Goal: Task Accomplishment & Management: Manage account settings

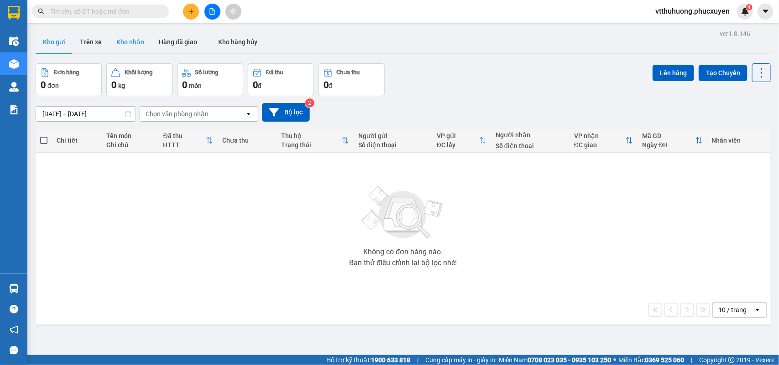
click at [140, 41] on button "Kho nhận" at bounding box center [130, 42] width 42 height 22
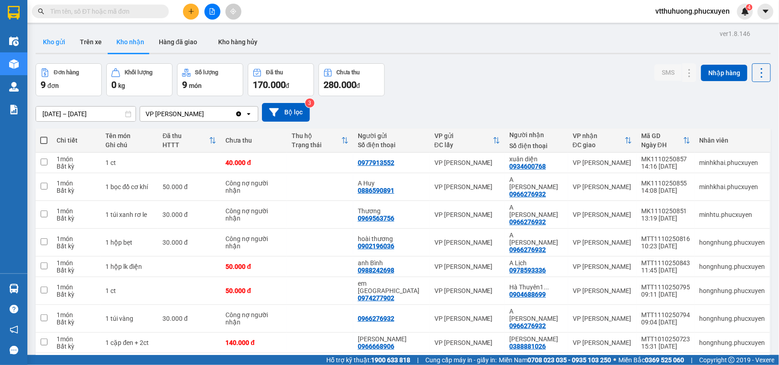
click at [62, 40] on button "Kho gửi" at bounding box center [54, 42] width 37 height 22
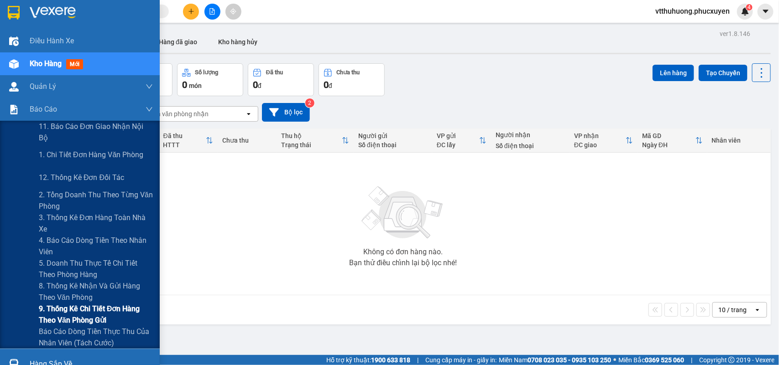
click at [92, 309] on span "9. Thống kê chi tiết đơn hàng theo văn phòng gửi" at bounding box center [96, 314] width 114 height 23
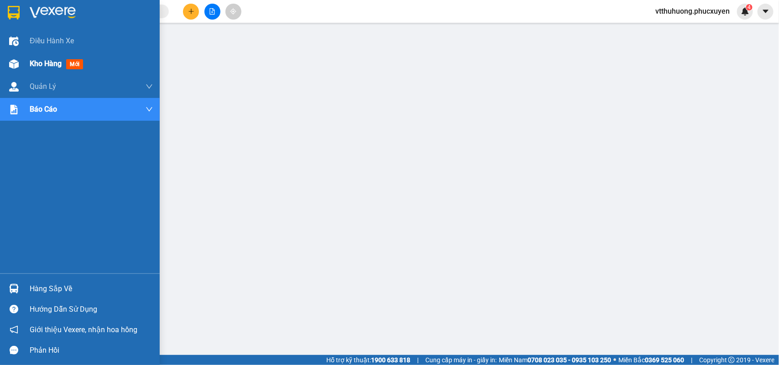
click at [32, 69] on div "Kho hàng mới" at bounding box center [58, 63] width 57 height 11
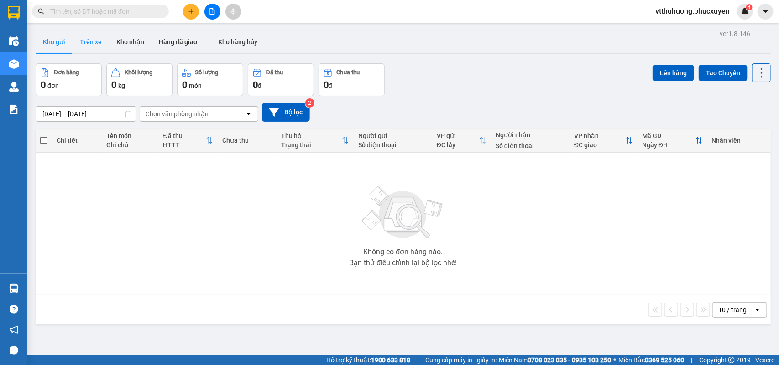
click at [117, 40] on button "Kho nhận" at bounding box center [130, 42] width 42 height 22
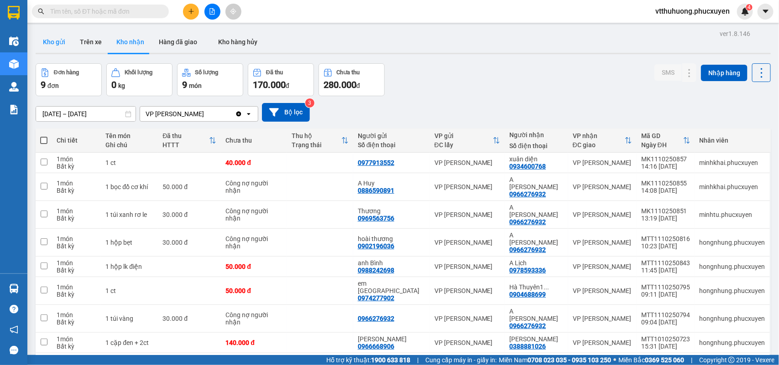
click at [49, 44] on button "Kho gửi" at bounding box center [54, 42] width 37 height 22
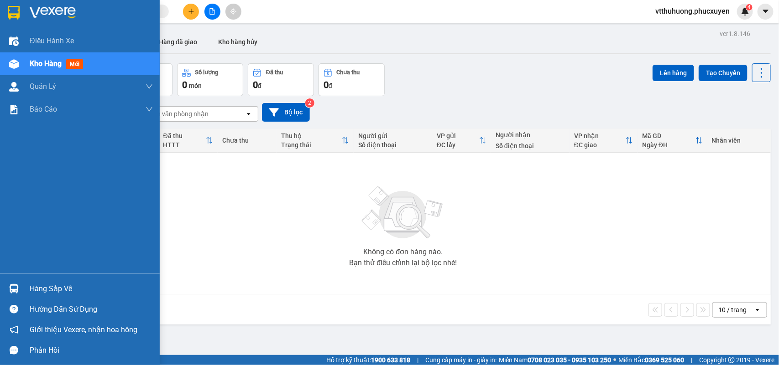
drag, startPoint x: 42, startPoint y: 286, endPoint x: 198, endPoint y: 288, distance: 156.4
click at [42, 286] on div "Hàng sắp về" at bounding box center [91, 289] width 123 height 14
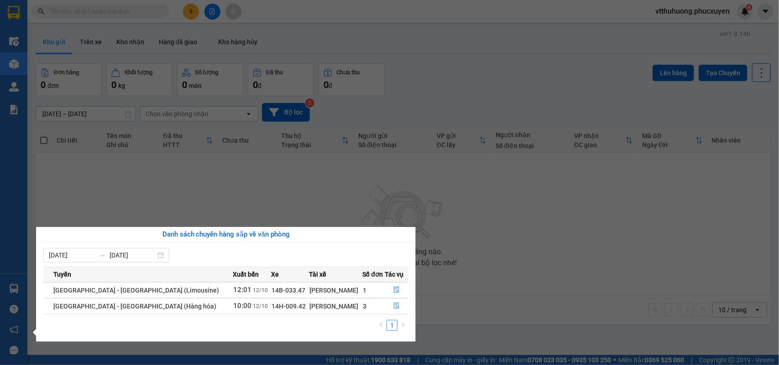
click at [441, 318] on section "Kết quả tìm kiếm ( 0 ) Bộ lọc No Data vtthuhuong.phucxuyen 4 Điều hành xe Kho h…" at bounding box center [389, 182] width 779 height 365
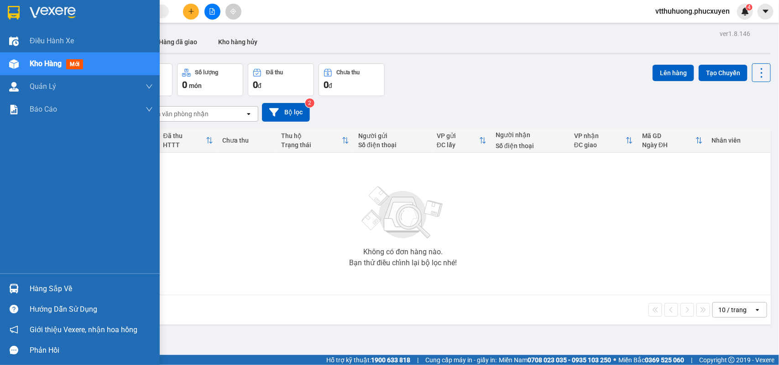
click at [49, 288] on div "Hàng sắp về" at bounding box center [91, 289] width 123 height 14
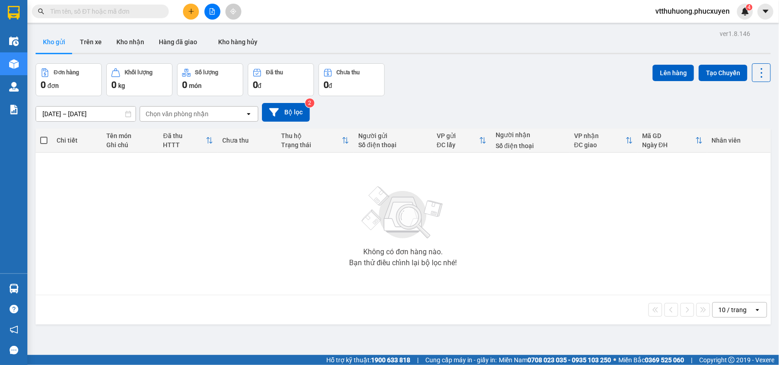
click at [507, 261] on section "Kết quả tìm kiếm ( 0 ) Bộ lọc No Data vtthuhuong.phucxuyen 4 Điều hành xe Kho h…" at bounding box center [389, 182] width 779 height 365
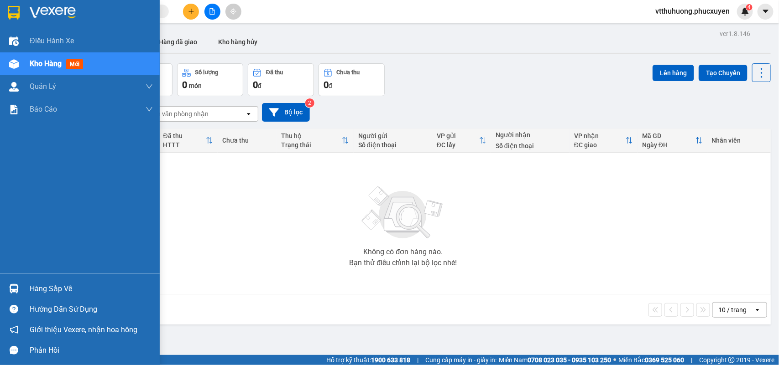
click at [61, 288] on div "Hàng sắp về" at bounding box center [91, 289] width 123 height 14
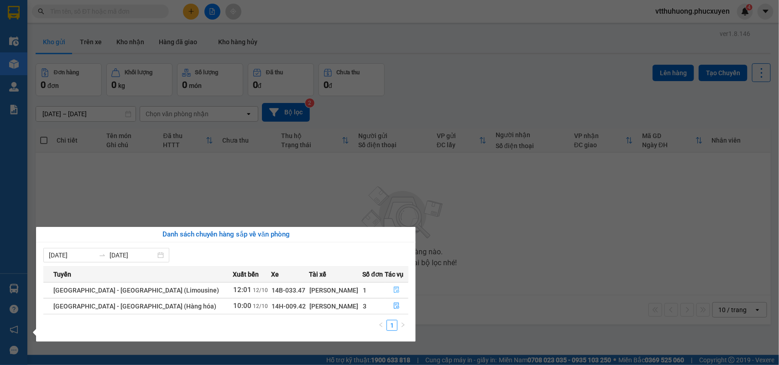
click at [394, 292] on icon "file-done" at bounding box center [396, 290] width 5 height 6
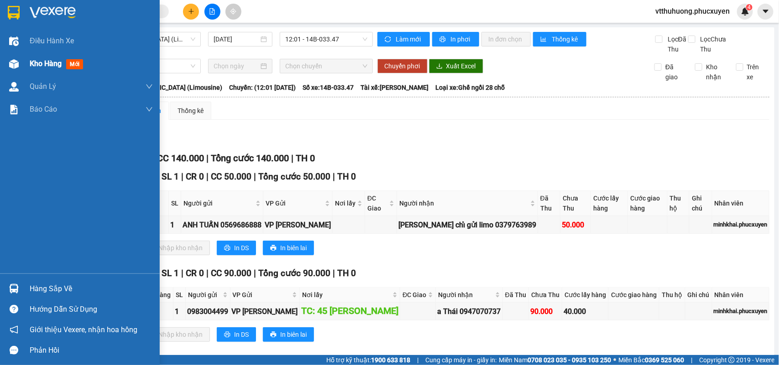
click at [48, 62] on span "Kho hàng" at bounding box center [46, 63] width 32 height 9
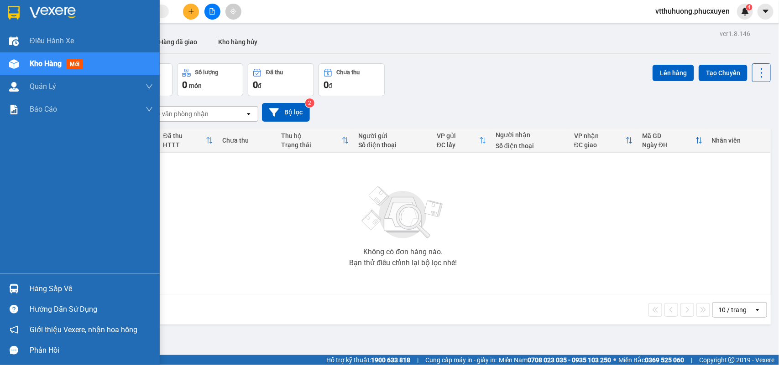
click at [62, 290] on div "Hàng sắp về" at bounding box center [91, 289] width 123 height 14
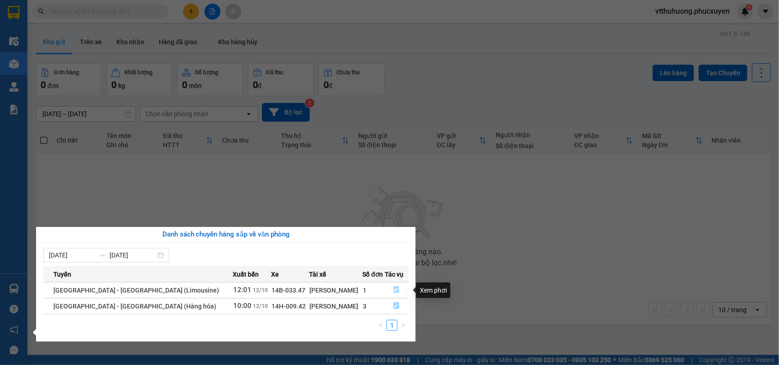
click at [394, 289] on icon "file-done" at bounding box center [396, 290] width 5 height 6
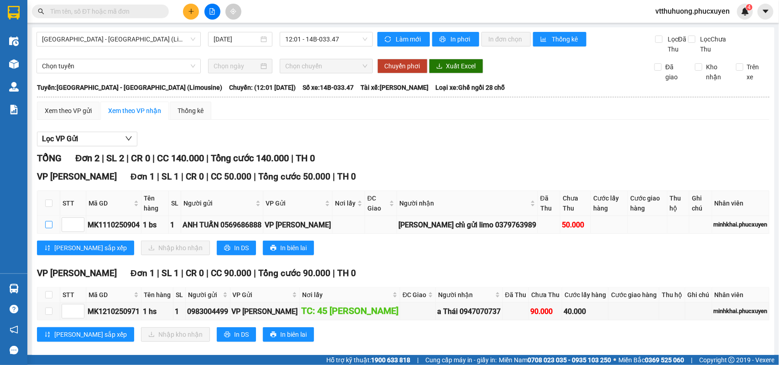
drag, startPoint x: 47, startPoint y: 235, endPoint x: 101, endPoint y: 239, distance: 54.4
click at [49, 229] on input "checkbox" at bounding box center [48, 224] width 7 height 7
checkbox input "true"
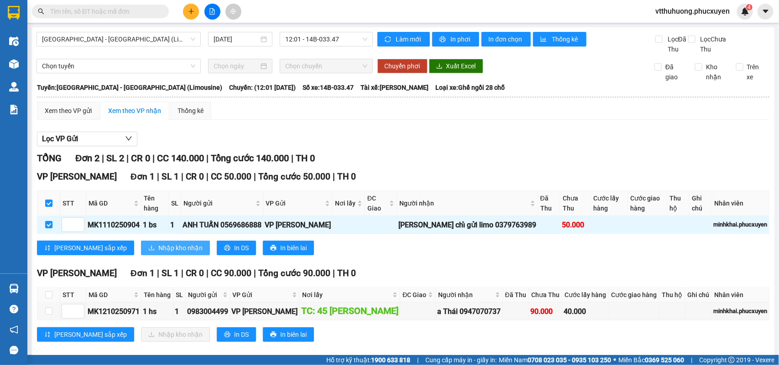
drag, startPoint x: 120, startPoint y: 260, endPoint x: 201, endPoint y: 213, distance: 94.0
click at [158, 253] on span "Nhập kho nhận" at bounding box center [180, 248] width 44 height 10
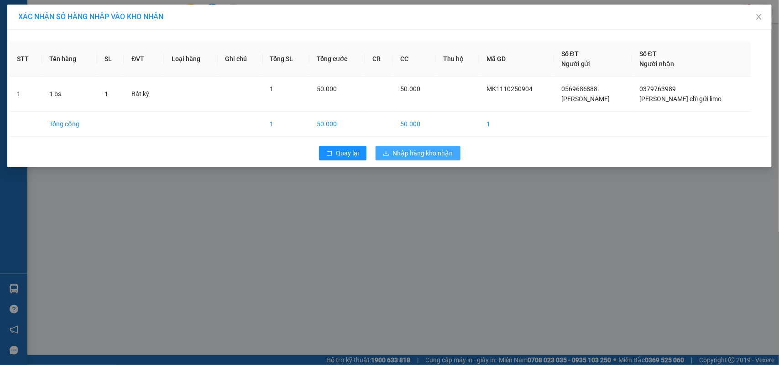
click at [437, 156] on span "Nhập hàng kho nhận" at bounding box center [423, 153] width 60 height 10
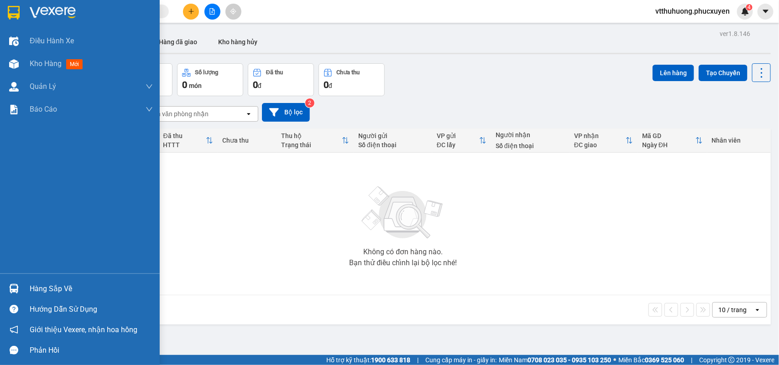
click at [53, 286] on div "Hàng sắp về" at bounding box center [91, 289] width 123 height 14
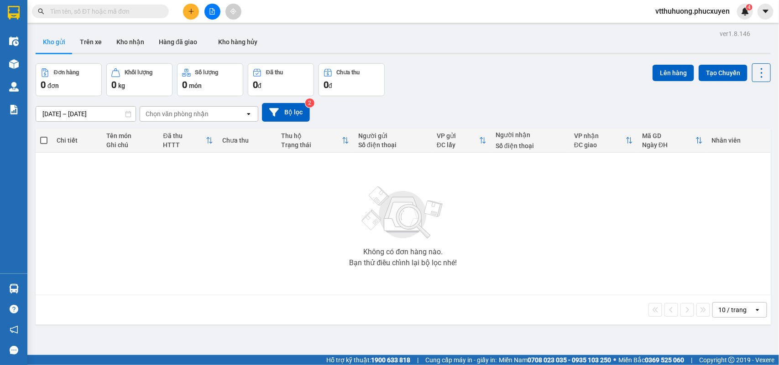
click at [446, 77] on section "Kết quả tìm kiếm ( 0 ) Bộ lọc No Data vtthuhuong.phucxuyen 4 Điều hành xe Kho h…" at bounding box center [389, 182] width 779 height 365
drag, startPoint x: 190, startPoint y: 10, endPoint x: 195, endPoint y: 3, distance: 8.9
click at [190, 10] on icon "plus" at bounding box center [191, 11] width 6 height 6
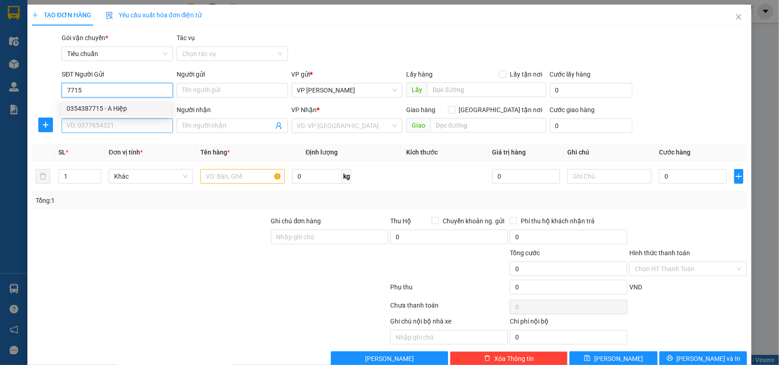
drag, startPoint x: 115, startPoint y: 105, endPoint x: 119, endPoint y: 122, distance: 17.3
click at [115, 105] on div "0354387715 - A Hiệp" at bounding box center [116, 109] width 99 height 10
type input "0354387715"
type input "A Hiệp"
type input "0354387715"
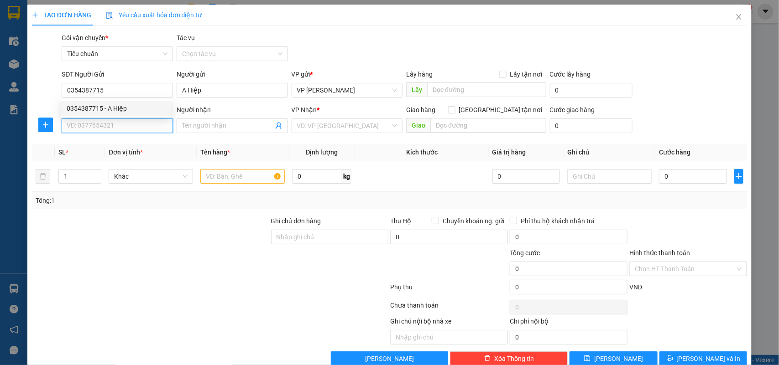
click at [117, 123] on input "SĐT Người Nhận *" at bounding box center [117, 126] width 111 height 15
click at [125, 144] on div "0986613898 - [PERSON_NAME]" at bounding box center [116, 145] width 99 height 10
type input "0986613898"
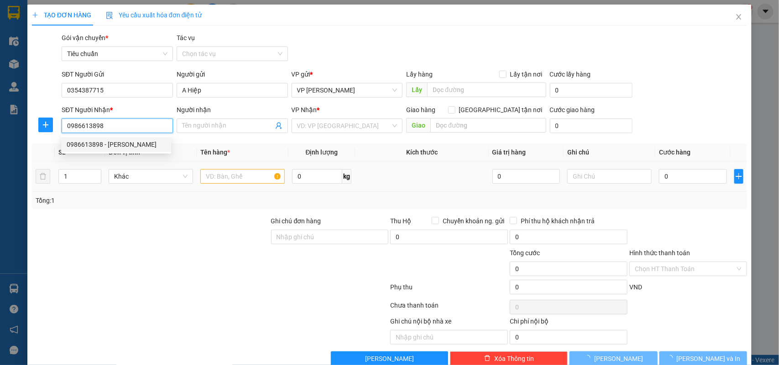
type input "[PERSON_NAME]"
type input "Lào Cai"
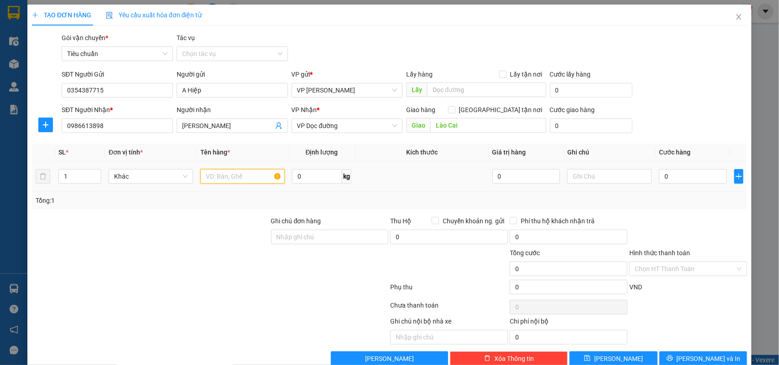
click at [227, 174] on input "text" at bounding box center [242, 176] width 84 height 15
type input "Carton dài decan"
click at [698, 183] on input "0" at bounding box center [693, 176] width 68 height 15
type input "1"
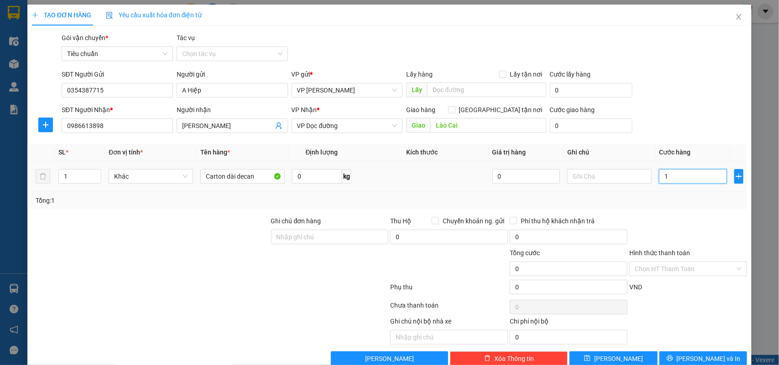
type input "1"
type input "15"
type input "150"
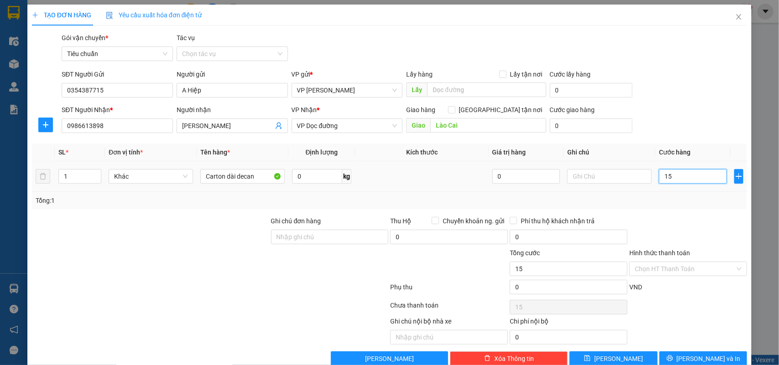
type input "150"
click at [685, 357] on button "[PERSON_NAME] và In" at bounding box center [703, 359] width 88 height 15
type input "150.000"
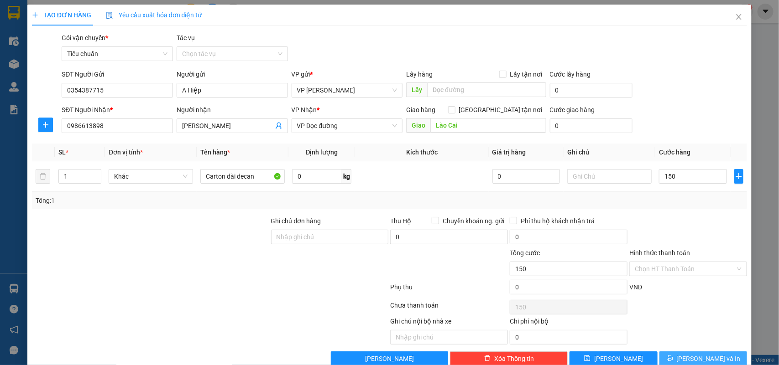
type input "150.000"
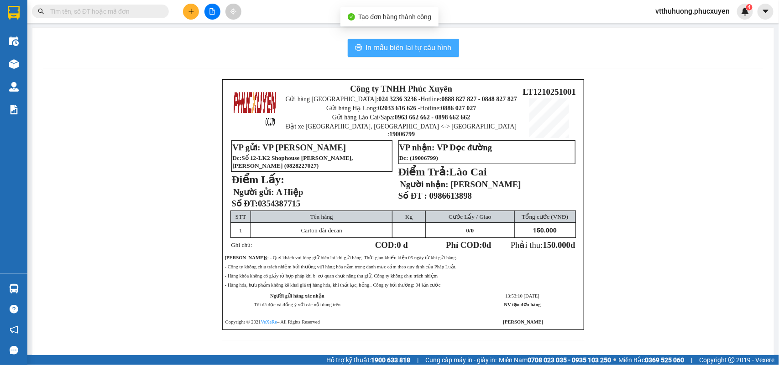
click at [403, 52] on span "In mẫu biên lai tự cấu hình" at bounding box center [409, 47] width 86 height 11
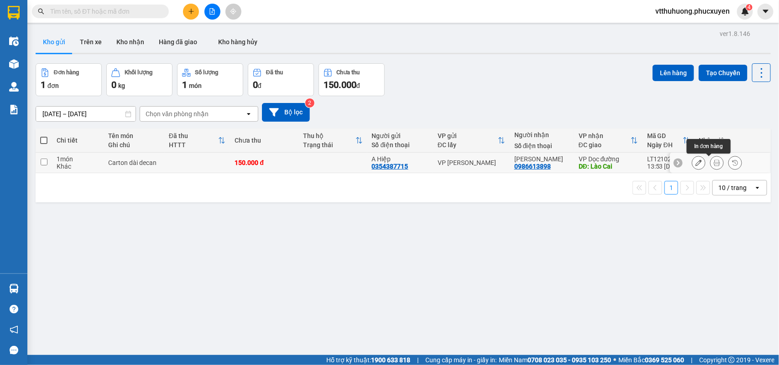
click at [713, 163] on icon at bounding box center [716, 163] width 6 height 6
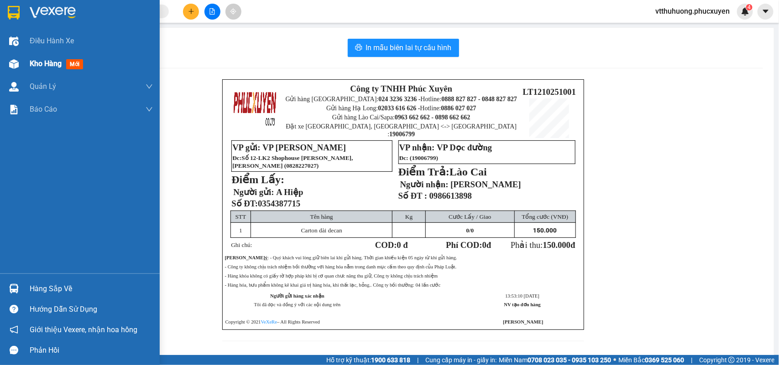
click at [38, 57] on div "Kho hàng mới" at bounding box center [91, 63] width 123 height 23
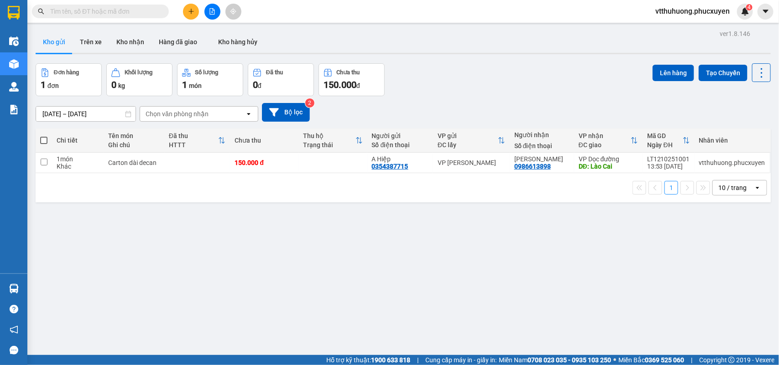
click at [671, 9] on span "vtthuhuong.phucxuyen" at bounding box center [692, 10] width 89 height 11
click at [680, 28] on span "Đăng xuất" at bounding box center [695, 28] width 71 height 10
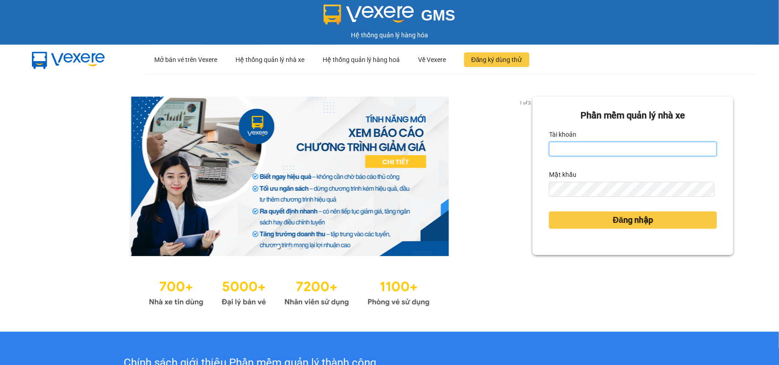
type input "vplt.phucxuyen"
click at [623, 154] on input "vplt.phucxuyen" at bounding box center [633, 149] width 168 height 15
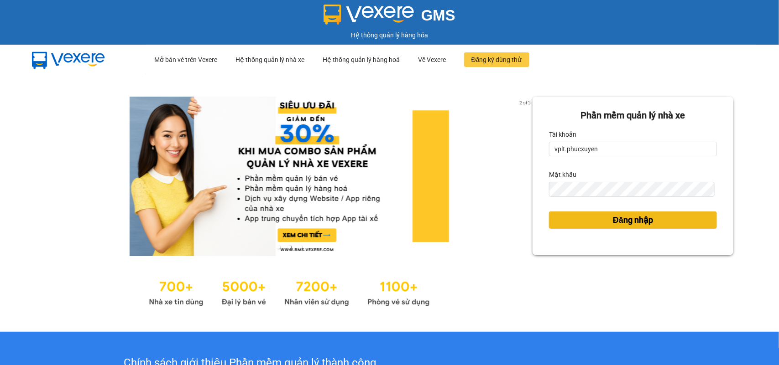
click at [613, 219] on span "Đăng nhập" at bounding box center [633, 220] width 40 height 13
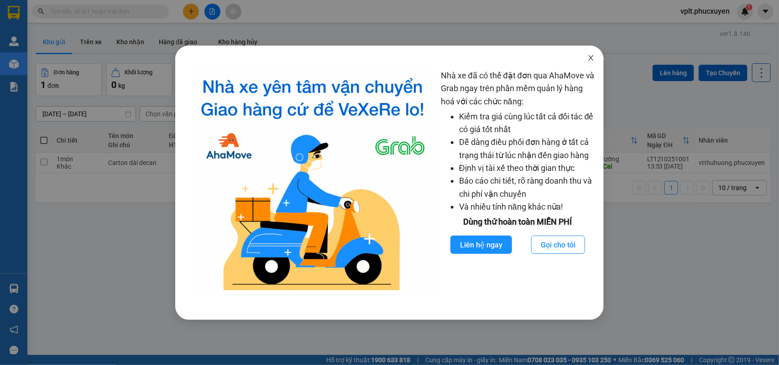
click at [587, 60] on icon "close" at bounding box center [590, 57] width 7 height 7
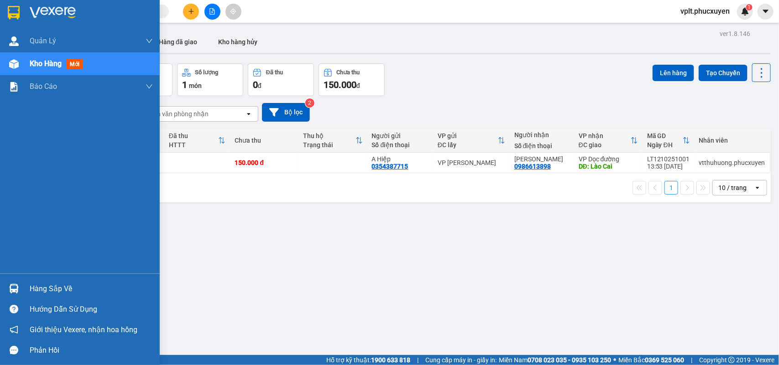
click at [69, 281] on div "Hàng sắp về" at bounding box center [80, 289] width 160 height 21
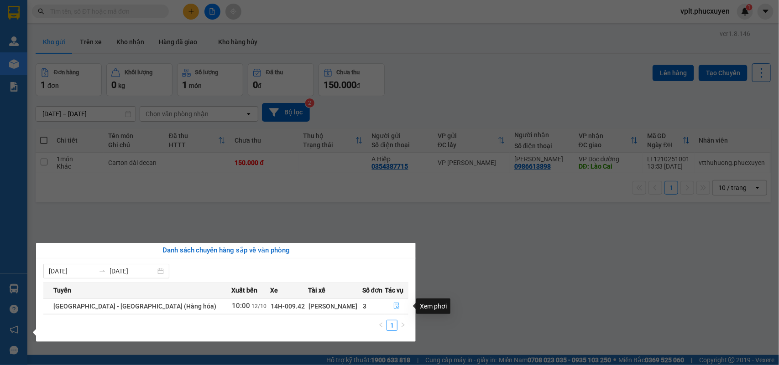
click at [394, 309] on icon "file-done" at bounding box center [396, 306] width 6 height 6
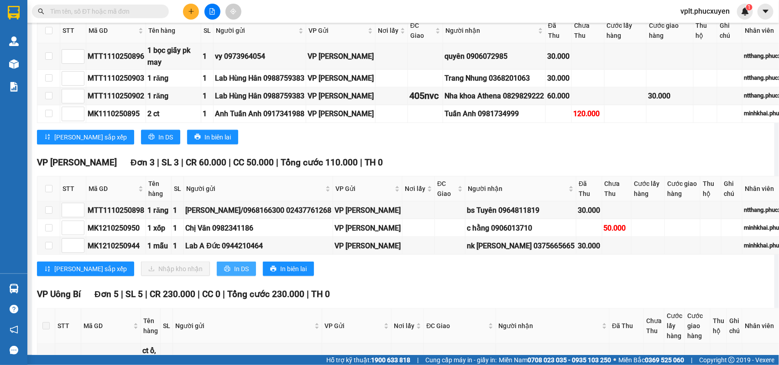
scroll to position [440, 0]
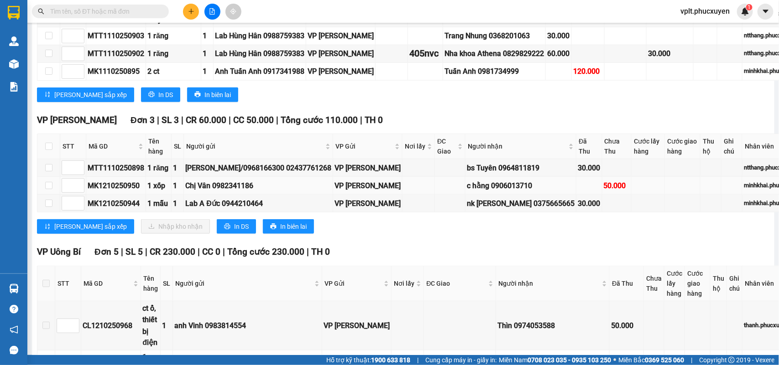
click at [120, 192] on div "MK1210250950" at bounding box center [116, 185] width 57 height 11
copy div "MK1210250950"
click at [144, 11] on input "text" at bounding box center [104, 11] width 108 height 10
paste input "MK1210250950"
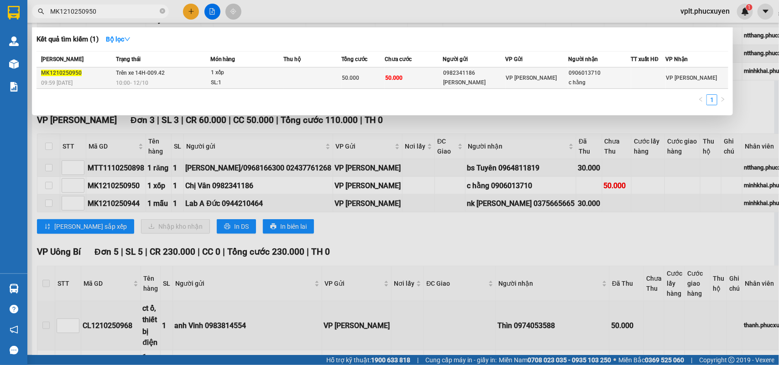
type input "MK1210250950"
click at [99, 76] on div "MK1210250950" at bounding box center [77, 73] width 72 height 10
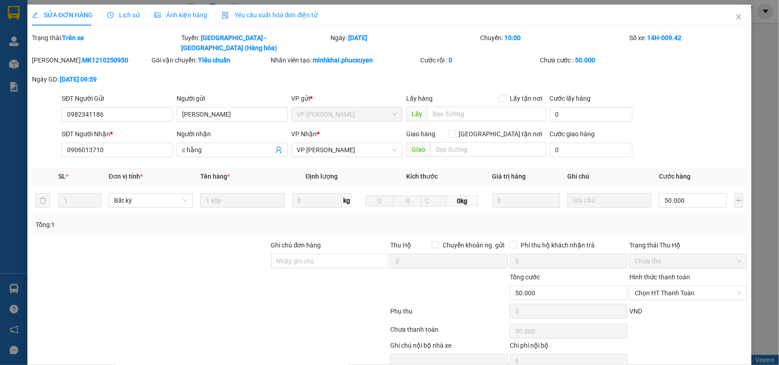
type input "0982341186"
type input "Chị Vân"
type input "0906013710"
type input "c hằng"
type input "0"
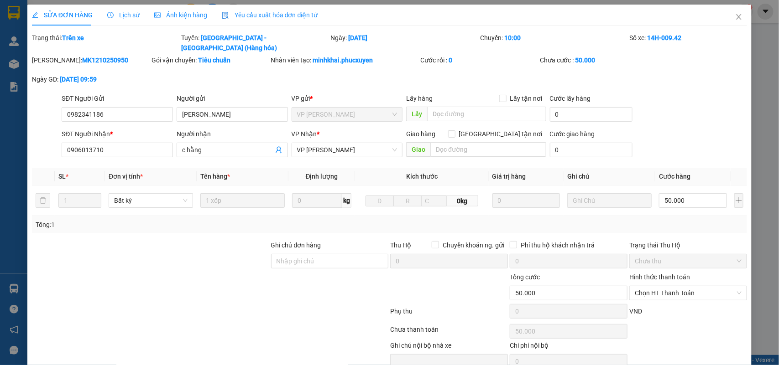
type input "50.000"
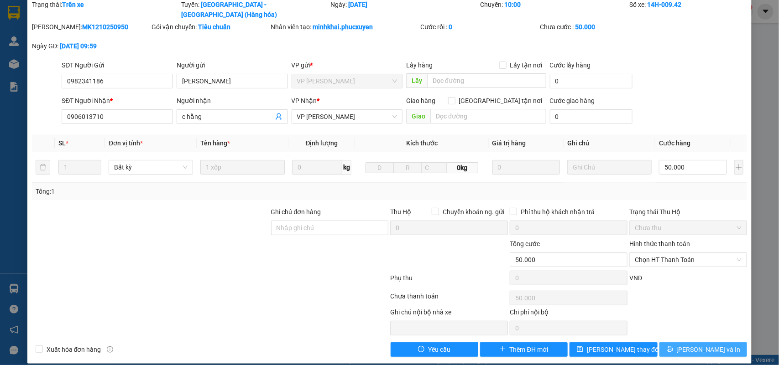
click at [682, 343] on button "[PERSON_NAME] và In" at bounding box center [703, 350] width 88 height 15
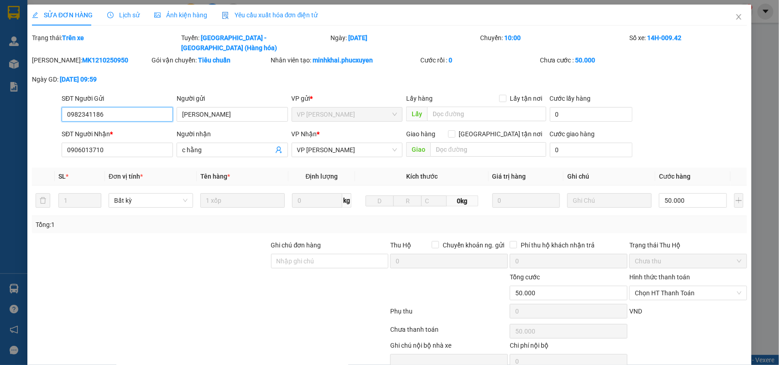
type input "0982341186"
type input "Chị Vân"
type input "0906013710"
type input "c hằng"
type input "0"
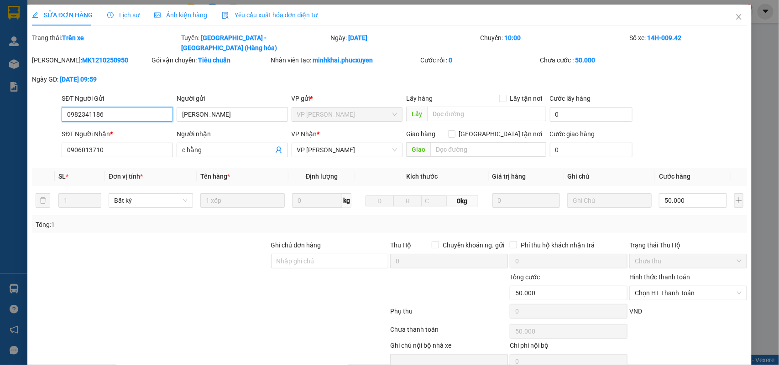
type input "50.000"
click at [670, 193] on input "50.000" at bounding box center [693, 200] width 68 height 15
type input "7"
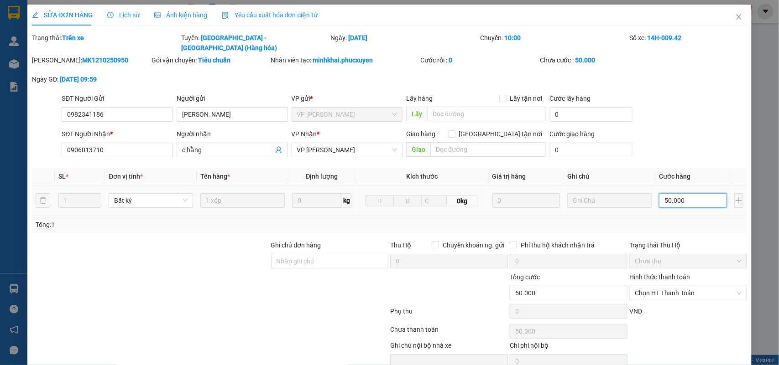
type input "7"
type input "70"
type input "70.000"
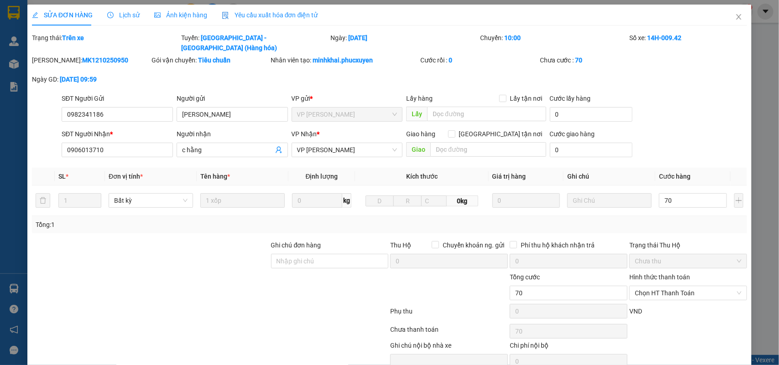
type input "70.000"
click at [686, 220] on div "Tổng: 1" at bounding box center [390, 225] width 708 height 10
click at [672, 286] on span "Chọn HT Thanh Toán" at bounding box center [687, 293] width 107 height 14
click at [651, 216] on div "Tổng: 1" at bounding box center [389, 224] width 715 height 17
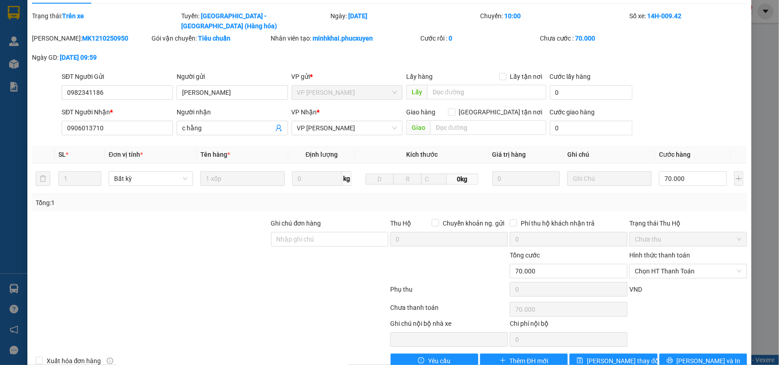
scroll to position [33, 0]
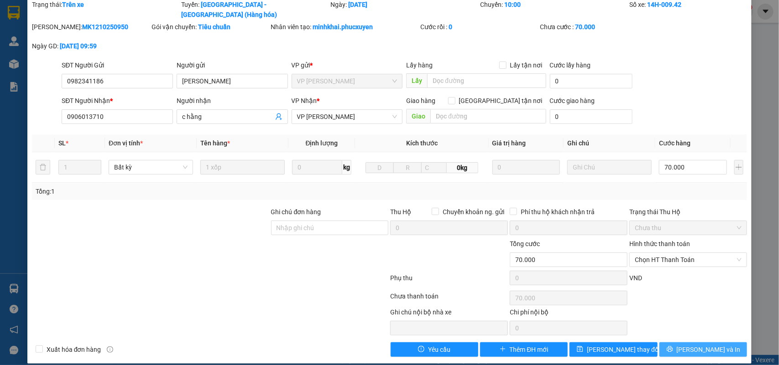
click at [676, 343] on button "[PERSON_NAME] và In" at bounding box center [703, 350] width 88 height 15
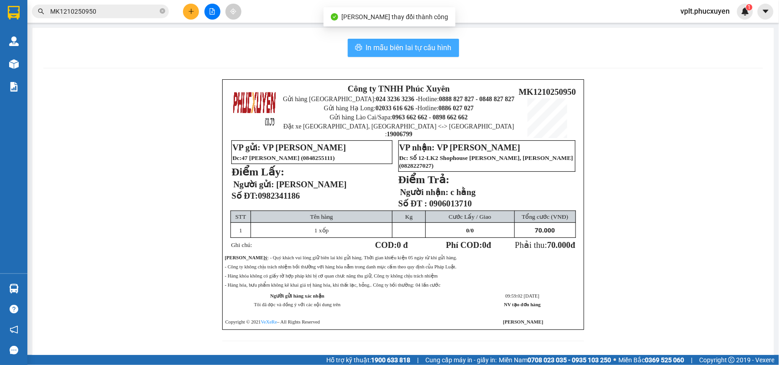
click at [391, 48] on span "In mẫu biên lai tự cấu hình" at bounding box center [409, 47] width 86 height 11
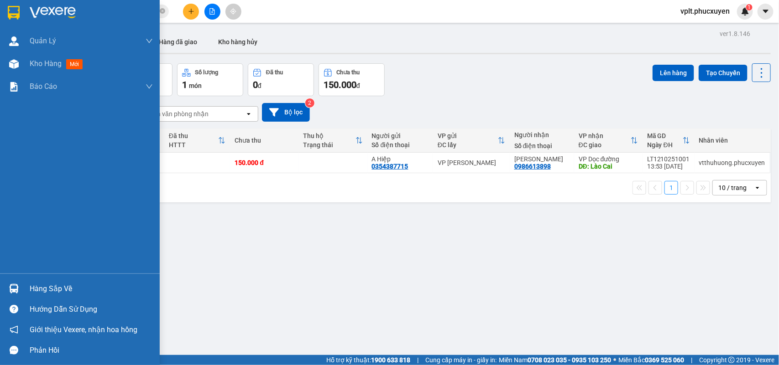
click at [49, 282] on div "Hàng sắp về" at bounding box center [91, 289] width 123 height 14
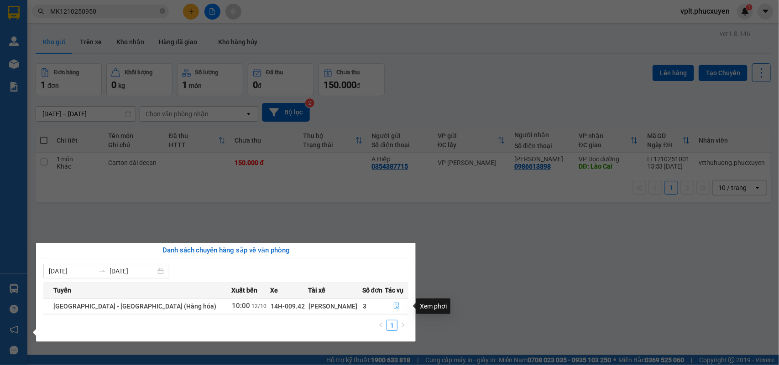
click at [394, 305] on icon "file-done" at bounding box center [396, 306] width 5 height 6
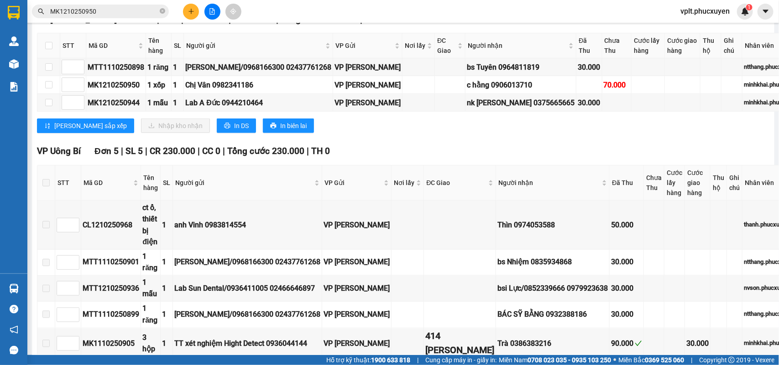
scroll to position [570, 0]
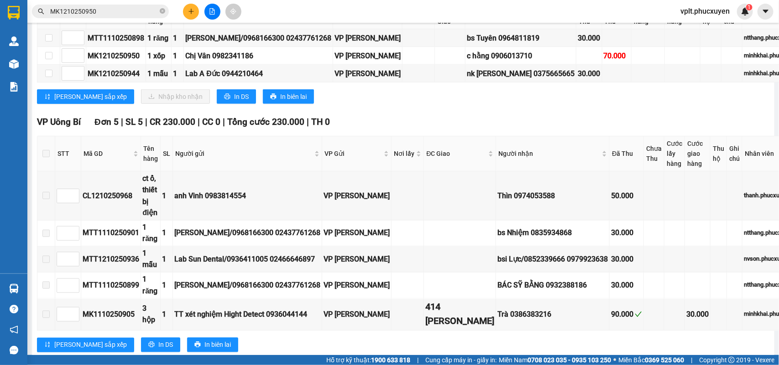
click at [48, 20] on input "checkbox" at bounding box center [48, 16] width 7 height 7
checkbox input "true"
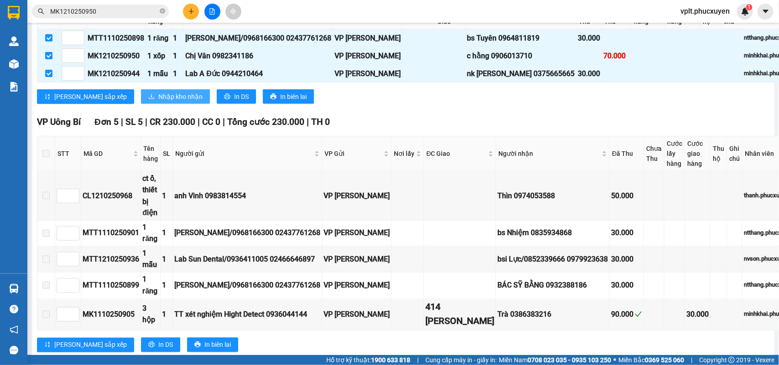
click at [158, 102] on span "Nhập kho nhận" at bounding box center [180, 97] width 44 height 10
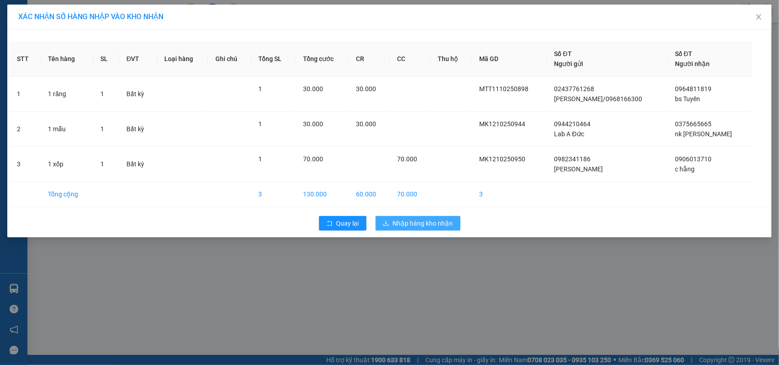
click at [426, 221] on span "Nhập hàng kho nhận" at bounding box center [423, 223] width 60 height 10
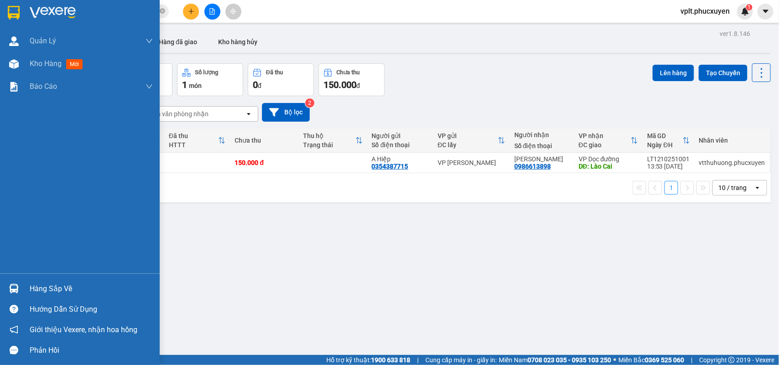
click at [65, 287] on div "Hàng sắp về" at bounding box center [91, 289] width 123 height 14
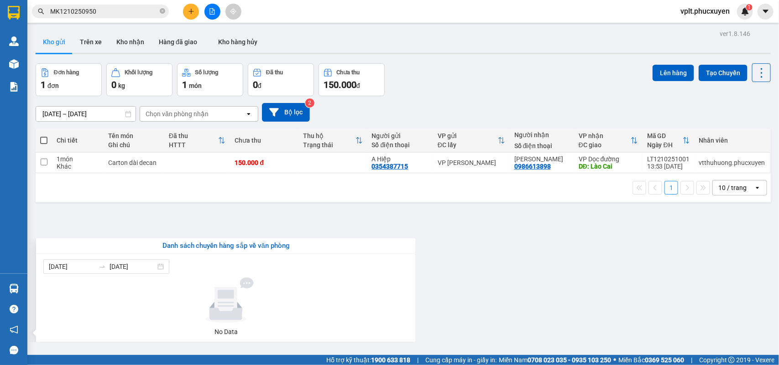
click at [539, 270] on section "Kết quả tìm kiếm ( 1 ) Bộ lọc Mã ĐH Trạng thái Món hàng Thu hộ Tổng cước Chưa c…" at bounding box center [389, 182] width 779 height 365
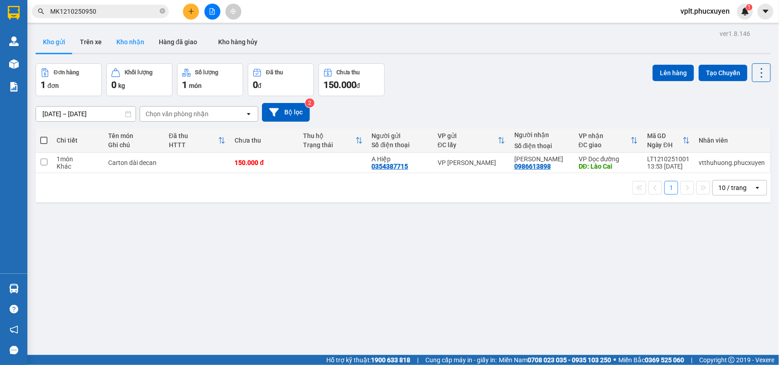
click at [126, 43] on button "Kho nhận" at bounding box center [130, 42] width 42 height 22
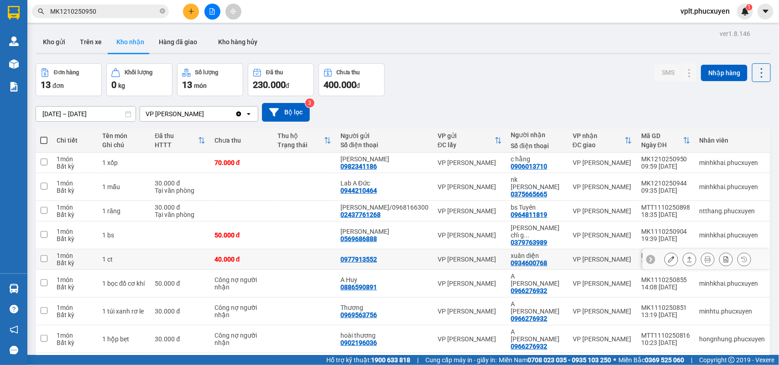
scroll to position [49, 0]
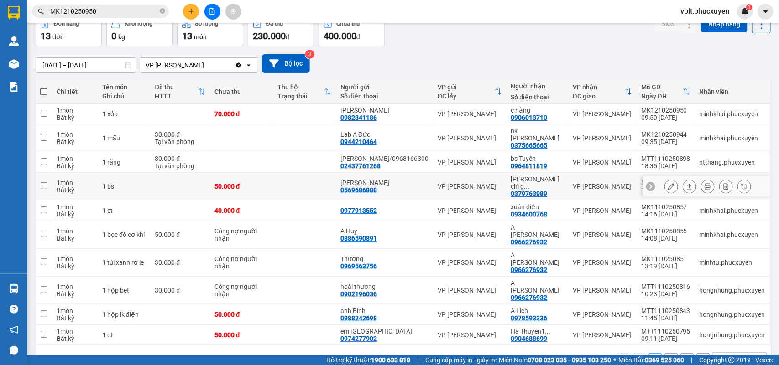
click at [672, 183] on div at bounding box center [707, 187] width 87 height 14
click at [686, 183] on icon at bounding box center [689, 186] width 6 height 6
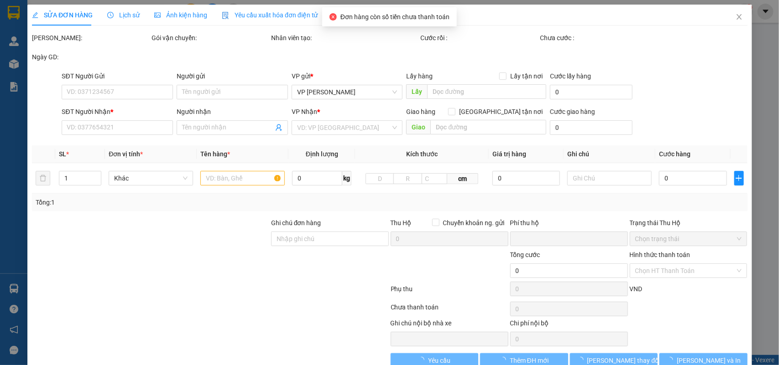
type input "0569686888"
type input "[PERSON_NAME]"
type input "0379763989"
type input "[PERSON_NAME] chỉ gửi limo"
type input "0"
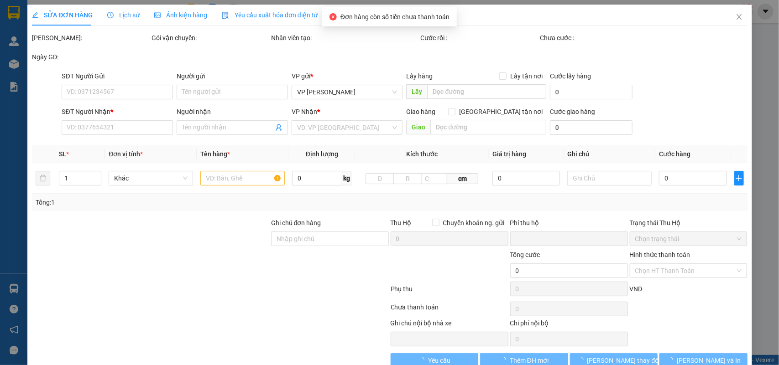
type input "50.000"
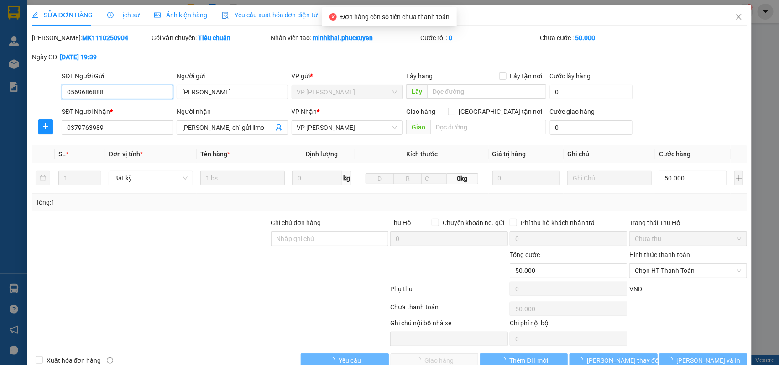
scroll to position [21, 0]
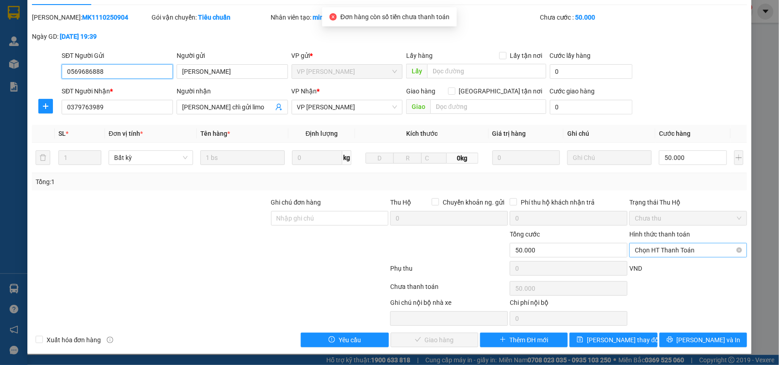
click at [665, 245] on span "Chọn HT Thanh Toán" at bounding box center [687, 251] width 107 height 14
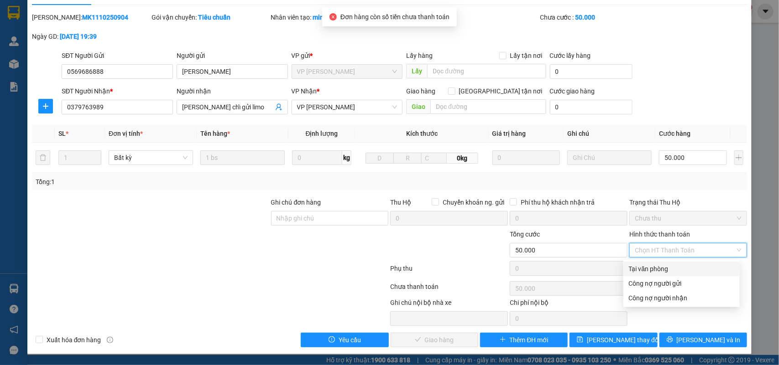
click at [664, 267] on div "Tại văn phòng" at bounding box center [680, 269] width 105 height 10
type input "0"
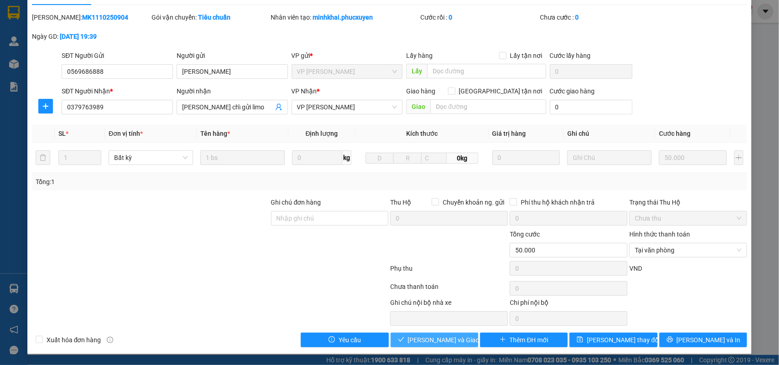
click at [433, 340] on span "Lưu và Giao hàng" at bounding box center [452, 340] width 88 height 10
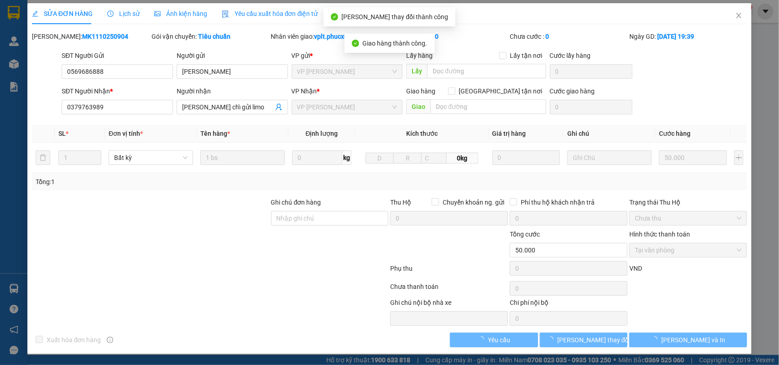
scroll to position [2, 0]
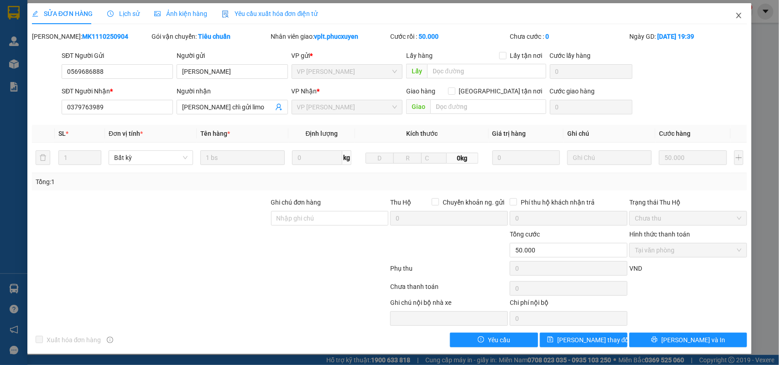
click at [736, 14] on icon "close" at bounding box center [738, 15] width 5 height 5
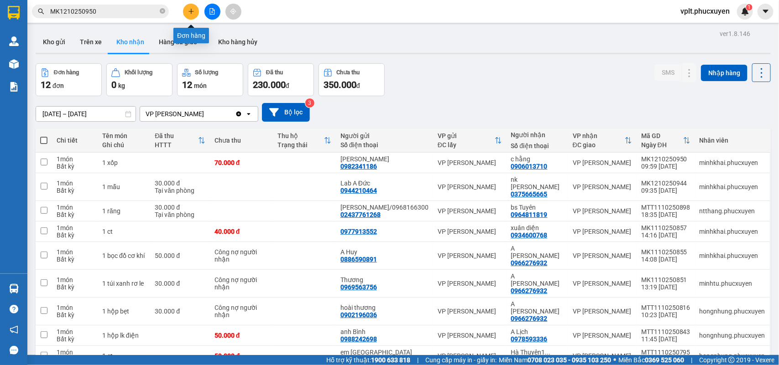
click at [190, 16] on button at bounding box center [191, 12] width 16 height 16
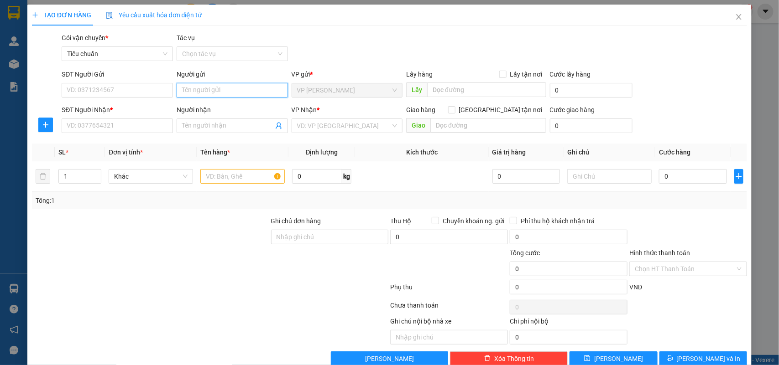
click at [199, 94] on input "Người gửi" at bounding box center [232, 90] width 111 height 15
type input "bs tuyên"
click at [246, 124] on div "bs Tuyên - 0964811819" at bounding box center [229, 123] width 99 height 10
type input "0964811819"
type input "bs Tuyên"
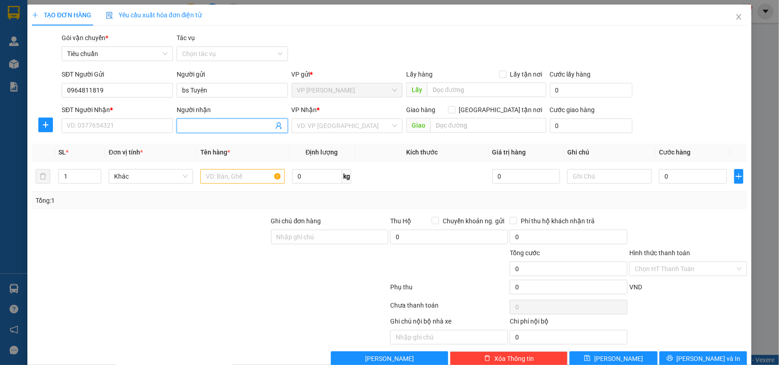
click at [276, 126] on icon "user-add" at bounding box center [278, 126] width 6 height 7
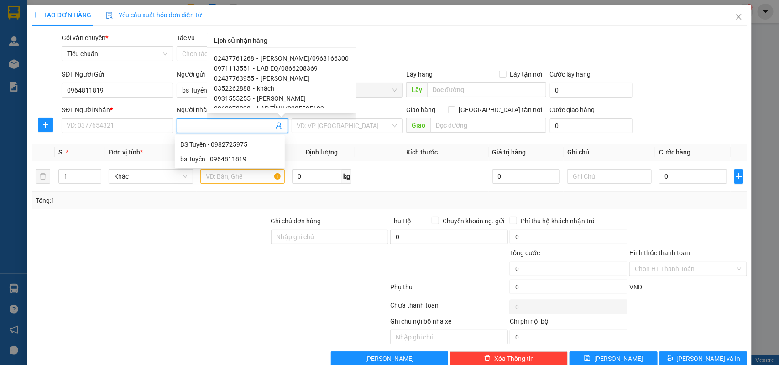
click at [314, 56] on span "Lad Vũ Gia/0968166300" at bounding box center [305, 58] width 88 height 7
type input "02437761268"
type input "Lad Vũ Gia/0968166300"
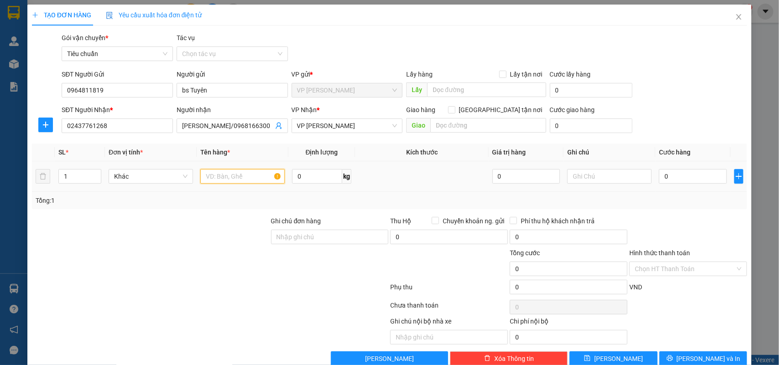
click at [227, 177] on input "text" at bounding box center [242, 176] width 84 height 15
type input "mẫu"
click at [662, 170] on input "0" at bounding box center [693, 176] width 68 height 15
type input "3"
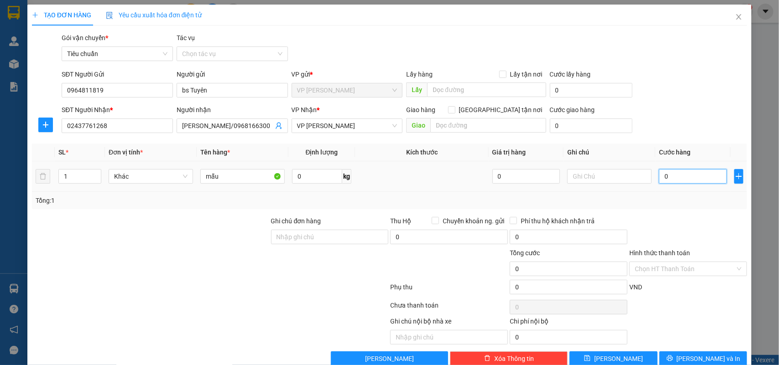
type input "3"
type input "30"
type input "30.000"
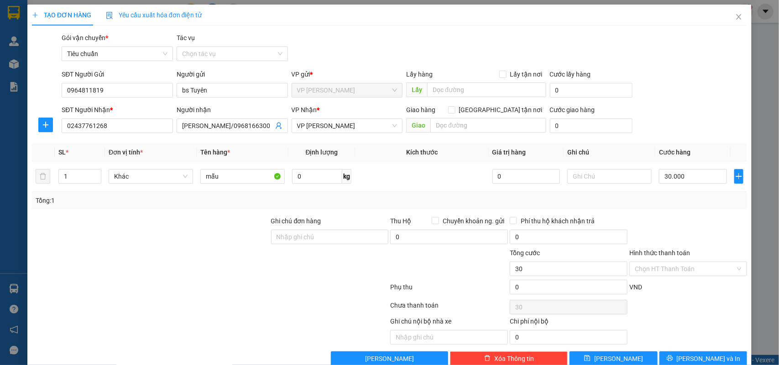
type input "30.000"
click at [698, 286] on div "VND" at bounding box center [687, 290] width 119 height 16
click at [690, 274] on input "Hình thức thanh toán" at bounding box center [684, 269] width 100 height 14
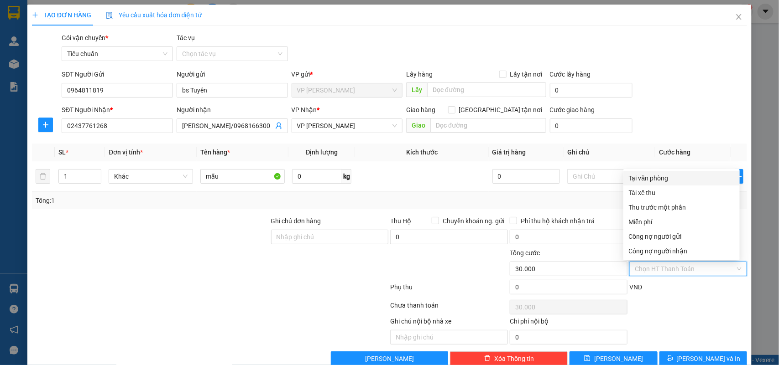
click at [673, 182] on div "Tại văn phòng" at bounding box center [680, 178] width 105 height 10
type input "0"
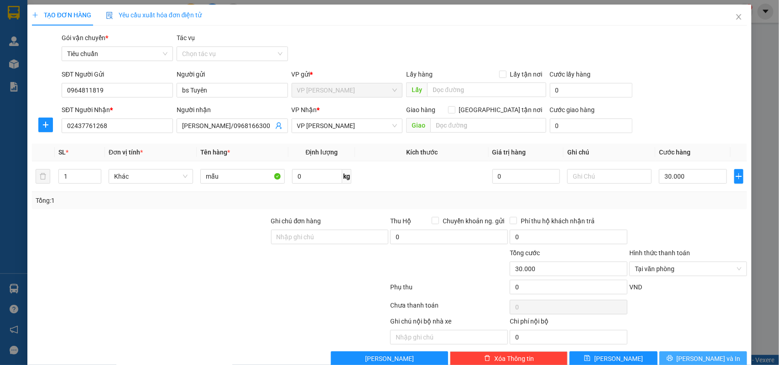
click at [679, 353] on button "[PERSON_NAME] và In" at bounding box center [703, 359] width 88 height 15
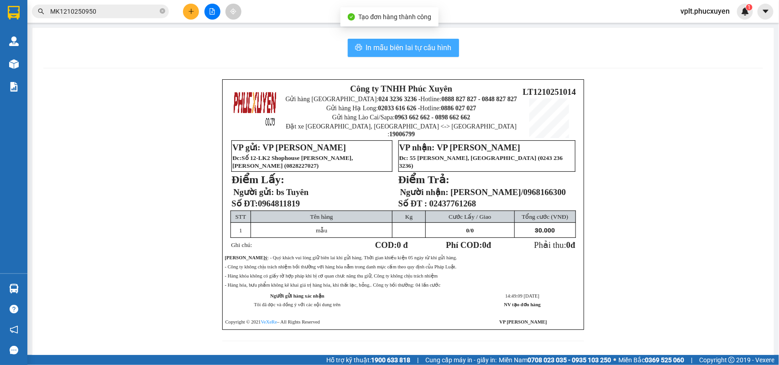
click at [408, 47] on span "In mẫu biên lai tự cấu hình" at bounding box center [409, 47] width 86 height 11
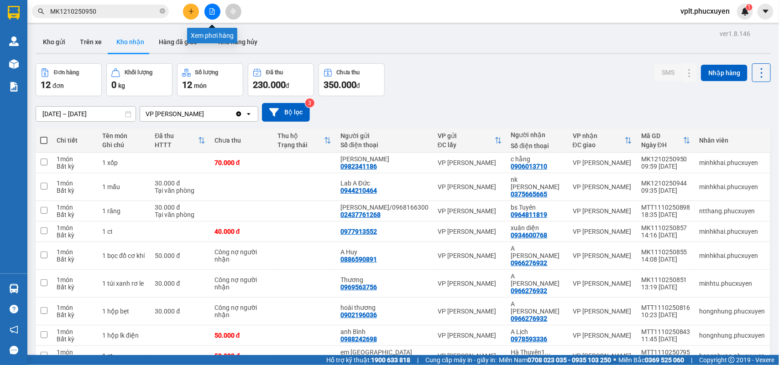
click at [213, 16] on button at bounding box center [212, 12] width 16 height 16
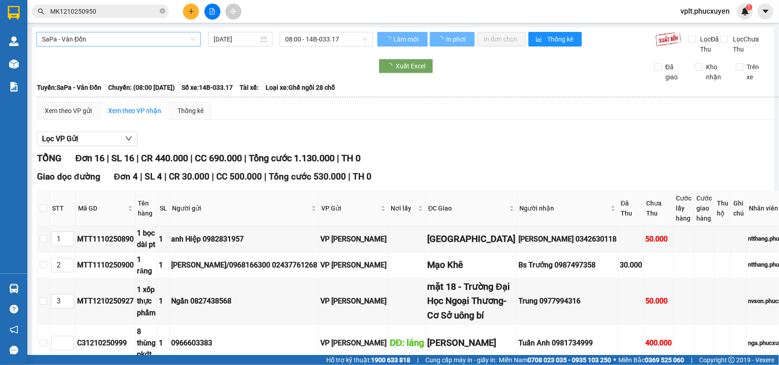
drag, startPoint x: 88, startPoint y: 39, endPoint x: 94, endPoint y: 44, distance: 8.4
click at [88, 39] on span "SaPa - Vân Đồn" at bounding box center [118, 39] width 153 height 14
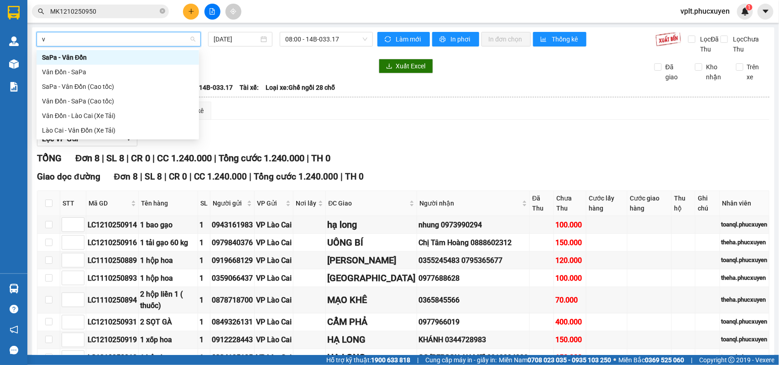
type input "vâ"
click at [110, 55] on div "SaPa - Vân Đồn" at bounding box center [117, 57] width 151 height 10
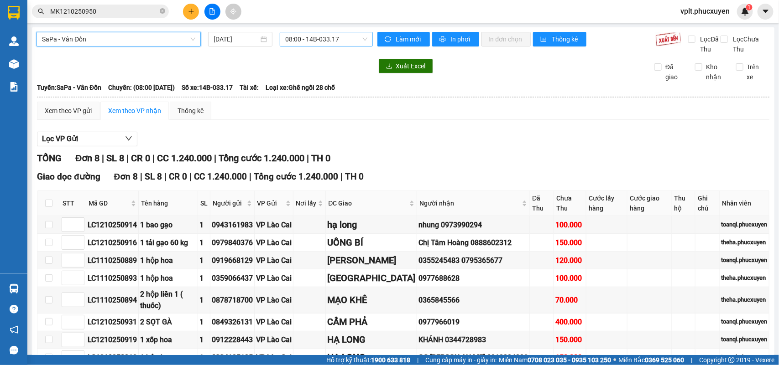
click at [308, 39] on span "08:00 - 14B-033.17" at bounding box center [326, 39] width 82 height 14
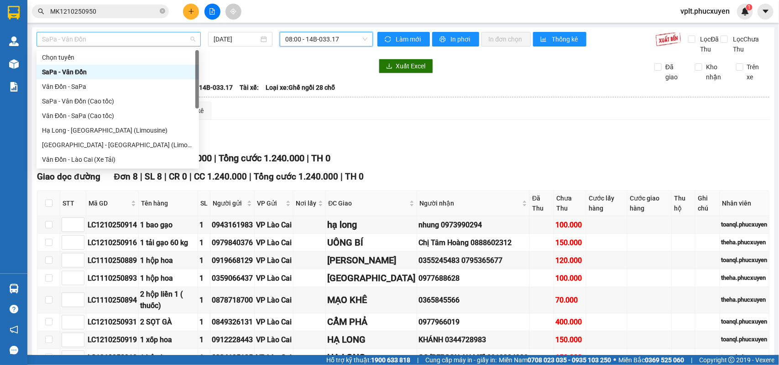
click at [94, 34] on span "SaPa - Vân Đồn" at bounding box center [118, 39] width 153 height 14
click at [76, 88] on div "Vân Đồn - SaPa" at bounding box center [117, 87] width 151 height 10
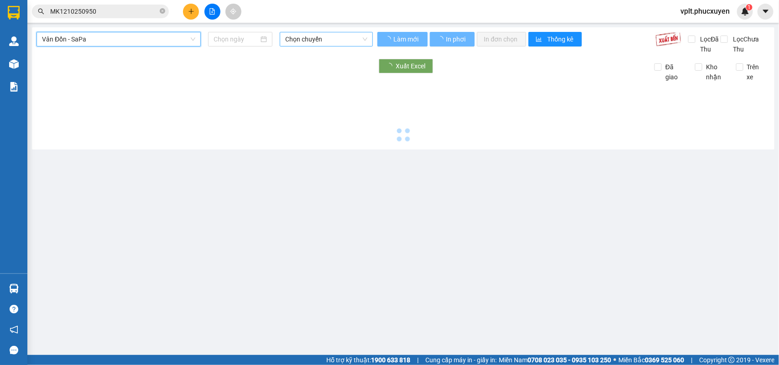
type input "[DATE]"
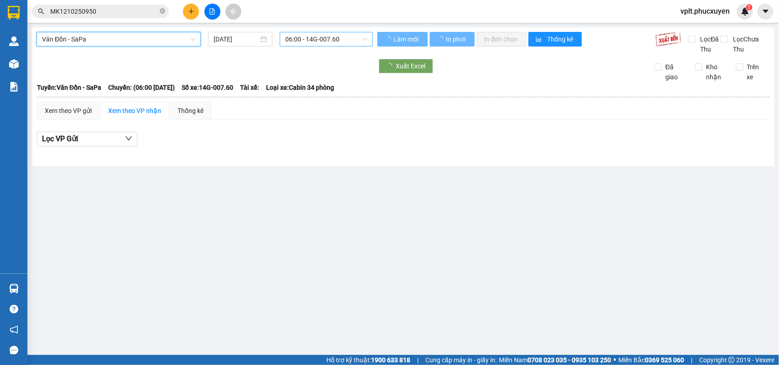
click at [309, 40] on span "06:00 - 14G-007.60" at bounding box center [326, 39] width 82 height 14
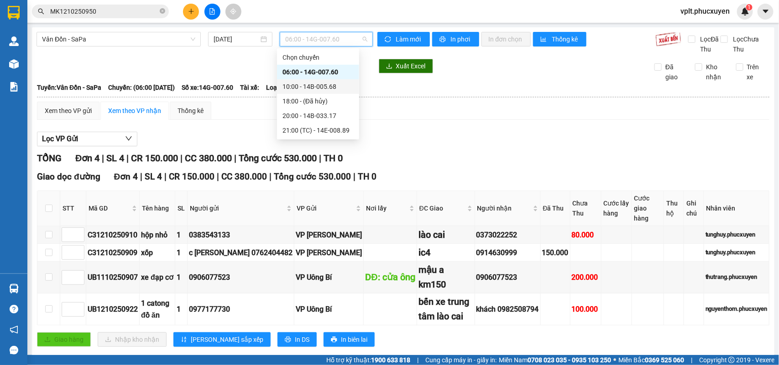
click at [323, 83] on div "10:00 - 14B-005.68" at bounding box center [317, 87] width 71 height 10
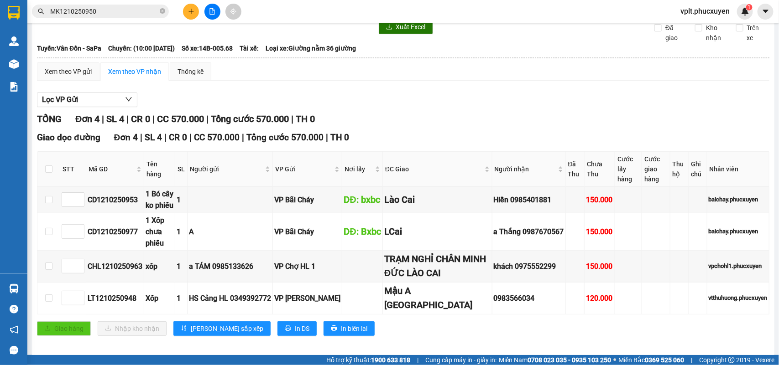
scroll to position [57, 0]
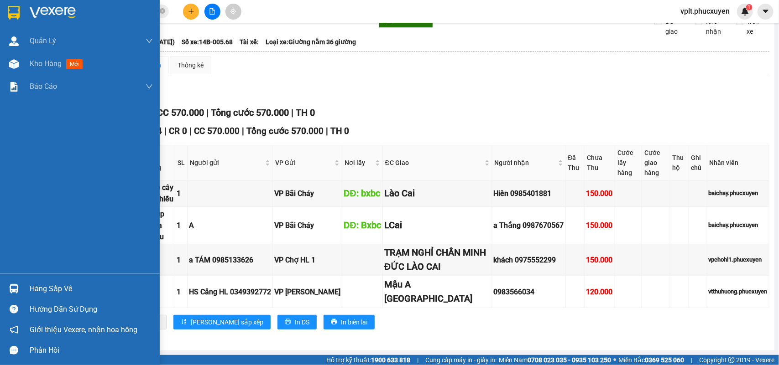
click at [56, 288] on div "Hàng sắp về" at bounding box center [91, 289] width 123 height 14
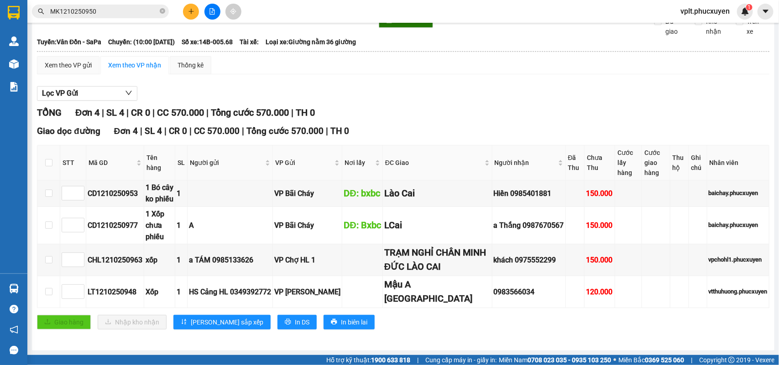
click at [421, 350] on section "Kết quả tìm kiếm ( 1 ) Bộ lọc Mã ĐH Trạng thái Món hàng Thu hộ Tổng cước Chưa c…" at bounding box center [389, 182] width 779 height 365
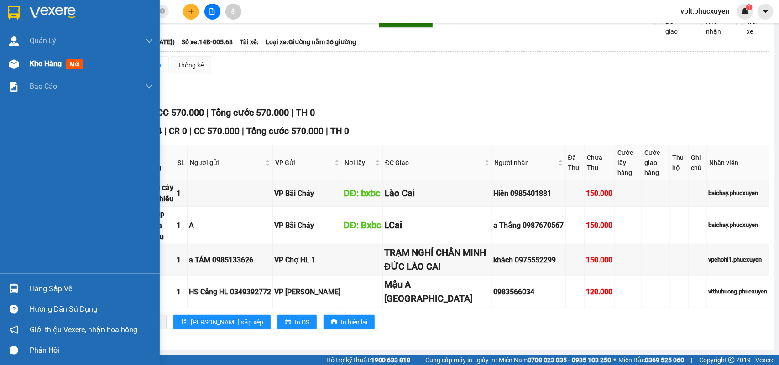
click at [39, 63] on span "Kho hàng" at bounding box center [46, 63] width 32 height 9
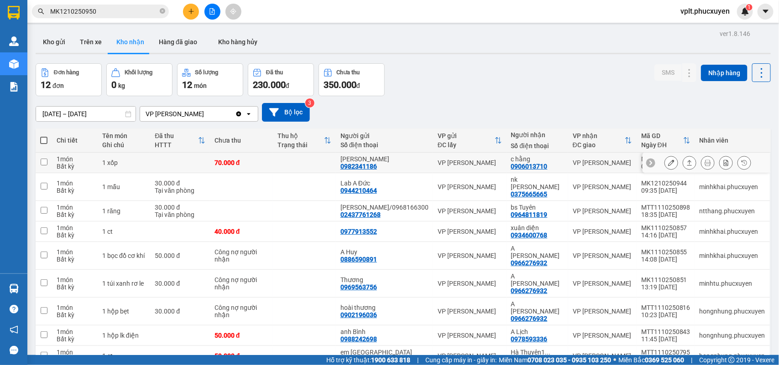
click at [686, 164] on button at bounding box center [689, 163] width 13 height 16
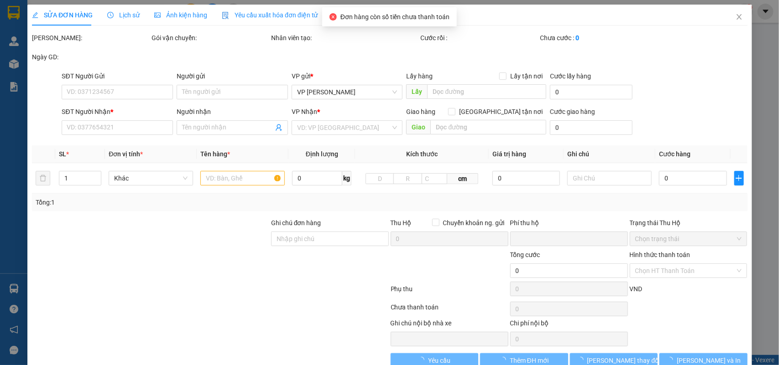
type input "0982341186"
type input "Chị Vân"
type input "0906013710"
type input "c hằng"
type input "0"
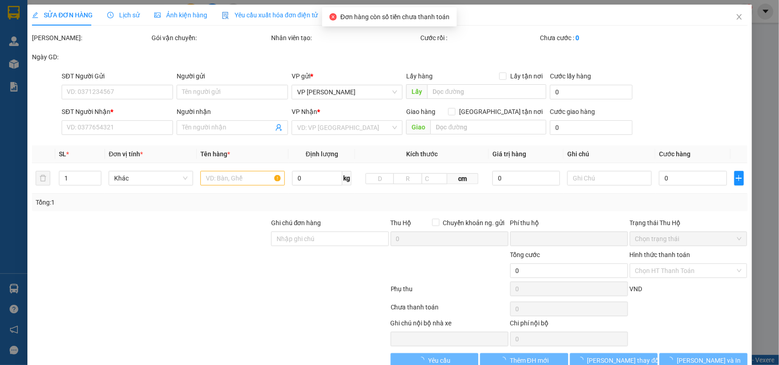
type input "70.000"
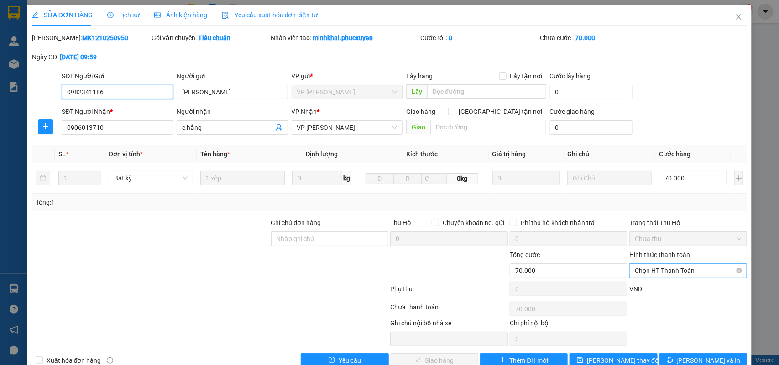
click at [653, 274] on span "Chọn HT Thanh Toán" at bounding box center [687, 271] width 107 height 14
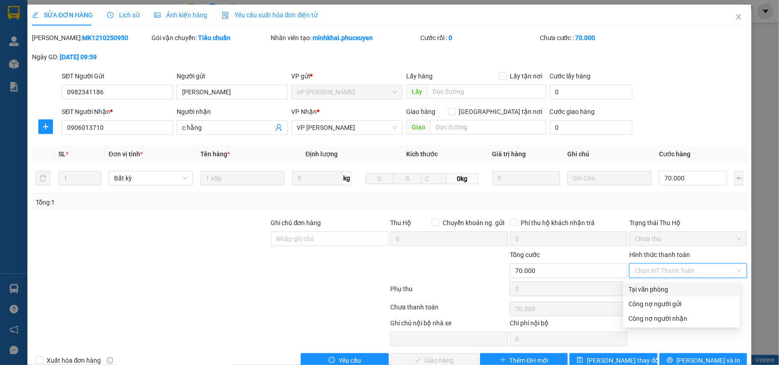
click at [655, 290] on div "Tại văn phòng" at bounding box center [680, 290] width 105 height 10
type input "0"
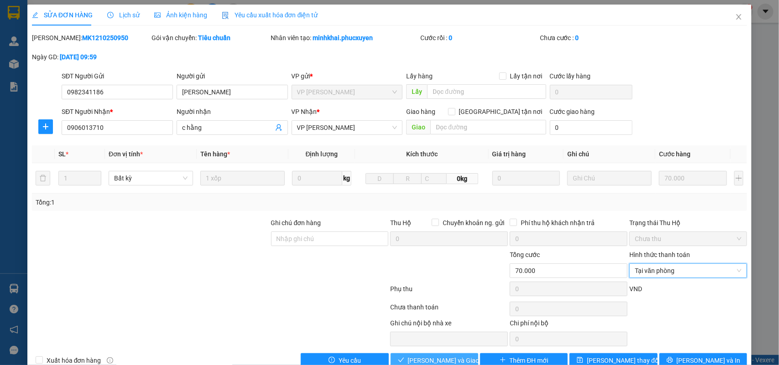
click at [429, 360] on div "Total Paid Fee 0 Total UnPaid Fee 70.000 Cash Collection Total Fee Mã ĐH: MK121…" at bounding box center [389, 200] width 715 height 335
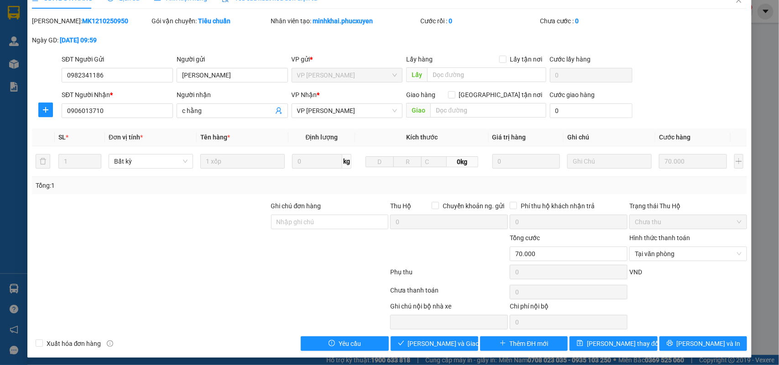
scroll to position [21, 0]
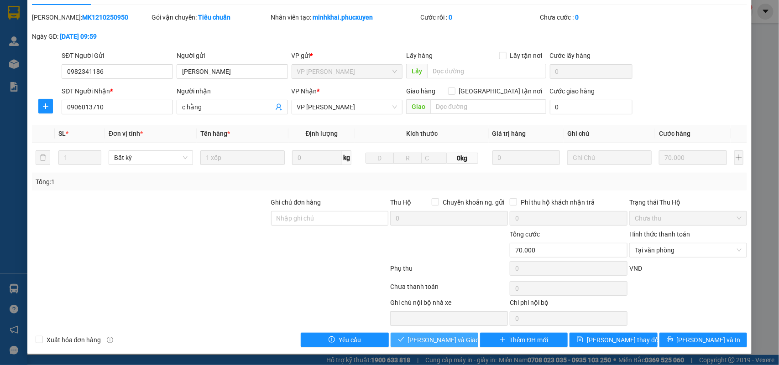
click at [442, 340] on span "Lưu và Giao hàng" at bounding box center [452, 340] width 88 height 10
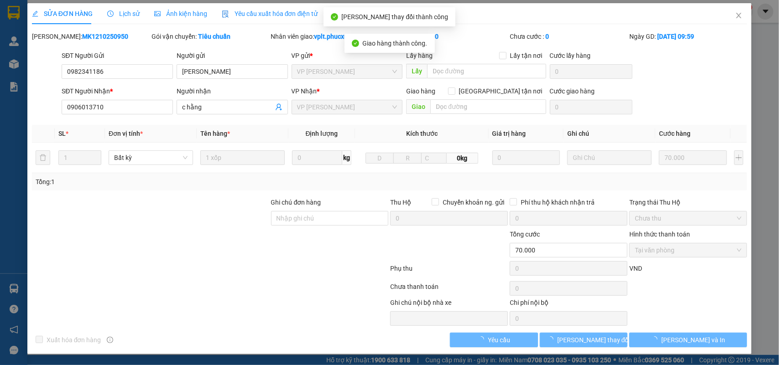
scroll to position [2, 0]
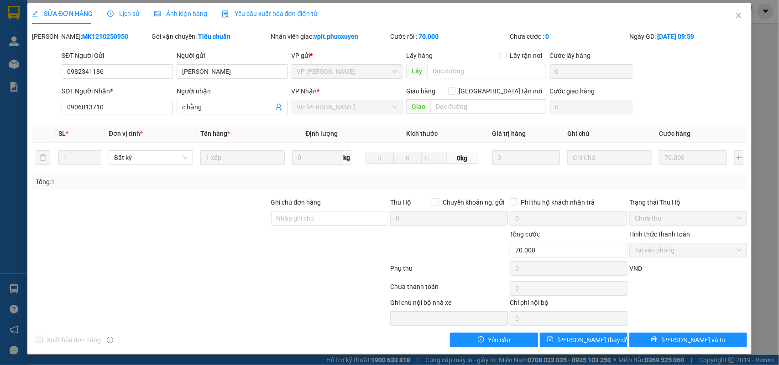
click at [35, 275] on div at bounding box center [210, 270] width 358 height 18
click at [736, 15] on icon "close" at bounding box center [738, 15] width 5 height 5
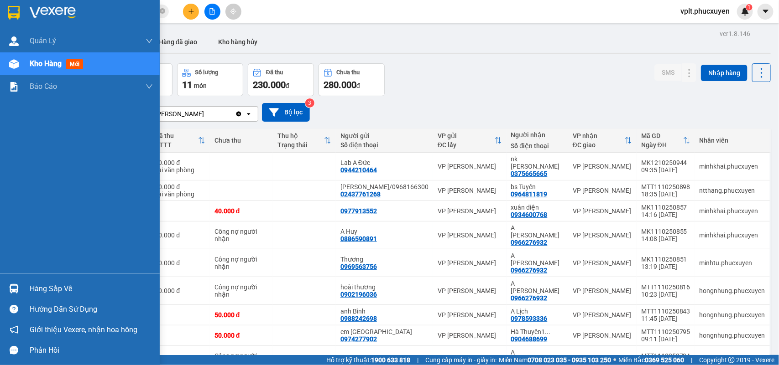
drag, startPoint x: 24, startPoint y: 284, endPoint x: 142, endPoint y: 281, distance: 117.7
click at [32, 284] on div "Hàng sắp về" at bounding box center [80, 289] width 160 height 21
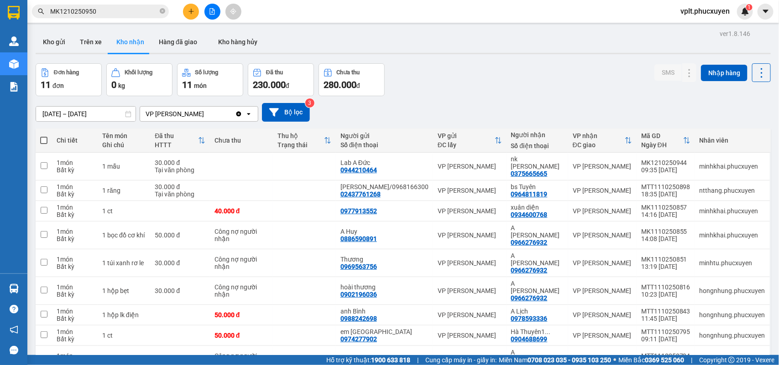
click at [547, 88] on section "Kết quả tìm kiếm ( 1 ) Bộ lọc Mã ĐH Trạng thái Món hàng Thu hộ Tổng cước Chưa c…" at bounding box center [389, 182] width 779 height 365
click at [210, 14] on icon "file-add" at bounding box center [212, 11] width 6 height 6
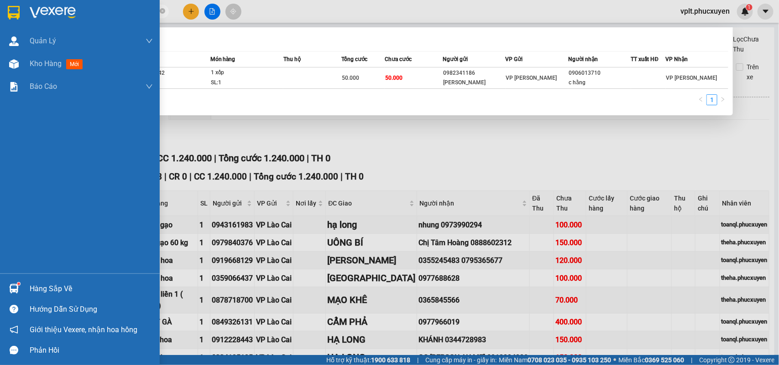
drag, startPoint x: 110, startPoint y: 15, endPoint x: 0, endPoint y: 27, distance: 110.6
click at [0, 27] on section "Kết quả tìm kiếm ( 1 ) Bộ lọc Mã ĐH Trạng thái Món hàng Thu hộ Tổng cước Chưa c…" at bounding box center [389, 182] width 779 height 365
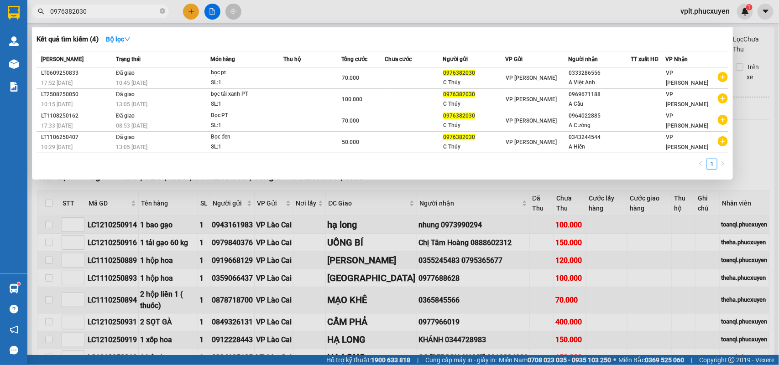
type input "0976382030"
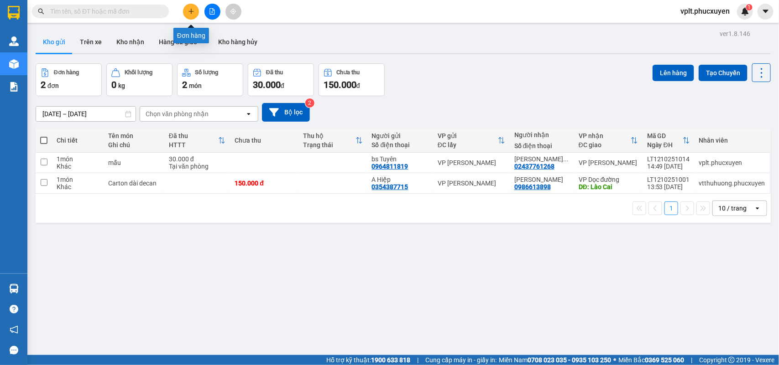
click at [194, 11] on button at bounding box center [191, 12] width 16 height 16
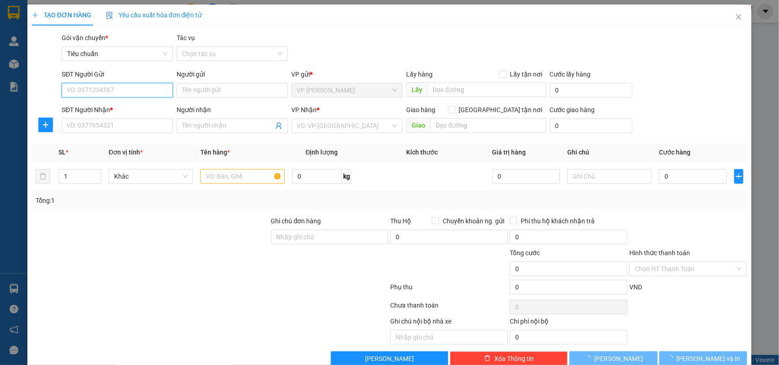
click at [112, 93] on input "SĐT Người Gửi" at bounding box center [117, 90] width 111 height 15
type input "0912129086"
click at [117, 115] on div "0912129086 - trang" at bounding box center [116, 108] width 110 height 15
type input "trang"
type input "0912129086"
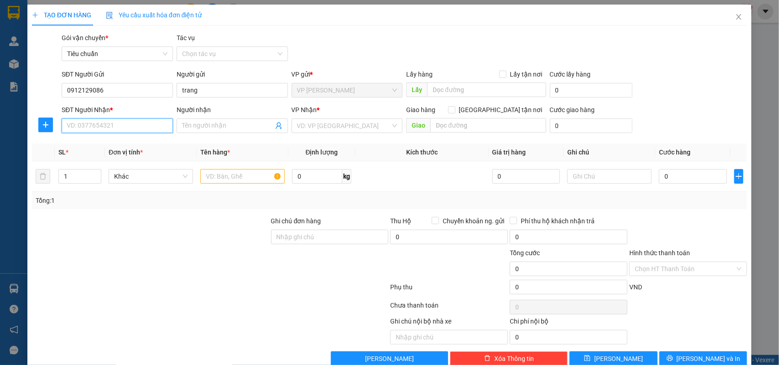
click at [122, 131] on input "SĐT Người Nhận *" at bounding box center [117, 126] width 111 height 15
type input "0974416620"
click at [223, 125] on input "Người nhận" at bounding box center [227, 126] width 91 height 10
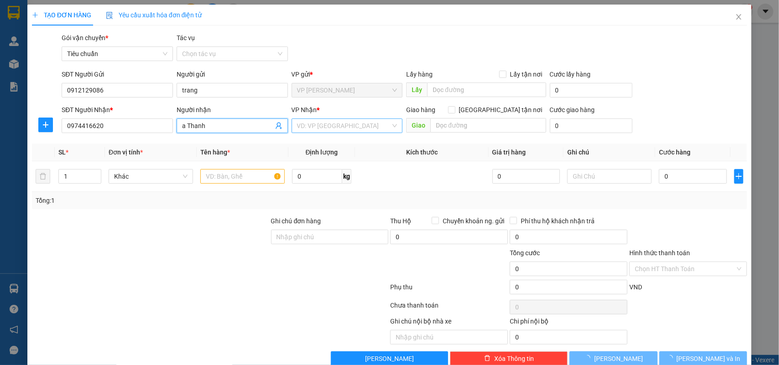
type input "a Thanh"
click at [351, 121] on input "search" at bounding box center [344, 126] width 94 height 14
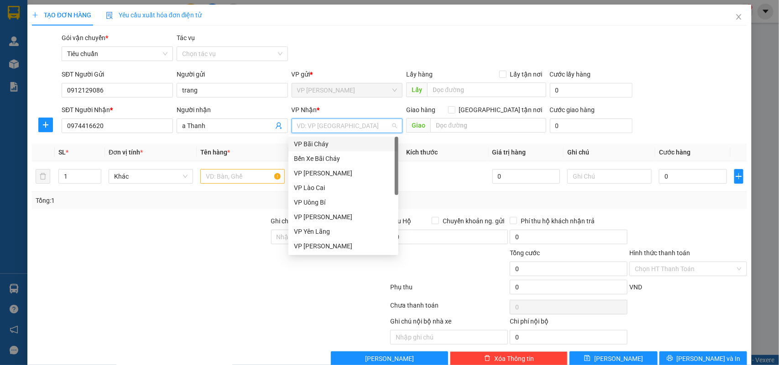
type input "d"
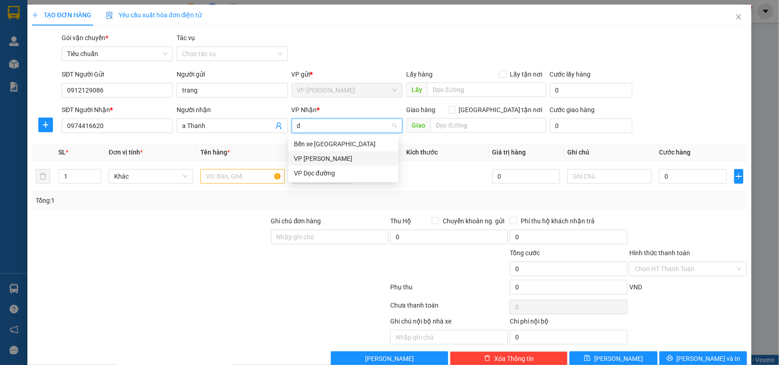
click at [346, 156] on div "VP [PERSON_NAME]" at bounding box center [343, 159] width 99 height 10
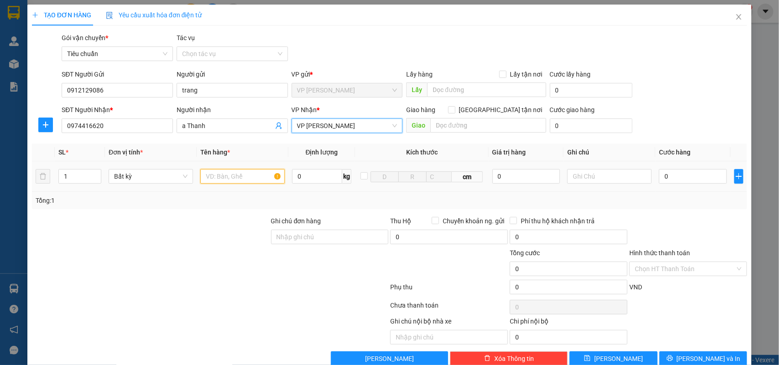
click at [234, 183] on input "text" at bounding box center [242, 176] width 84 height 15
type input "túi đen sạc"
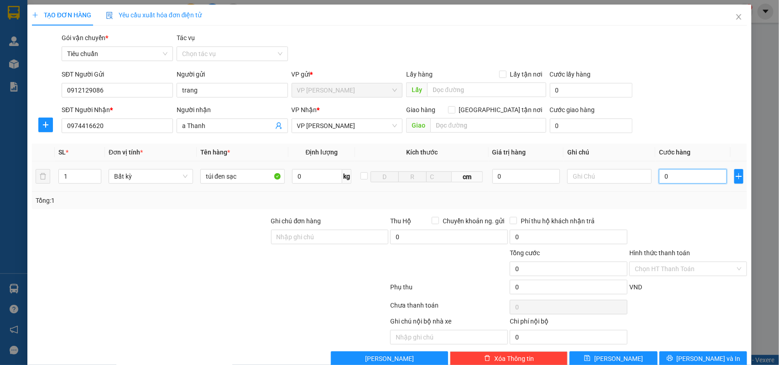
click at [677, 176] on input "0" at bounding box center [693, 176] width 68 height 15
type input "3"
type input "30"
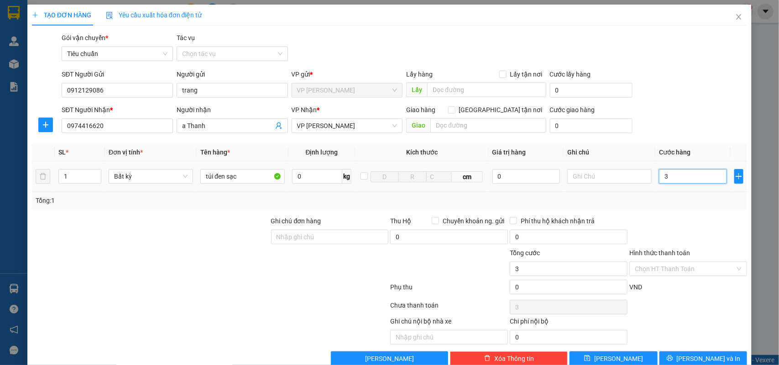
type input "30"
type input "30.000"
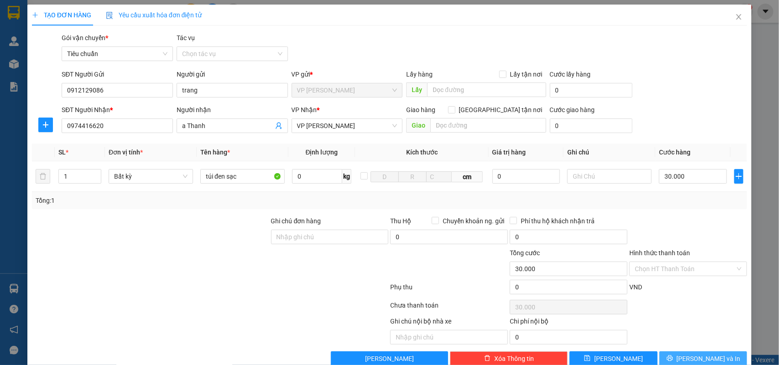
click at [670, 355] on button "[PERSON_NAME] và In" at bounding box center [703, 359] width 88 height 15
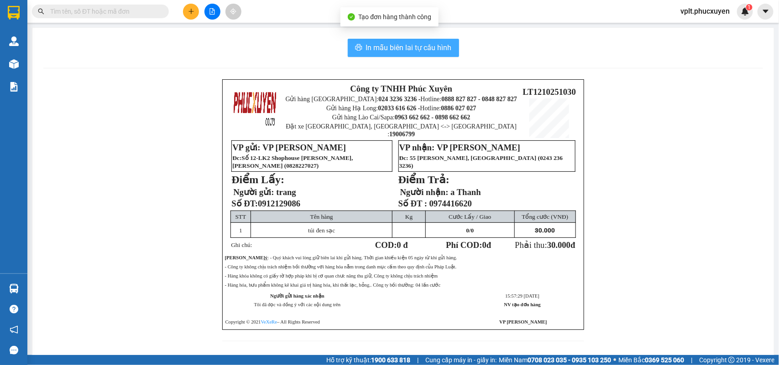
click at [395, 48] on span "In mẫu biên lai tự cấu hình" at bounding box center [409, 47] width 86 height 11
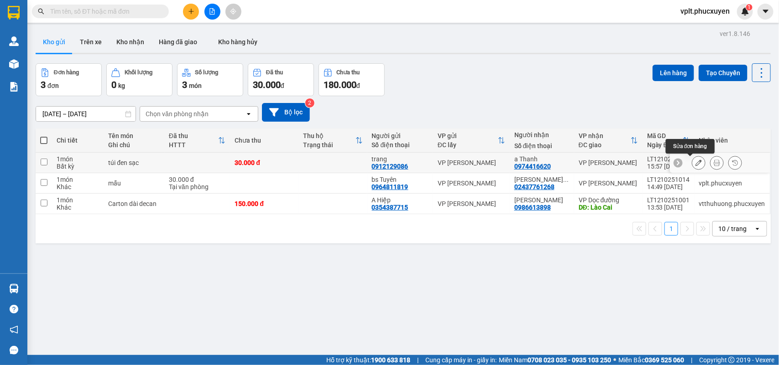
click at [695, 162] on icon at bounding box center [698, 163] width 6 height 6
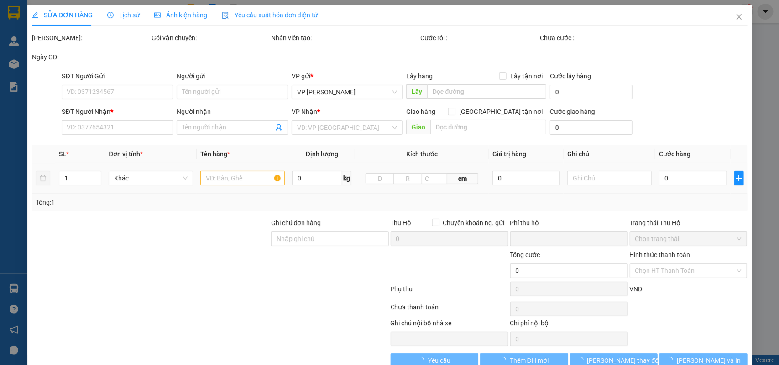
type input "0912129086"
type input "trang"
type input "0974416620"
type input "a Thanh"
type input "0"
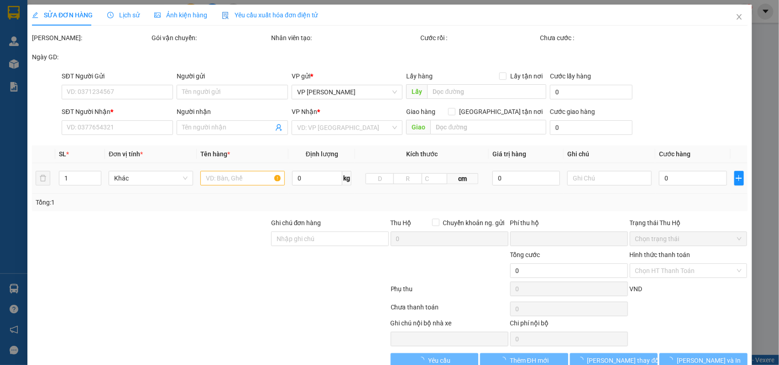
type input "30.000"
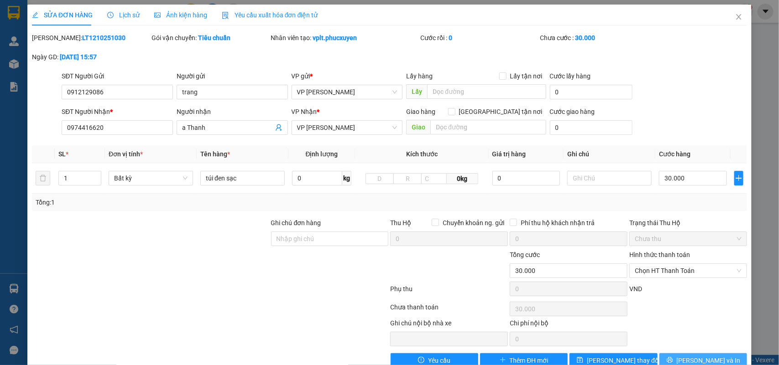
click at [674, 361] on button "[PERSON_NAME] và In" at bounding box center [703, 360] width 88 height 15
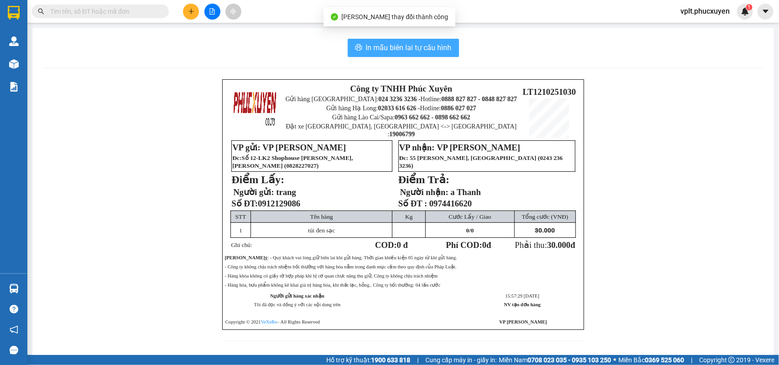
click at [389, 52] on span "In mẫu biên lai tự cấu hình" at bounding box center [409, 47] width 86 height 11
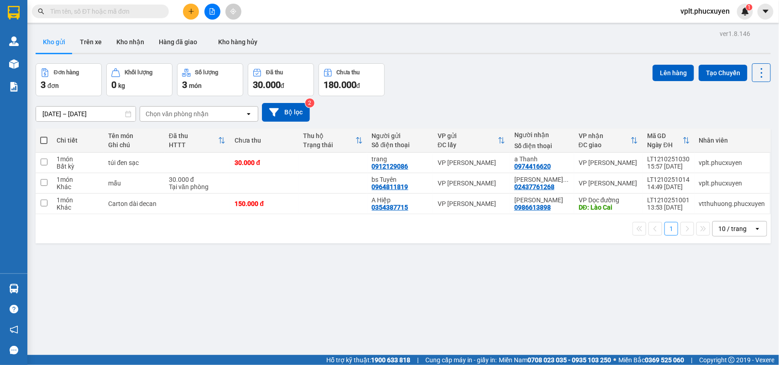
click at [92, 15] on input "text" at bounding box center [104, 11] width 108 height 10
click at [188, 10] on icon "plus" at bounding box center [191, 11] width 6 height 6
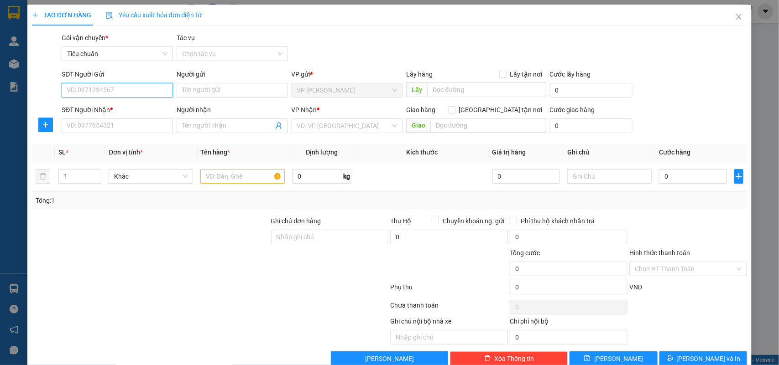
click at [89, 90] on input "SĐT Người Gửi" at bounding box center [117, 90] width 111 height 15
type input "0976382030"
click at [151, 114] on div "0976382030 - C Thủy" at bounding box center [116, 108] width 110 height 15
type input "C Thủy"
type input "0976382030"
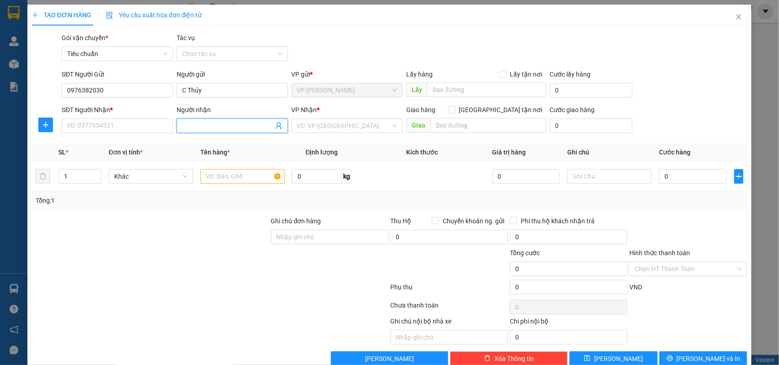
click at [275, 126] on icon "user-add" at bounding box center [278, 125] width 7 height 7
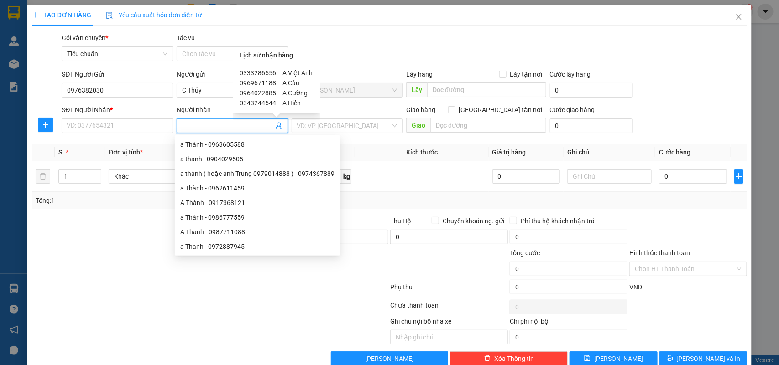
click at [289, 81] on span "A Cầu" at bounding box center [291, 82] width 17 height 7
type input "0969671188"
type input "A Cầu"
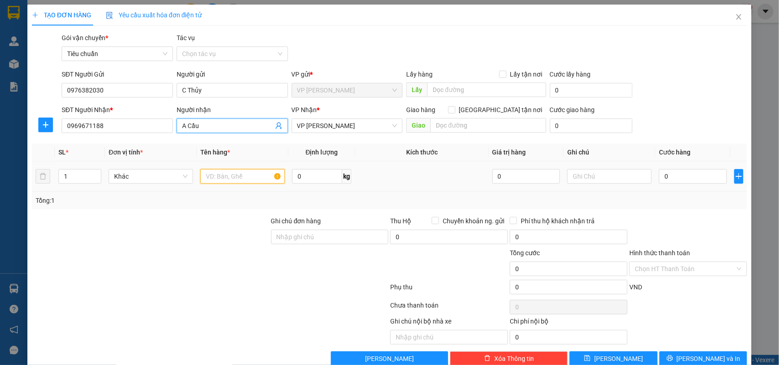
click at [244, 178] on input "text" at bounding box center [242, 176] width 84 height 15
click at [240, 169] on input "text" at bounding box center [242, 176] width 84 height 15
click at [78, 126] on input "0969671188" at bounding box center [117, 126] width 111 height 15
drag, startPoint x: 78, startPoint y: 126, endPoint x: 587, endPoint y: 47, distance: 515.6
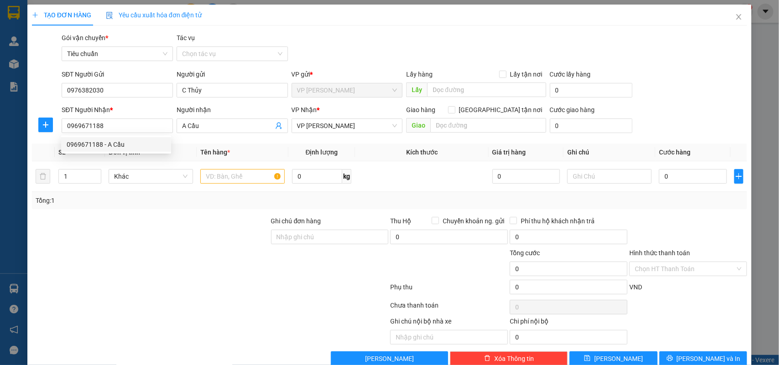
click at [587, 47] on div "Gói vận chuyển * Tiêu chuẩn Tác vụ Chọn tác vụ" at bounding box center [404, 49] width 689 height 32
drag, startPoint x: 126, startPoint y: 91, endPoint x: 13, endPoint y: 91, distance: 113.6
click at [13, 91] on div "TẠO ĐƠN HÀNG Yêu cầu xuất hóa đơn điện tử Transit Pickup Surcharge Ids Transit …" at bounding box center [389, 182] width 779 height 365
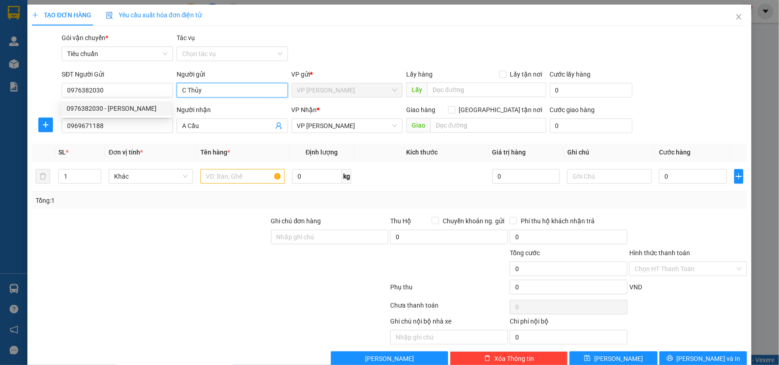
click at [243, 91] on input "C Thủy" at bounding box center [232, 90] width 111 height 15
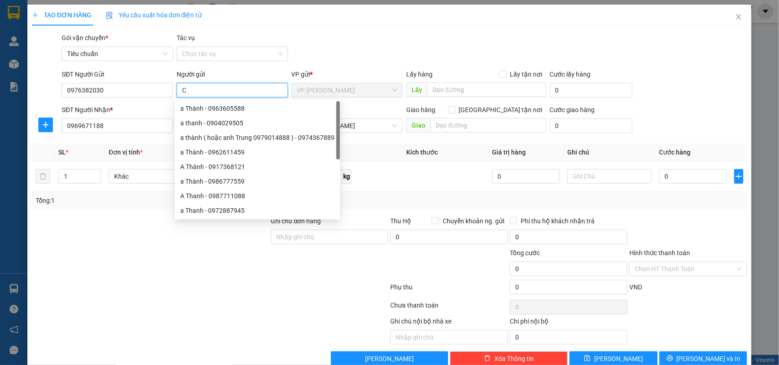
type input "C"
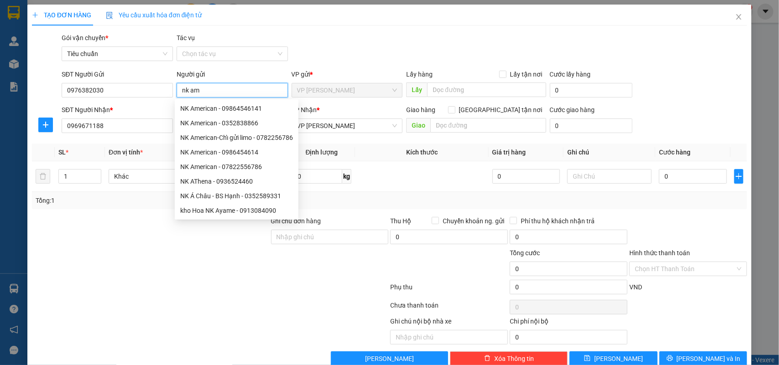
type input "nk ame"
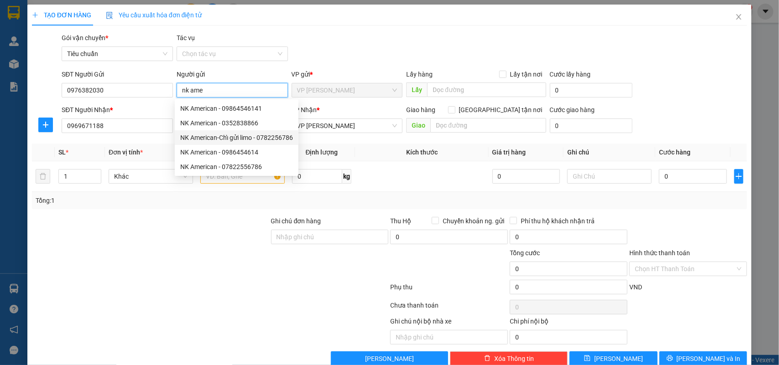
click at [280, 135] on div "NK American-Chỉ gửi limo - 0782256786" at bounding box center [236, 138] width 113 height 10
type input "0782256786"
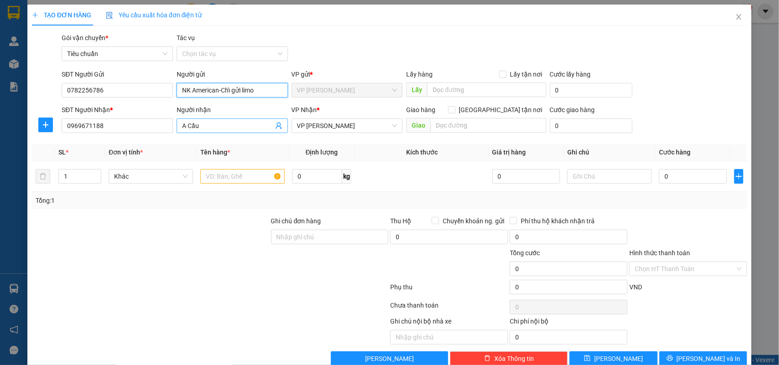
type input "NK American-Chỉ gửi limo"
click at [275, 128] on icon "user-add" at bounding box center [278, 125] width 7 height 7
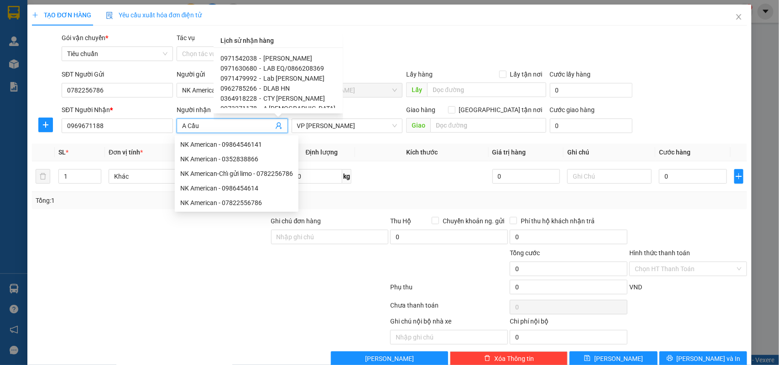
click at [293, 78] on span "Lab Đăng Lực" at bounding box center [294, 78] width 61 height 7
type input "0971479992"
type input "Lab Đăng Lực"
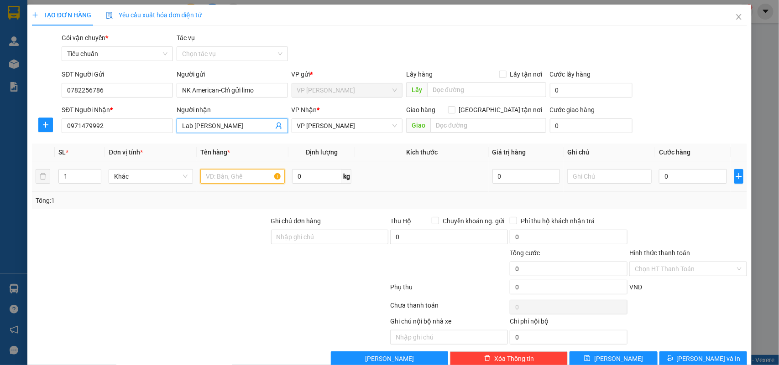
click at [206, 181] on input "text" at bounding box center [242, 176] width 84 height 15
type input "h"
type input "mẫu"
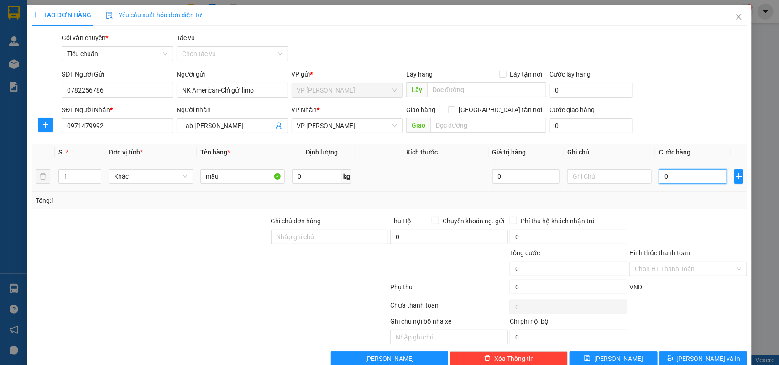
click at [659, 179] on input "0" at bounding box center [693, 176] width 68 height 15
type input "5"
type input "50"
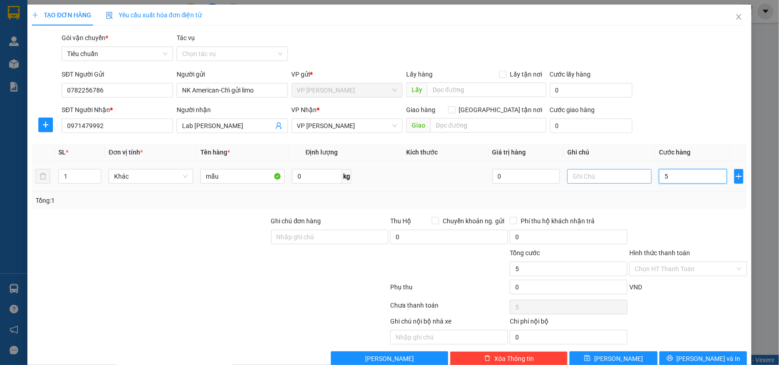
type input "50"
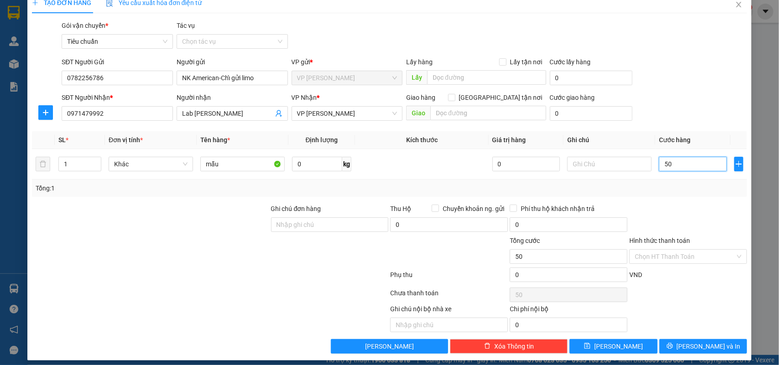
scroll to position [19, 0]
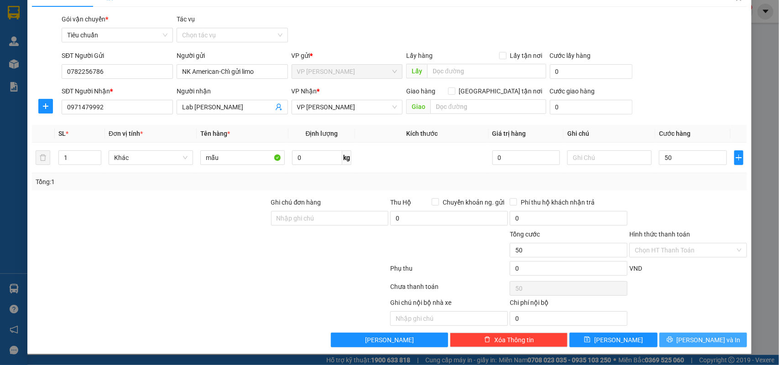
type input "50.000"
click at [705, 343] on span "[PERSON_NAME] và In" at bounding box center [708, 340] width 64 height 10
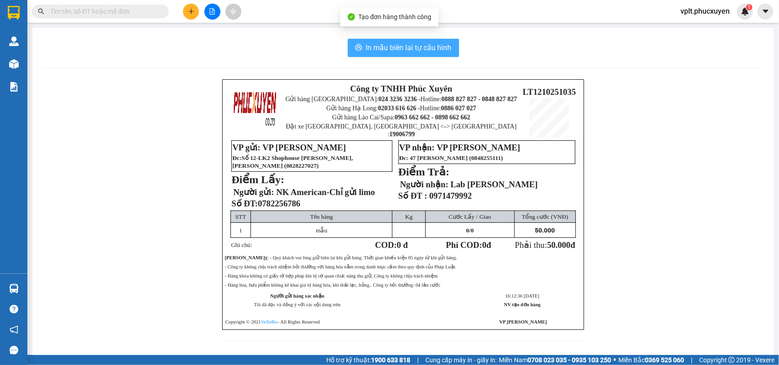
click at [405, 49] on span "In mẫu biên lai tự cấu hình" at bounding box center [409, 47] width 86 height 11
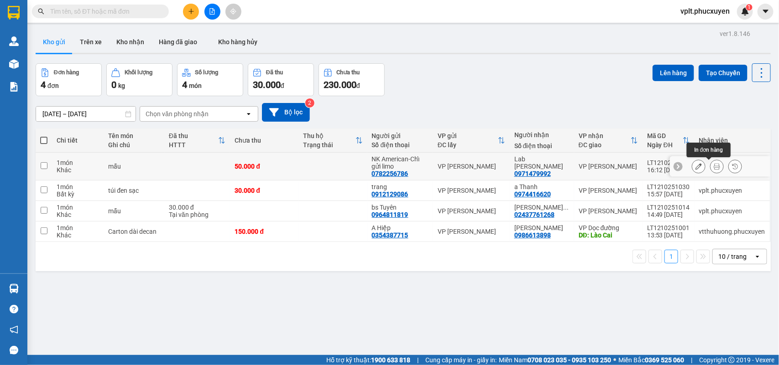
click at [695, 167] on icon at bounding box center [698, 166] width 6 height 6
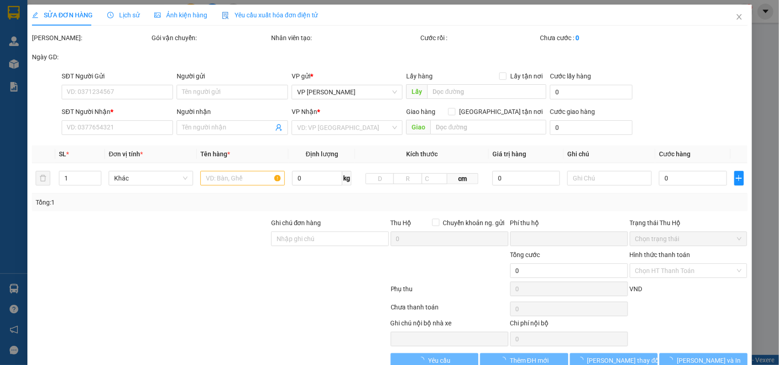
type input "0782256786"
type input "NK American-Chỉ gửi limo"
type input "0971479992"
type input "Lab Đăng Lực"
type input "0"
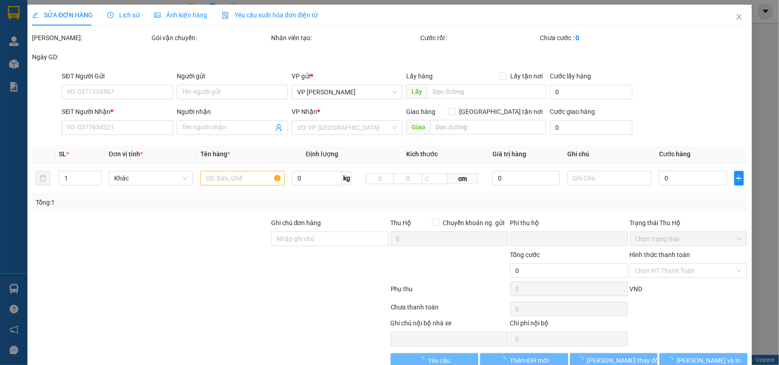
type input "50.000"
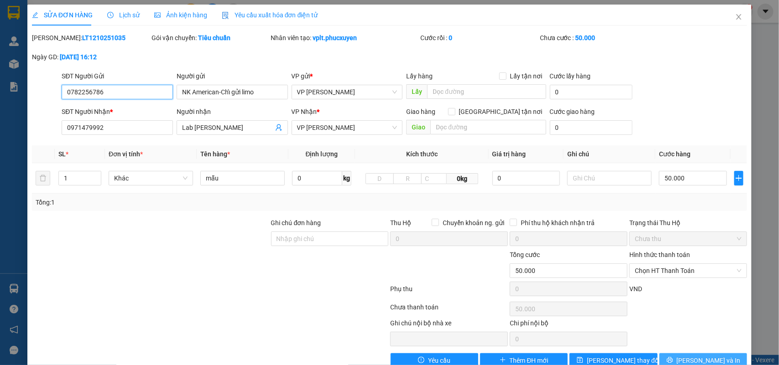
scroll to position [21, 0]
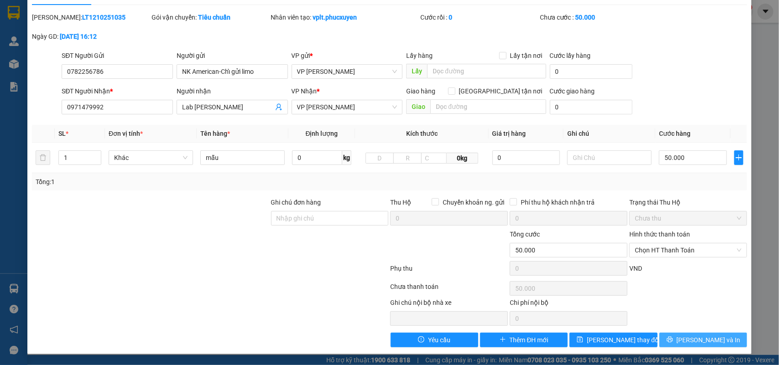
click at [689, 334] on button "[PERSON_NAME] và In" at bounding box center [703, 340] width 88 height 15
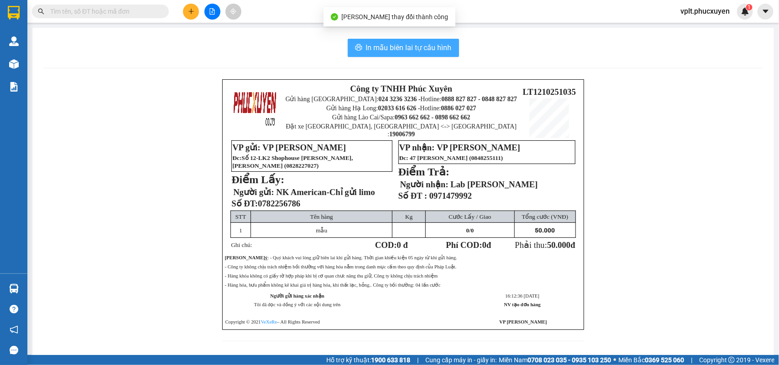
click at [390, 51] on span "In mẫu biên lai tự cấu hình" at bounding box center [409, 47] width 86 height 11
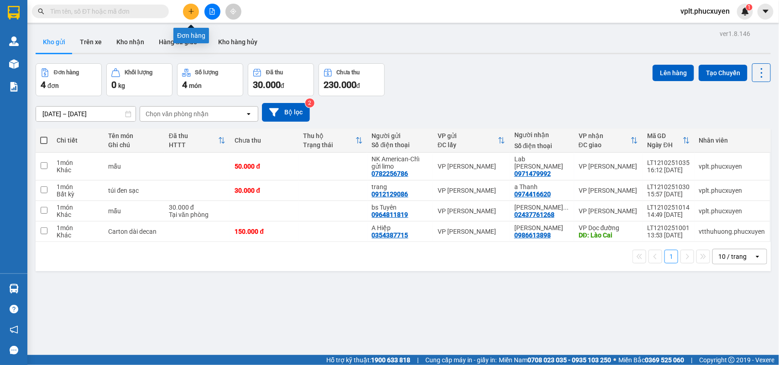
click at [192, 14] on icon "plus" at bounding box center [191, 11] width 6 height 6
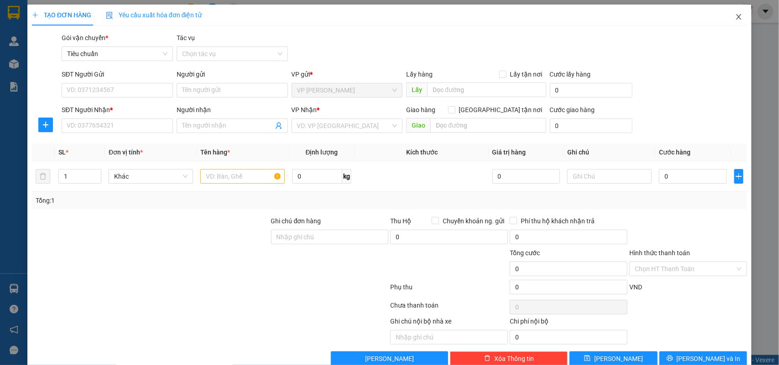
click at [735, 16] on icon "close" at bounding box center [738, 16] width 7 height 7
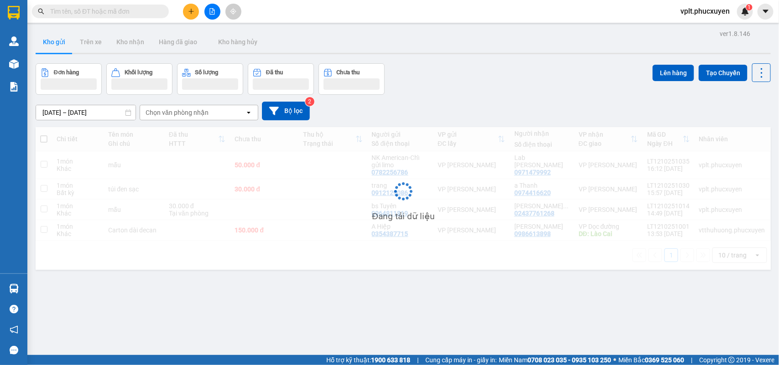
click at [88, 10] on input "text" at bounding box center [104, 11] width 108 height 10
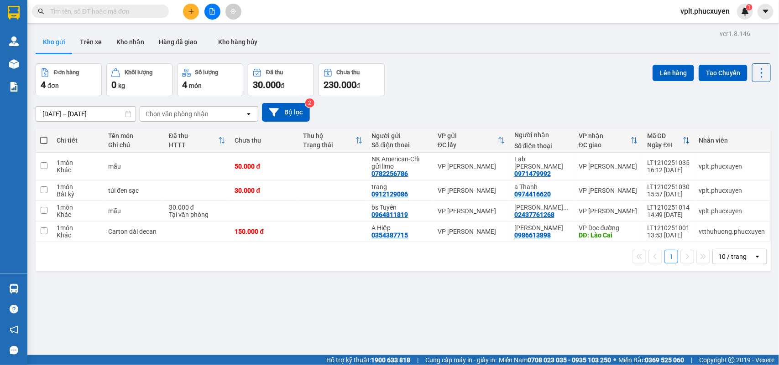
click at [85, 15] on input "text" at bounding box center [104, 11] width 108 height 10
drag, startPoint x: 112, startPoint y: 16, endPoint x: 122, endPoint y: 5, distance: 15.2
click at [120, 6] on span at bounding box center [100, 12] width 137 height 14
click at [119, 10] on input "text" at bounding box center [104, 11] width 108 height 10
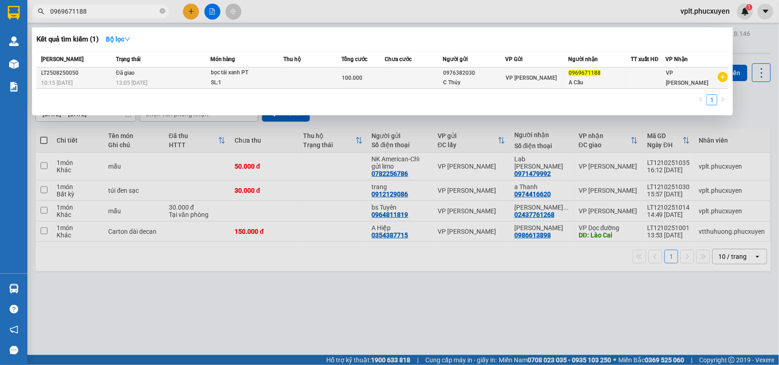
type input "0969671188"
click at [280, 79] on span "bọc tải xanh PT SL: 1" at bounding box center [247, 78] width 73 height 20
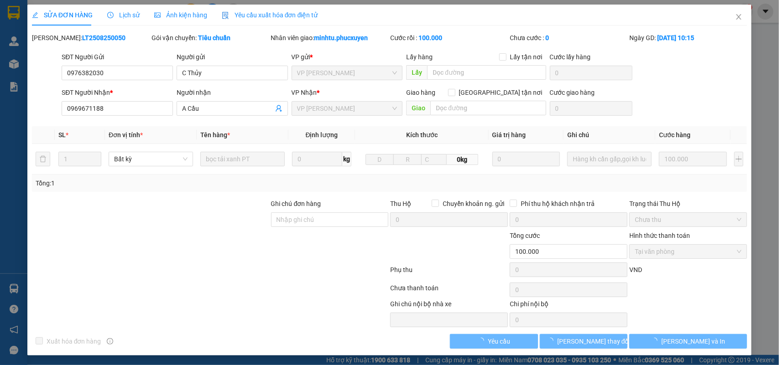
type input "0976382030"
type input "C Thủy"
type input "0969671188"
type input "A Cầu"
type input "0"
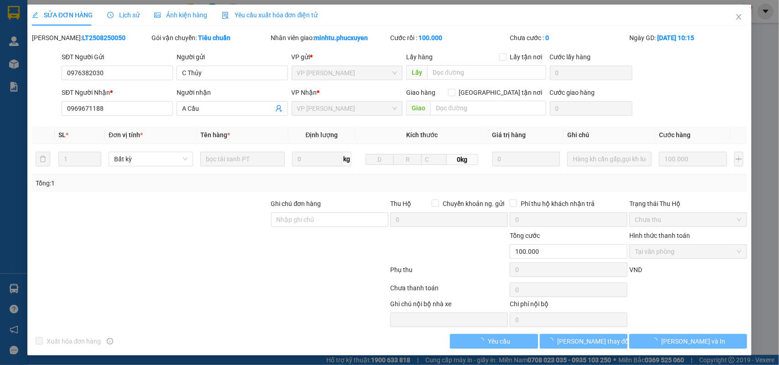
type input "100.000"
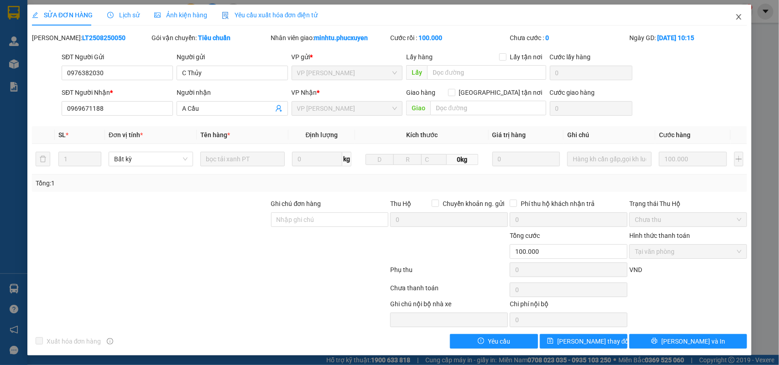
click at [735, 19] on icon "close" at bounding box center [738, 16] width 7 height 7
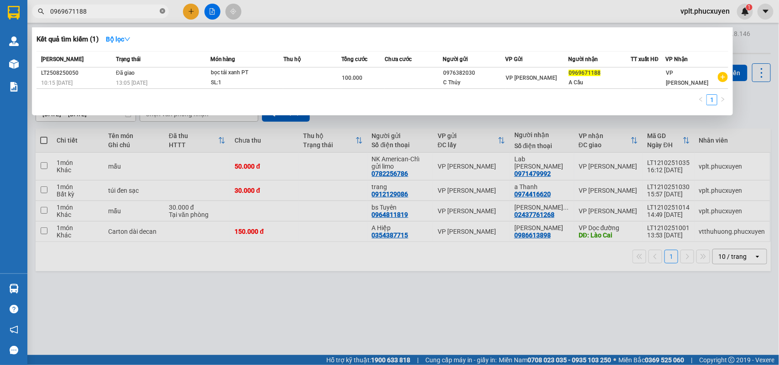
click at [160, 10] on icon "close-circle" at bounding box center [162, 10] width 5 height 5
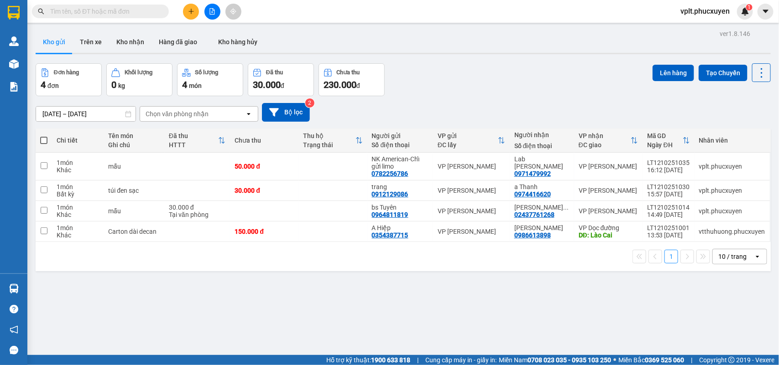
click at [189, 14] on icon "plus" at bounding box center [191, 11] width 6 height 6
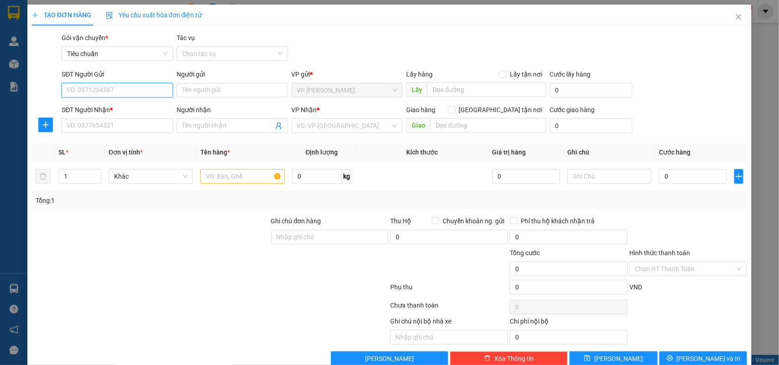
click at [103, 94] on input "SĐT Người Gửi" at bounding box center [117, 90] width 111 height 15
type input "0976382030"
click at [114, 106] on div "0976382030 - C Thủy" at bounding box center [116, 109] width 99 height 10
type input "C Thủy"
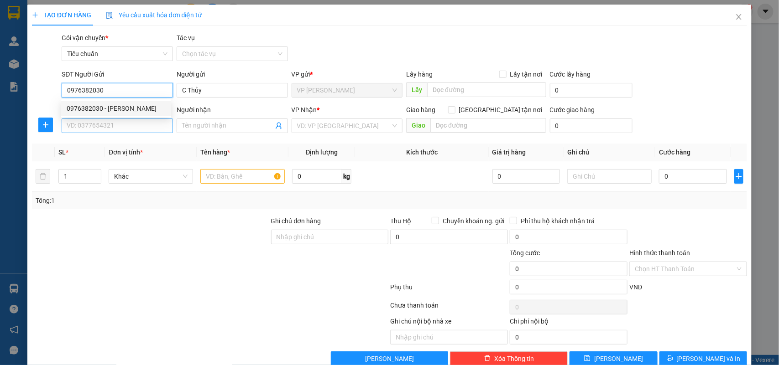
type input "0976382030"
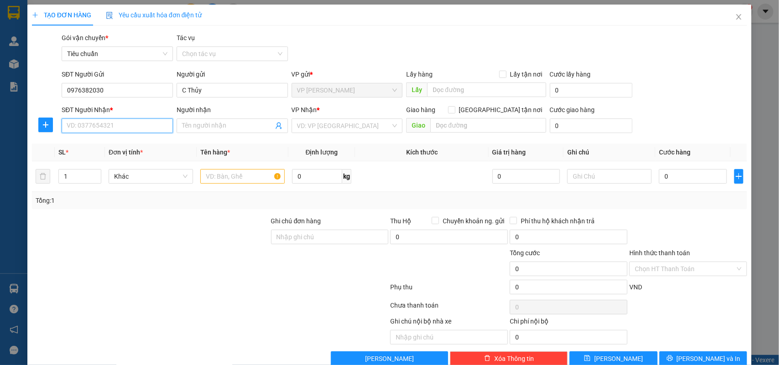
click at [115, 131] on input "SĐT Người Nhận *" at bounding box center [117, 126] width 111 height 15
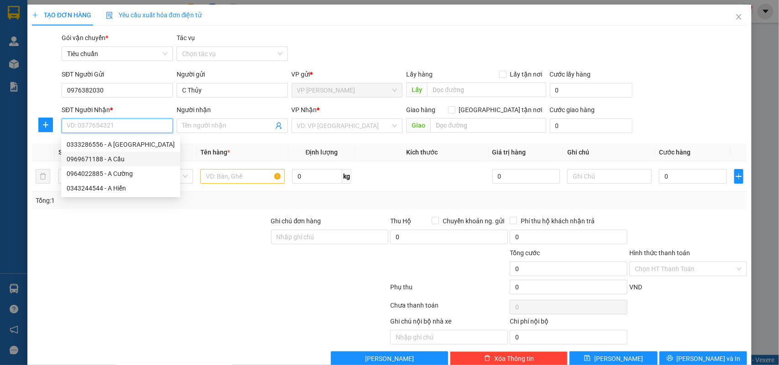
click at [115, 154] on div "0969671188 - A Cầu" at bounding box center [121, 159] width 108 height 10
type input "0969671188"
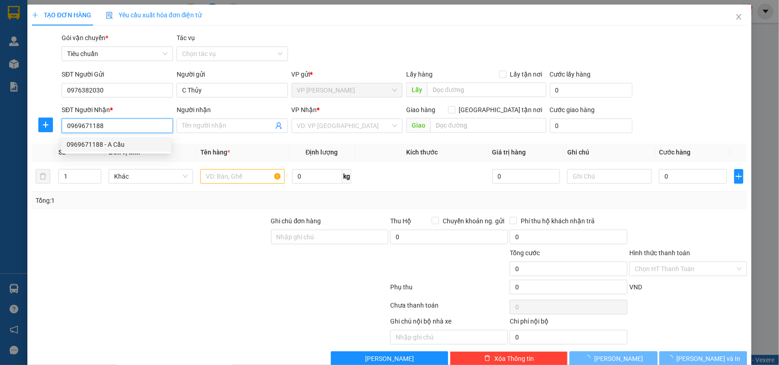
type input "A Cầu"
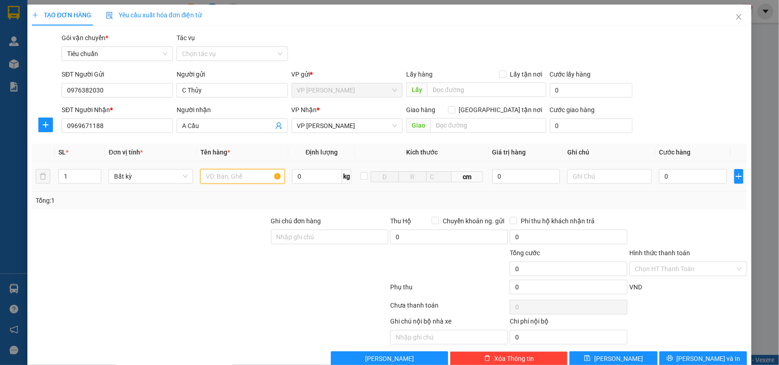
click at [229, 169] on input "text" at bounding box center [242, 176] width 84 height 15
drag, startPoint x: 222, startPoint y: 178, endPoint x: 178, endPoint y: 181, distance: 43.9
click at [178, 181] on tr "1 Bất kỳ hộp lk máy 0 kg cm 0 0" at bounding box center [389, 176] width 715 height 31
type input "thùng gỗ máy"
click at [683, 181] on input "0" at bounding box center [693, 176] width 68 height 15
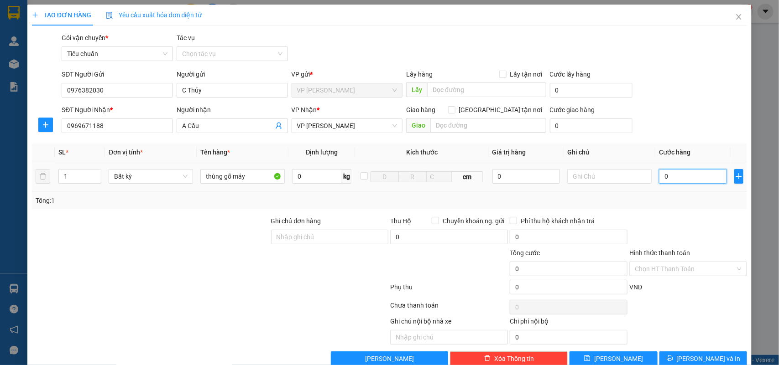
type input "5"
type input "50"
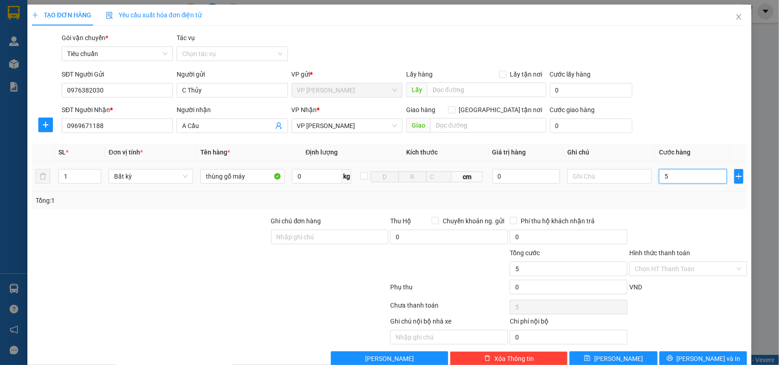
type input "50"
type input "5"
type input "0"
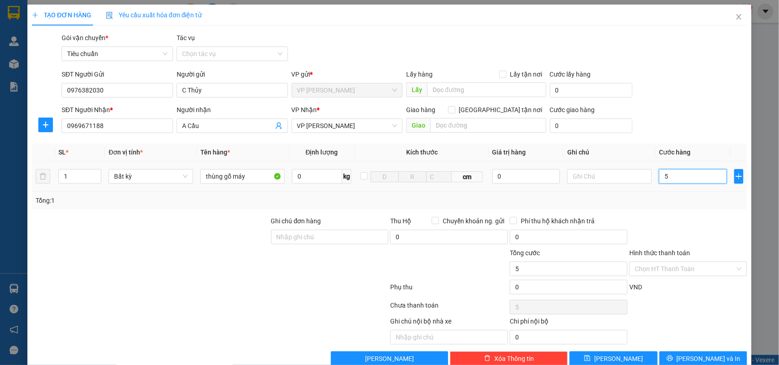
type input "0"
drag, startPoint x: 682, startPoint y: 181, endPoint x: 609, endPoint y: 186, distance: 73.6
click at [609, 186] on tr "1 Bất kỳ thùng gỗ máy 0 kg cm 0 0" at bounding box center [389, 176] width 715 height 31
type input "1"
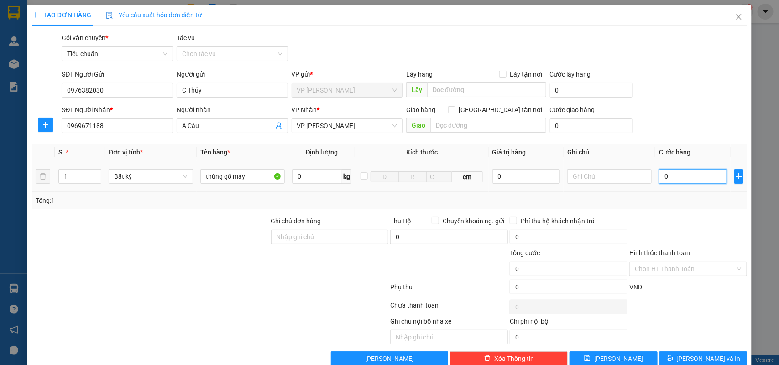
type input "1"
type input "10"
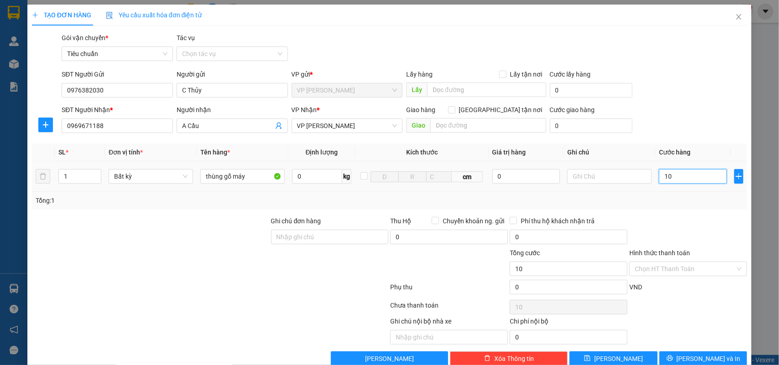
type input "100"
type input "100.000"
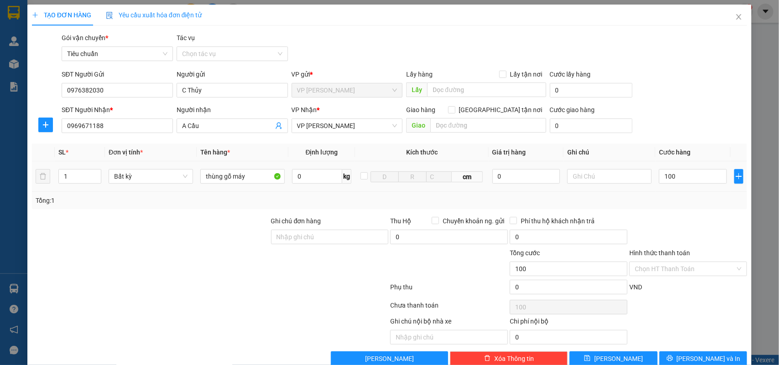
type input "100.000"
click at [653, 211] on div "Transit Pickup Surcharge Ids Transit Deliver Surcharge Ids Transit Deliver Surc…" at bounding box center [389, 199] width 715 height 333
click at [689, 356] on span "[PERSON_NAME] và In" at bounding box center [708, 359] width 64 height 10
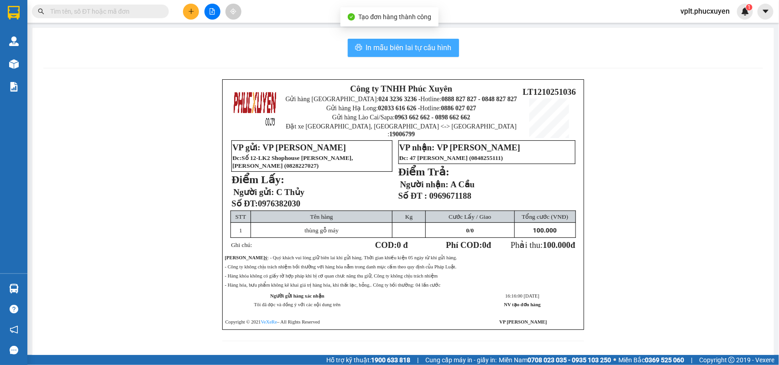
click at [401, 47] on span "In mẫu biên lai tự cấu hình" at bounding box center [409, 47] width 86 height 11
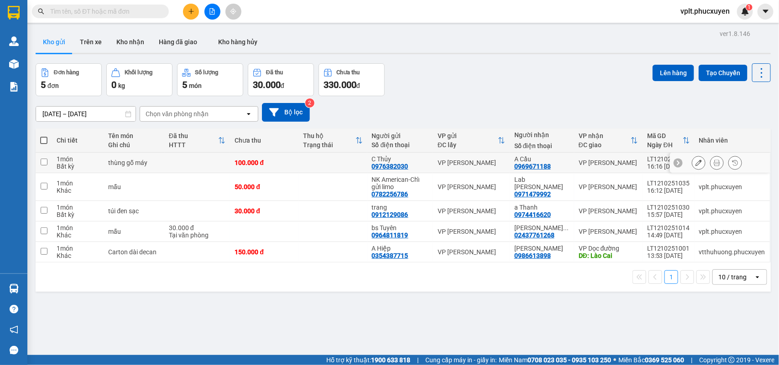
click at [695, 163] on icon at bounding box center [698, 163] width 6 height 6
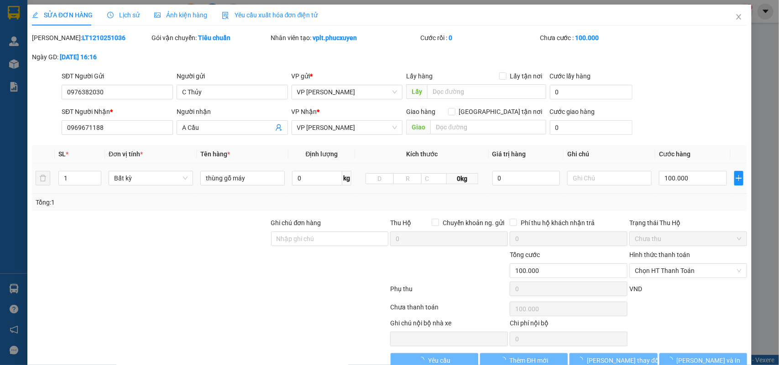
type input "0976382030"
type input "C Thủy"
type input "0969671188"
type input "A Cầu"
type input "0"
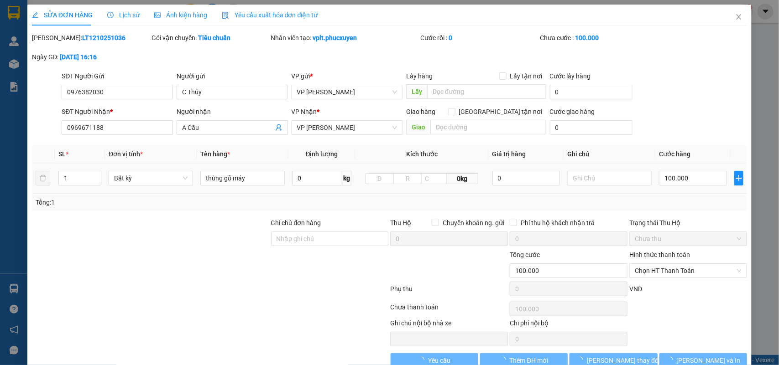
type input "100.000"
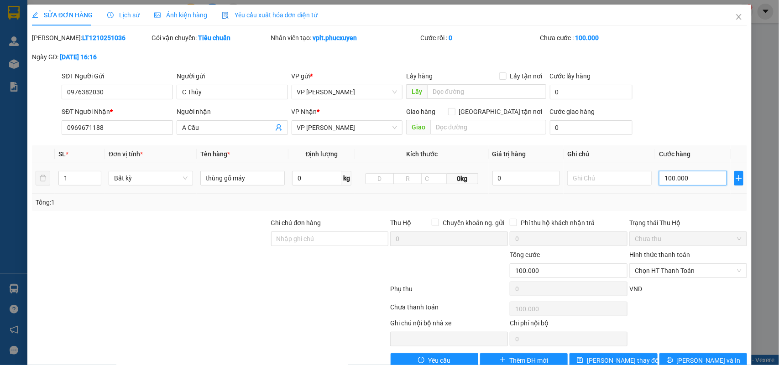
click at [662, 172] on input "100.000" at bounding box center [693, 178] width 68 height 15
type input "1"
type input "12"
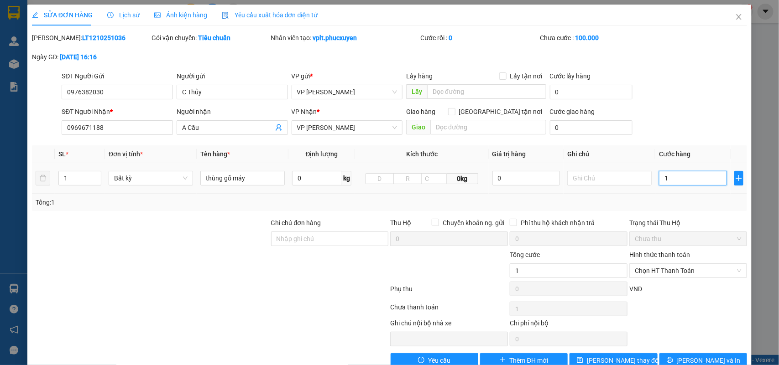
type input "12"
type input "120"
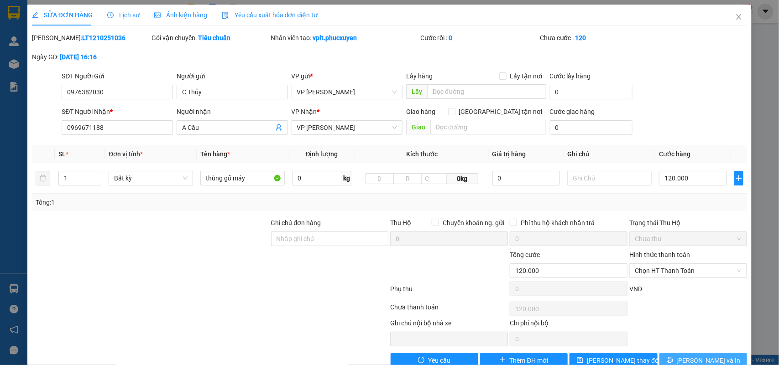
click at [687, 361] on button "[PERSON_NAME] và In" at bounding box center [703, 360] width 88 height 15
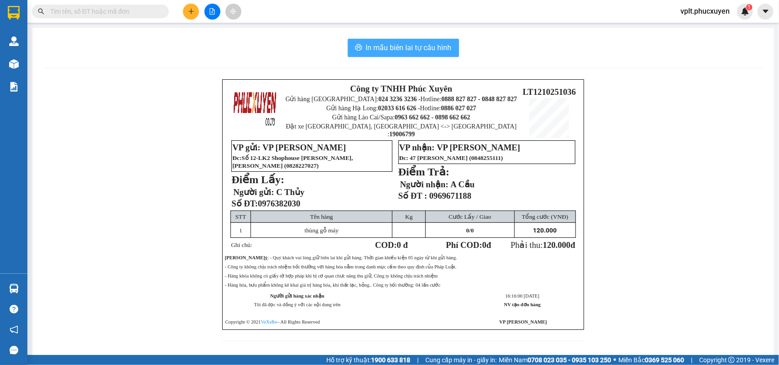
drag, startPoint x: 389, startPoint y: 50, endPoint x: 262, endPoint y: 1, distance: 135.6
click at [389, 49] on span "In mẫu biên lai tự cấu hình" at bounding box center [409, 47] width 86 height 11
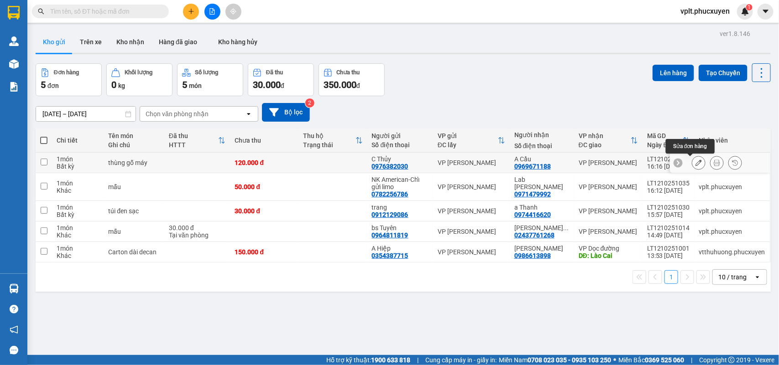
click at [695, 161] on icon at bounding box center [698, 163] width 6 height 6
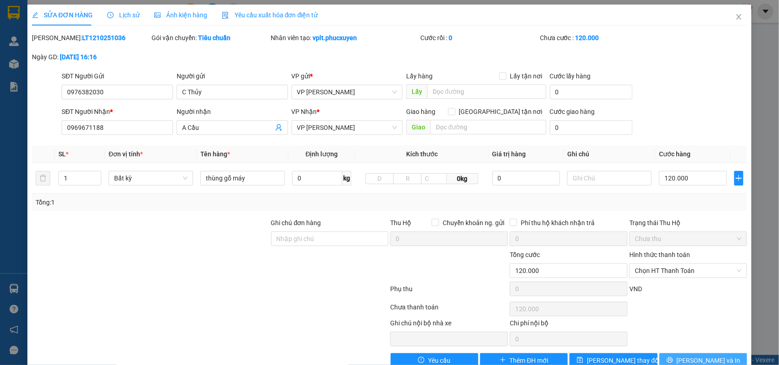
click at [667, 353] on button "[PERSON_NAME] và In" at bounding box center [703, 360] width 88 height 15
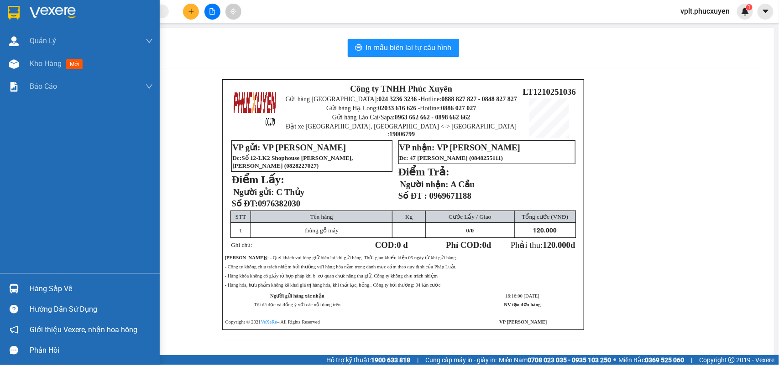
click at [19, 288] on div at bounding box center [14, 289] width 16 height 16
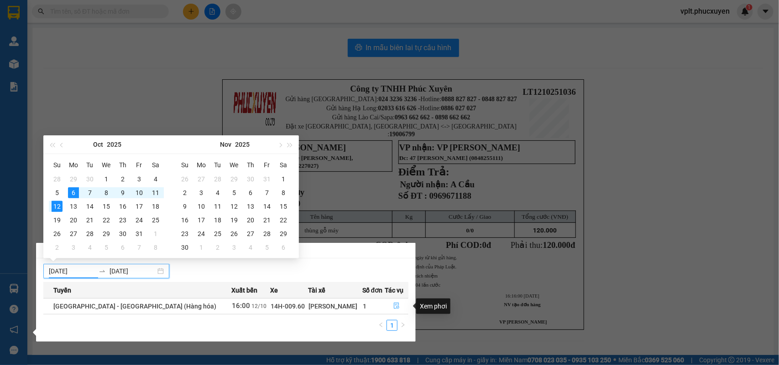
click at [393, 306] on icon "file-done" at bounding box center [396, 306] width 6 height 6
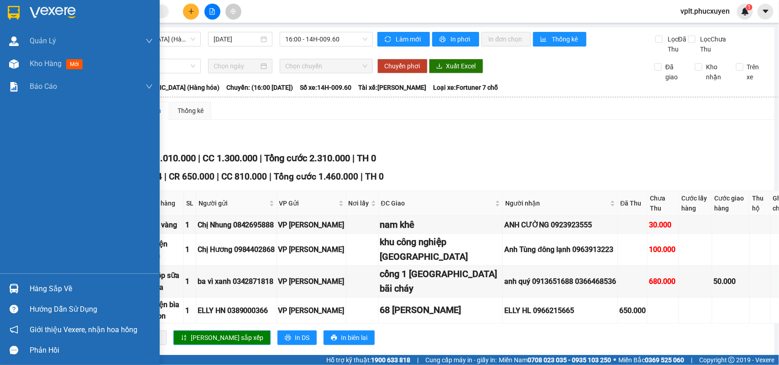
click at [53, 67] on span "Kho hàng" at bounding box center [46, 63] width 32 height 9
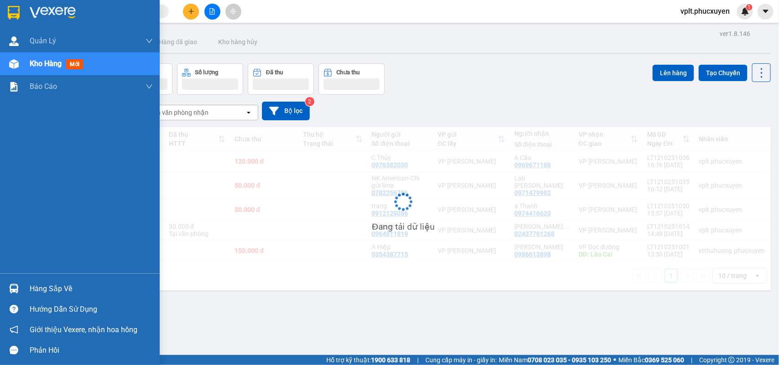
click at [63, 291] on div "Hàng sắp về" at bounding box center [91, 289] width 123 height 14
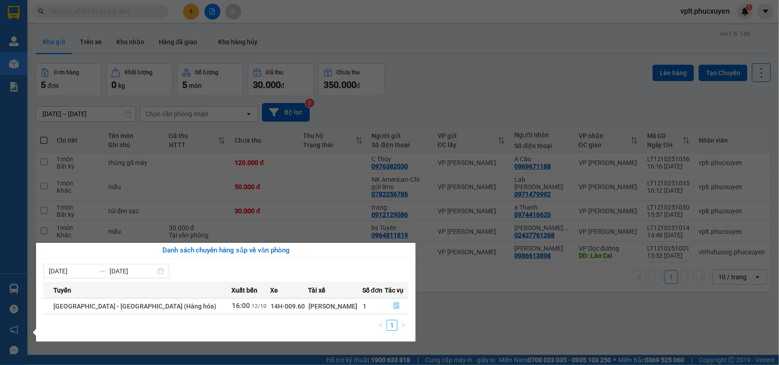
click at [500, 305] on section "Kết quả tìm kiếm ( 1 ) Bộ lọc Mã ĐH Trạng thái Món hàng Thu hộ Tổng cước Chưa c…" at bounding box center [389, 182] width 779 height 365
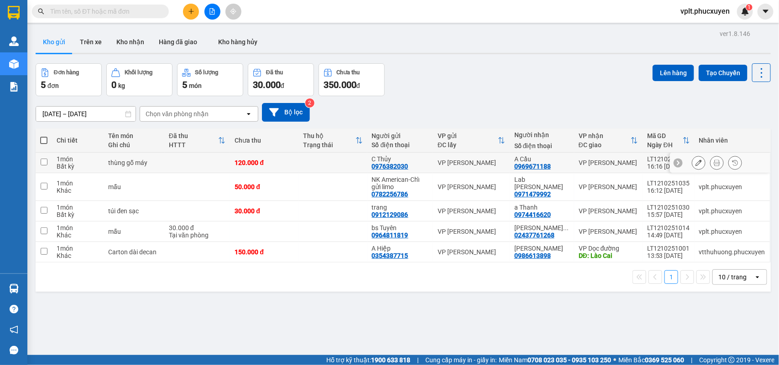
click at [156, 159] on div "thùng gỗ máy" at bounding box center [134, 162] width 52 height 7
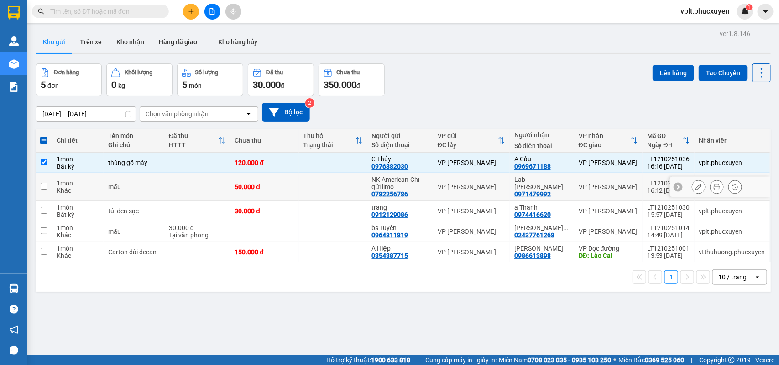
click at [156, 183] on div "mẫu" at bounding box center [134, 186] width 52 height 7
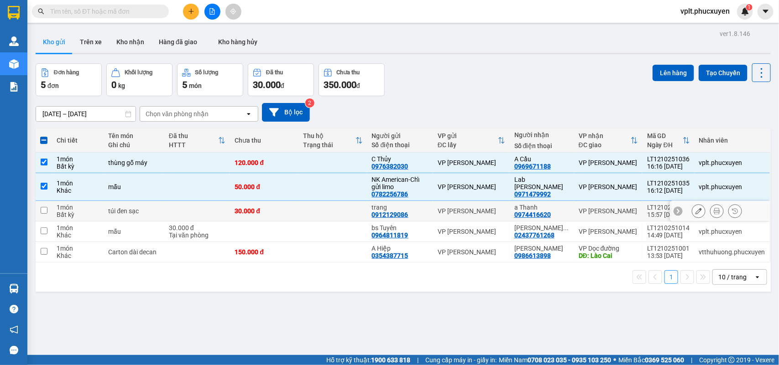
click at [159, 208] on div "túi đen sạc" at bounding box center [134, 211] width 52 height 7
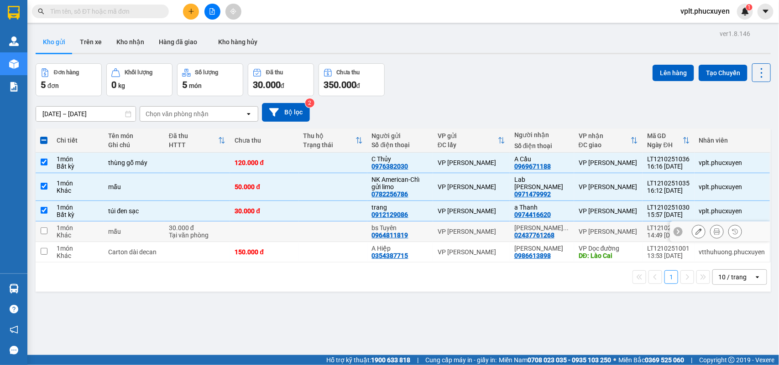
click at [166, 222] on td "30.000 đ Tại văn phòng" at bounding box center [197, 232] width 66 height 21
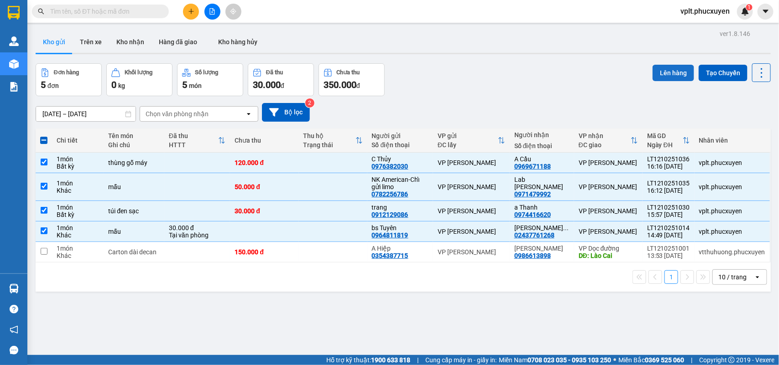
click at [675, 65] on button "Lên hàng" at bounding box center [673, 73] width 42 height 16
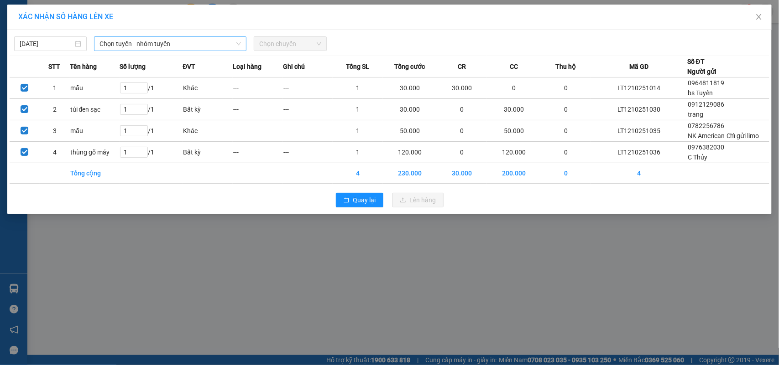
click at [197, 44] on span "Chọn tuyến - nhóm tuyến" at bounding box center [169, 44] width 141 height 14
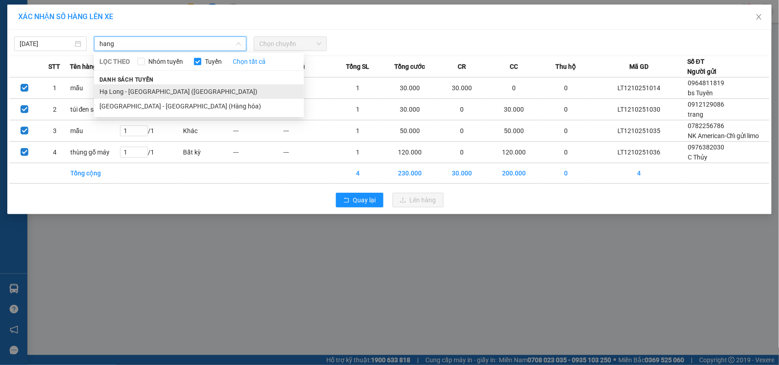
type input "hang"
click at [188, 89] on li "Hạ Long - Hà Nội (Hàng hóa)" at bounding box center [199, 91] width 210 height 15
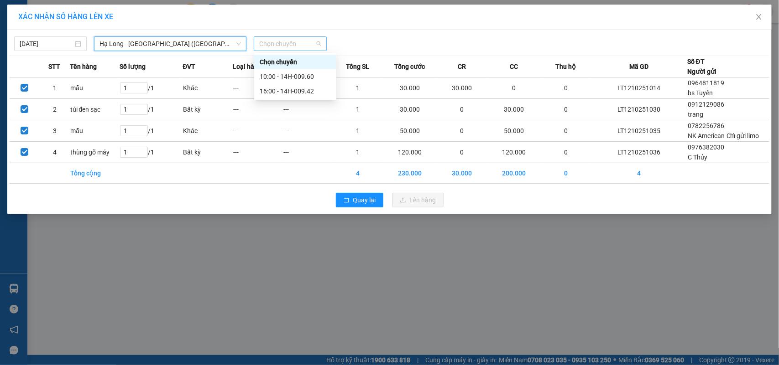
click at [293, 40] on span "Chọn chuyến" at bounding box center [290, 44] width 62 height 14
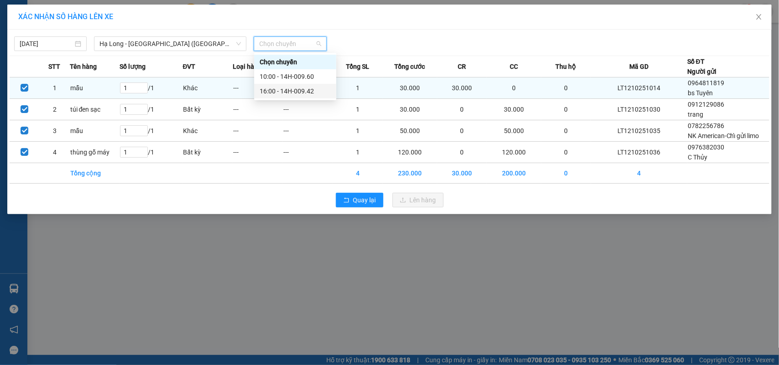
click at [299, 87] on div "16:00 - 14H-009.42" at bounding box center [295, 91] width 71 height 10
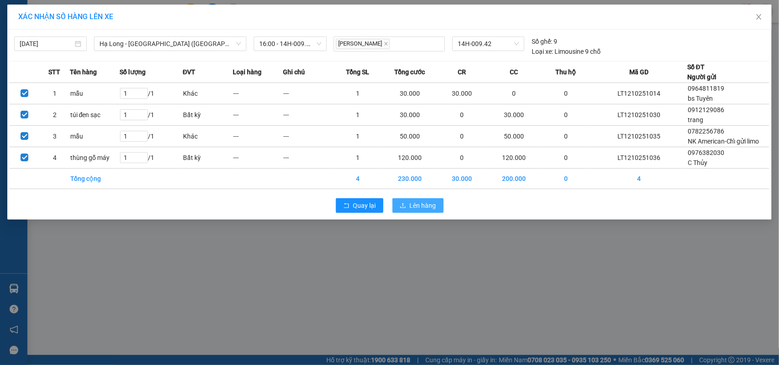
click at [416, 206] on span "Lên hàng" at bounding box center [423, 206] width 26 height 10
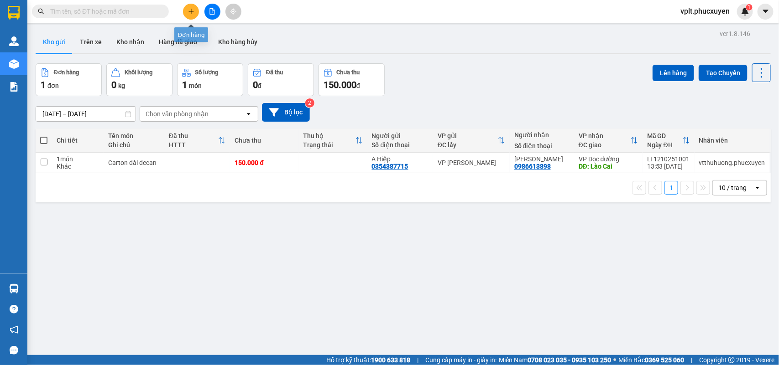
click at [191, 14] on icon "plus" at bounding box center [191, 11] width 6 height 6
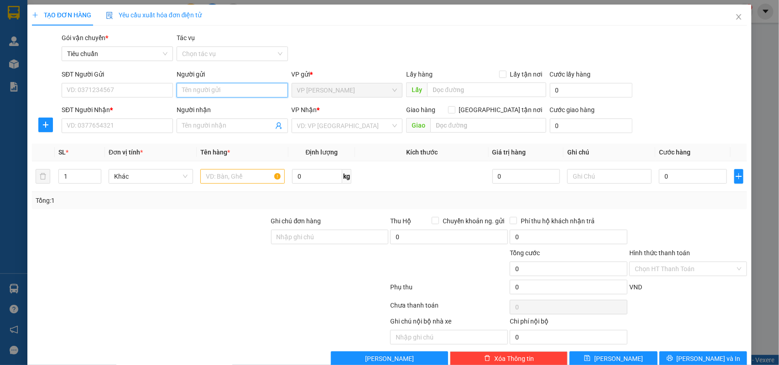
click at [193, 85] on input "Người gửi" at bounding box center [232, 90] width 111 height 15
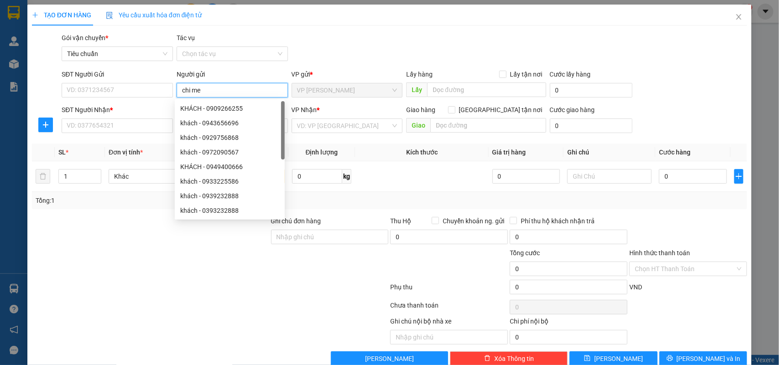
type input "chi med"
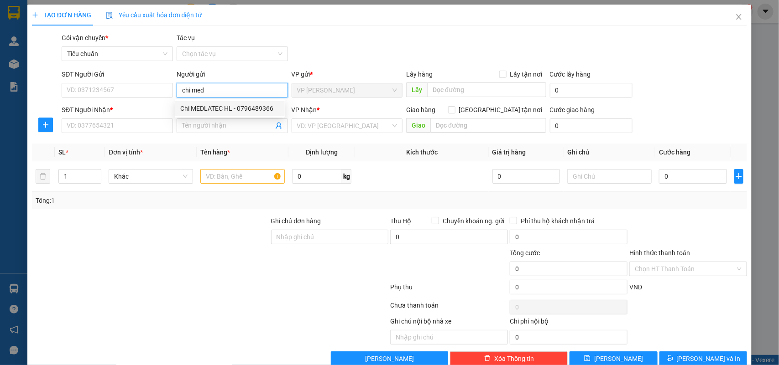
click at [247, 106] on div "Chi MEDLATEC HL - 0796489366" at bounding box center [229, 109] width 99 height 10
type input "0796489366"
type input "Chi MEDLATEC HL"
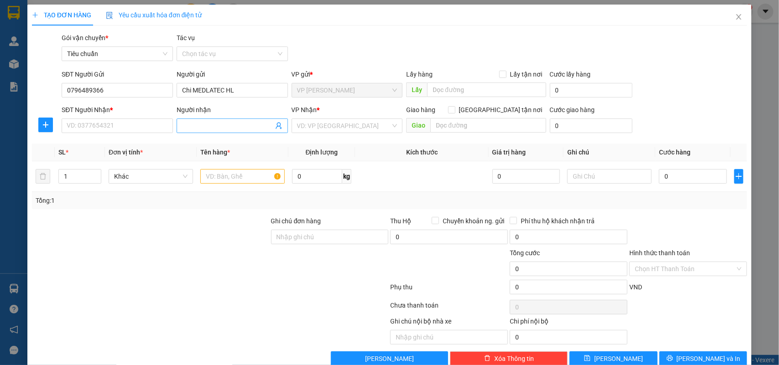
click at [275, 125] on icon "user-add" at bounding box center [278, 125] width 7 height 7
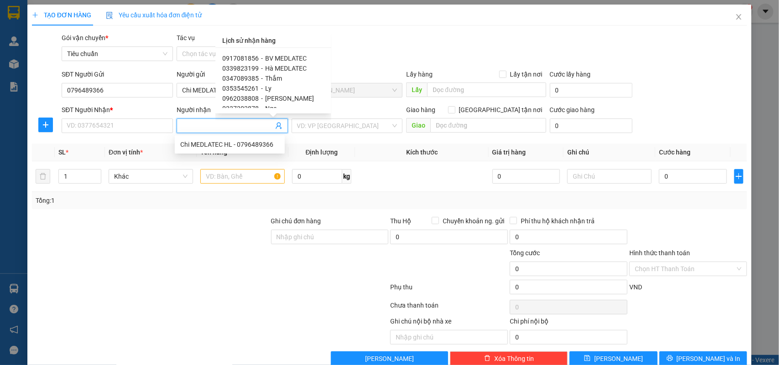
click at [299, 56] on span "BV MEDLATEC" at bounding box center [286, 58] width 42 height 7
type input "0917081856"
type input "BV MEDLATEC"
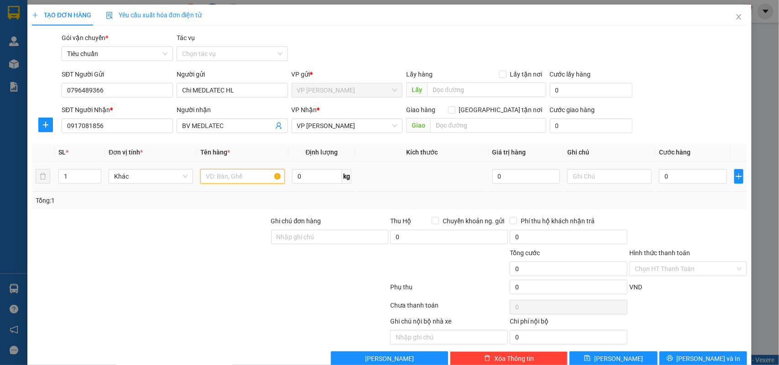
click at [258, 182] on input "text" at bounding box center [242, 176] width 84 height 15
type input "c"
type input "xốp mẫu"
click at [674, 180] on input "0" at bounding box center [693, 176] width 68 height 15
type input "5"
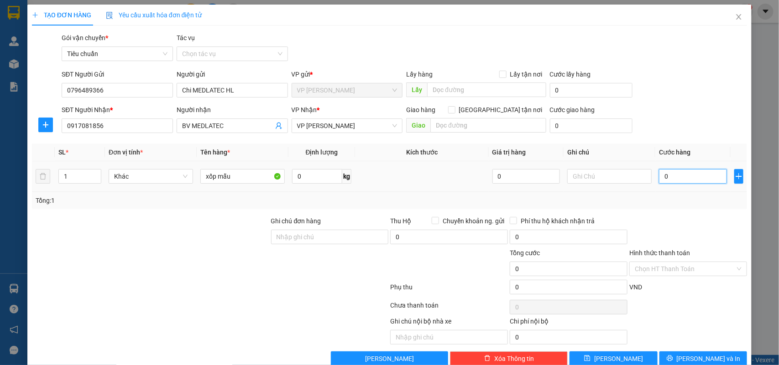
type input "5"
type input "50"
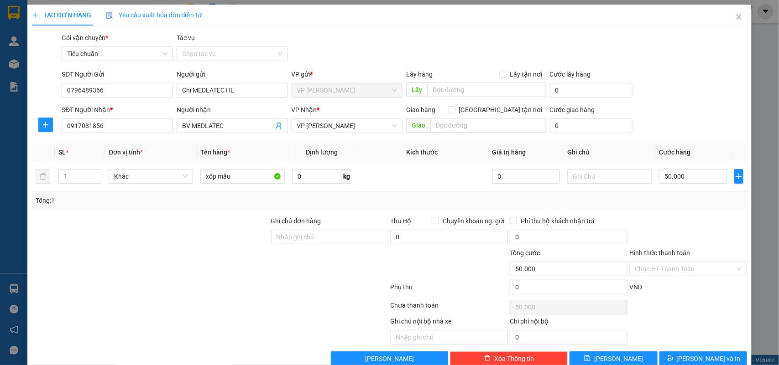
click at [653, 208] on div "Tổng: 1" at bounding box center [389, 200] width 715 height 17
click at [653, 274] on input "Hình thức thanh toán" at bounding box center [684, 269] width 100 height 14
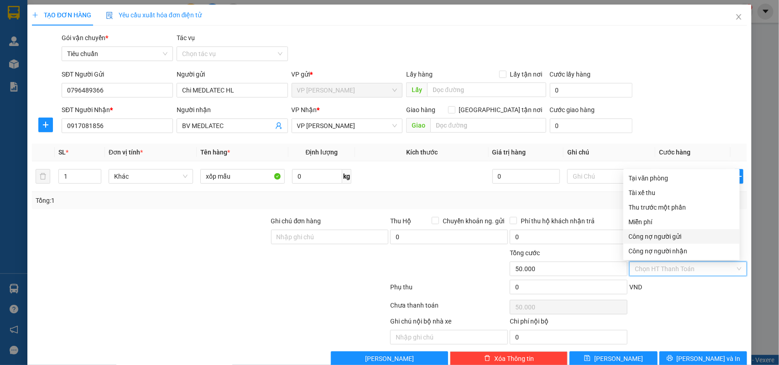
drag, startPoint x: 679, startPoint y: 234, endPoint x: 653, endPoint y: 258, distance: 35.2
click at [679, 234] on div "Công nợ người gửi" at bounding box center [680, 237] width 105 height 10
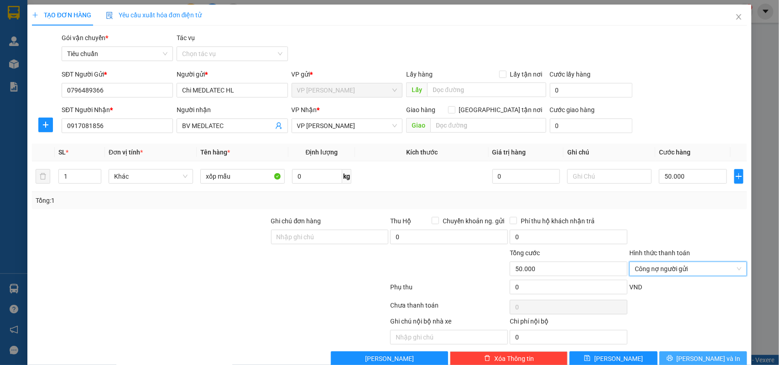
click at [662, 358] on button "[PERSON_NAME] và In" at bounding box center [703, 359] width 88 height 15
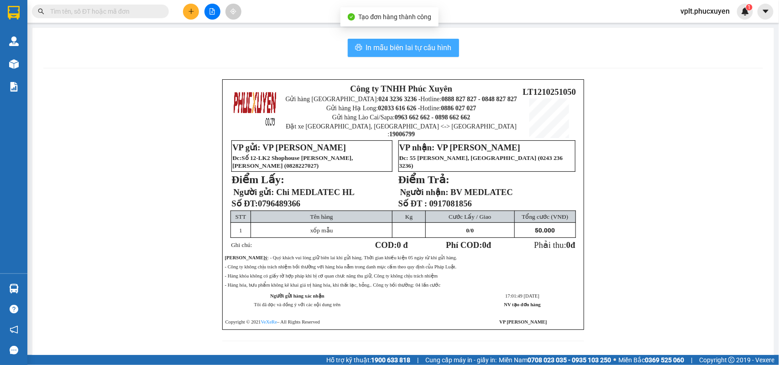
click at [384, 42] on span "In mẫu biên lai tự cấu hình" at bounding box center [409, 47] width 86 height 11
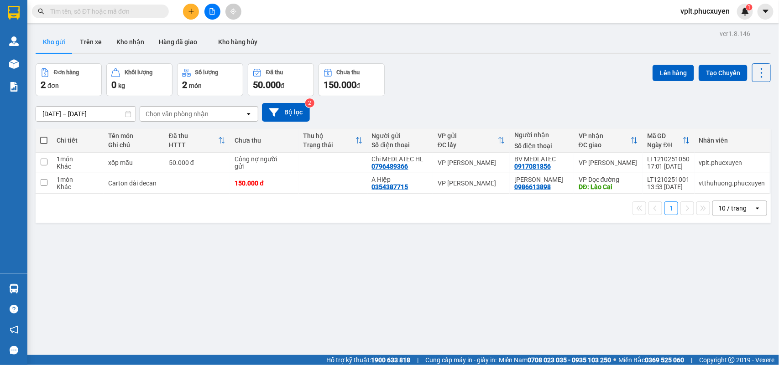
click at [216, 14] on button at bounding box center [212, 12] width 16 height 16
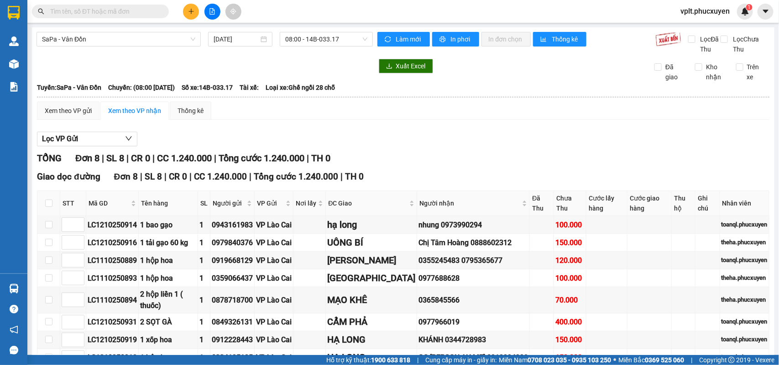
click at [128, 16] on input "text" at bounding box center [104, 11] width 108 height 10
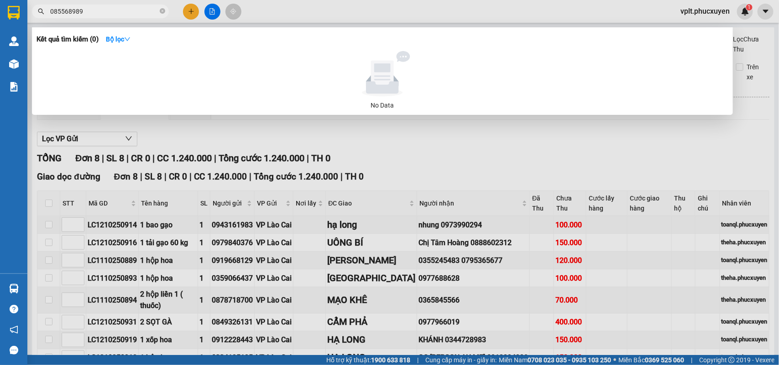
type input "085568989"
click at [402, 163] on div at bounding box center [389, 182] width 779 height 365
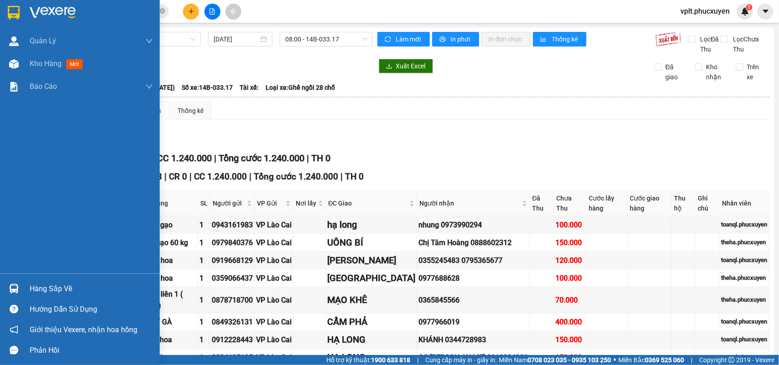
click at [72, 297] on div "Hàng sắp về" at bounding box center [80, 289] width 160 height 21
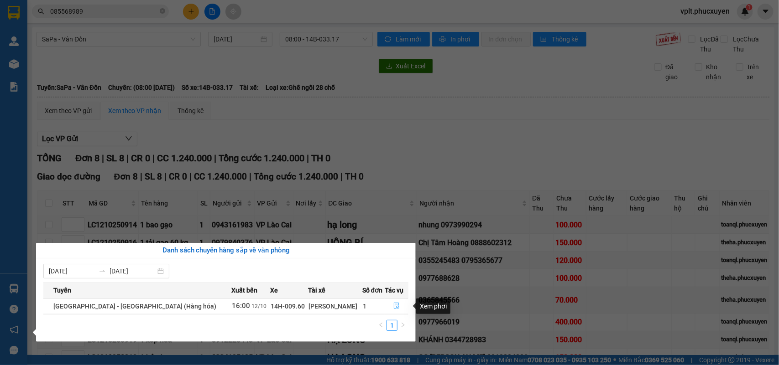
click at [393, 309] on icon "file-done" at bounding box center [396, 306] width 6 height 6
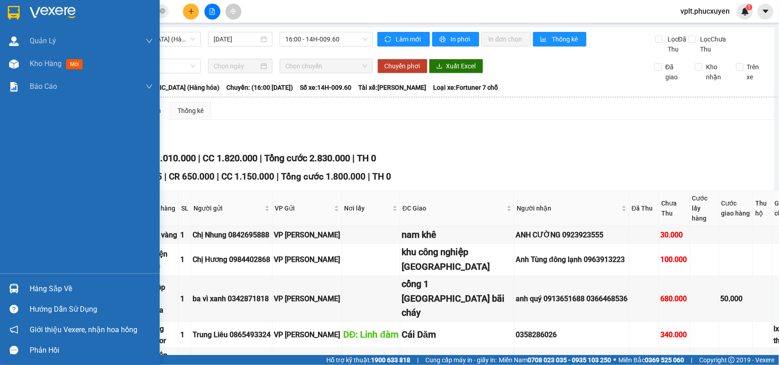
click at [78, 279] on div "Hàng sắp về" at bounding box center [80, 289] width 160 height 21
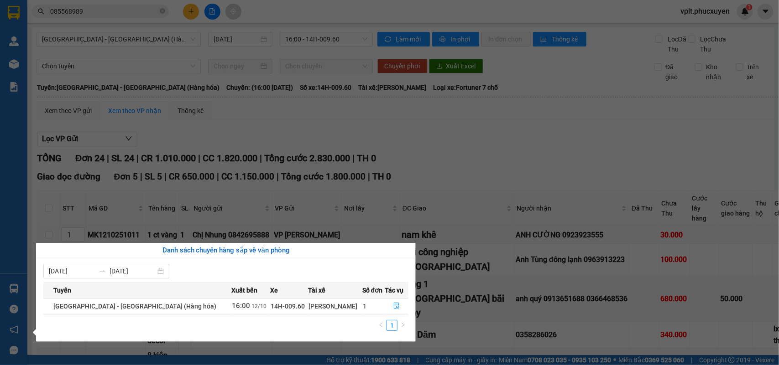
click at [290, 75] on section "Kết quả tìm kiếm ( 0 ) Bộ lọc No Data 085568989 vplt.phucxuyen 1 Quản Lý Quản l…" at bounding box center [389, 182] width 779 height 365
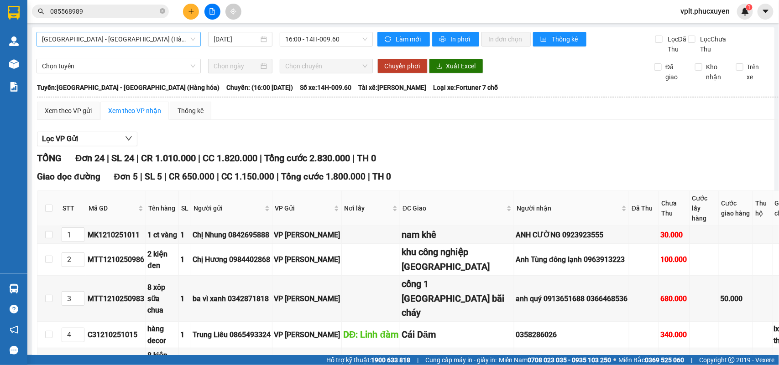
click at [172, 46] on div "[GEOGRAPHIC_DATA] - [GEOGRAPHIC_DATA] (Hàng hóa)" at bounding box center [118, 39] width 164 height 15
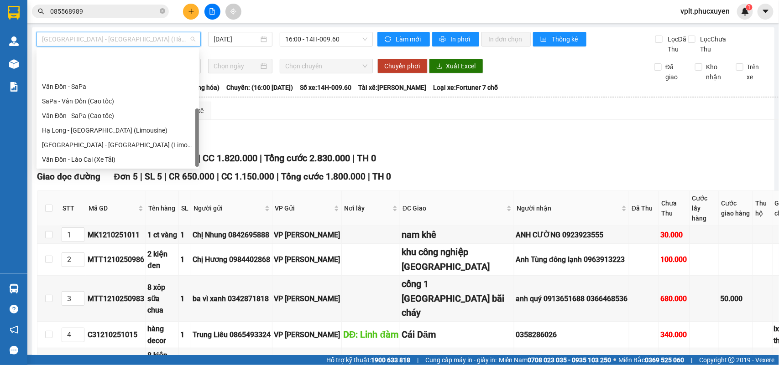
click at [145, 184] on div "Hạ Long - Hà Nội (Hàng hóa)" at bounding box center [117, 189] width 151 height 10
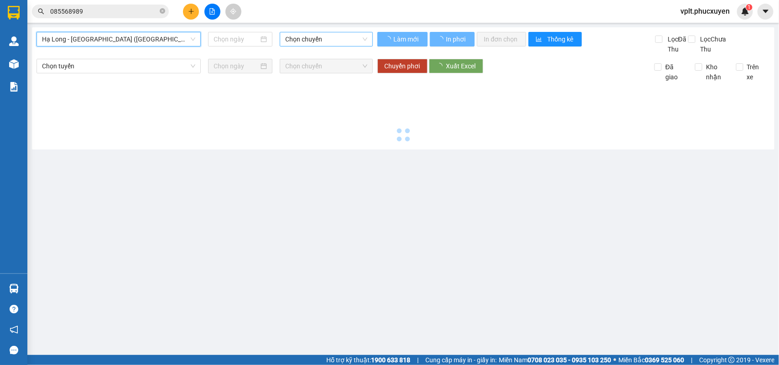
click at [308, 42] on span "Chọn chuyến" at bounding box center [326, 39] width 82 height 14
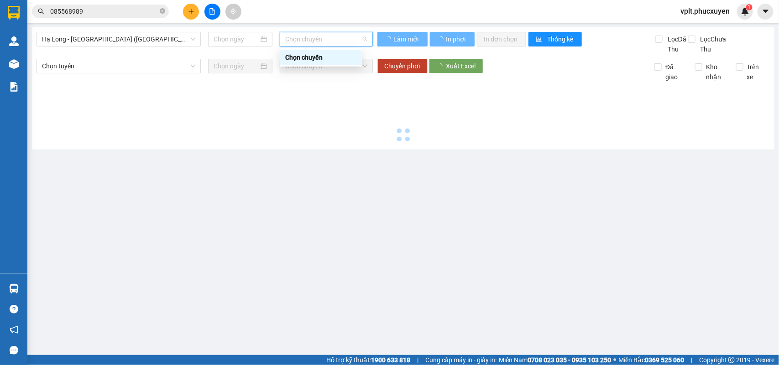
type input "[DATE]"
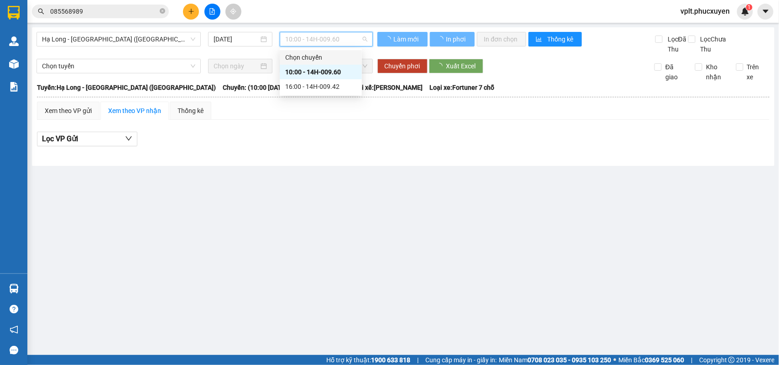
click at [304, 83] on div "16:00 - 14H-009.42" at bounding box center [320, 87] width 71 height 10
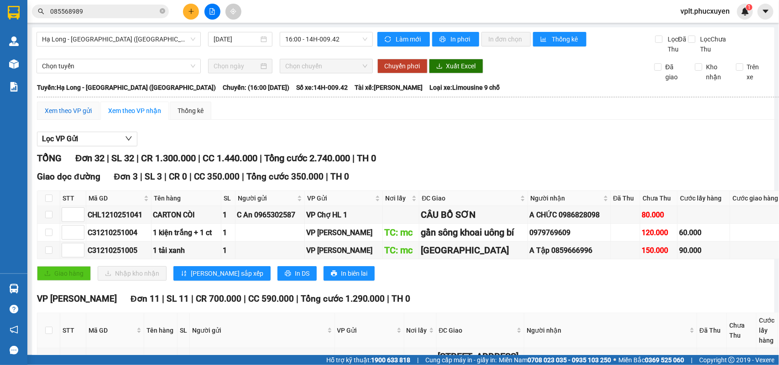
click at [53, 116] on div "Xem theo VP gửi" at bounding box center [68, 111] width 47 height 10
click at [78, 116] on div "Xem theo VP gửi" at bounding box center [68, 111] width 47 height 10
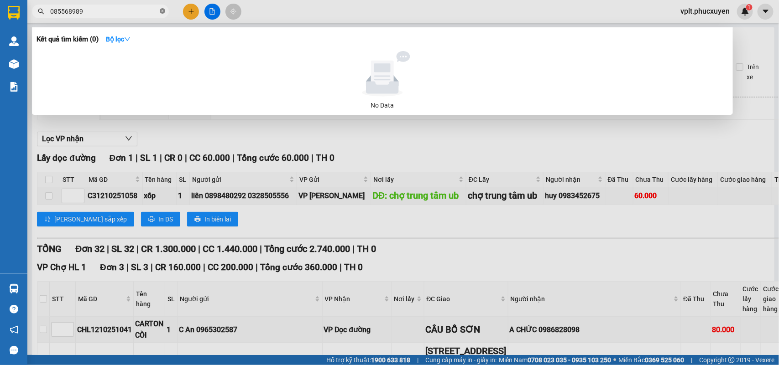
click at [160, 12] on icon "close-circle" at bounding box center [162, 10] width 5 height 5
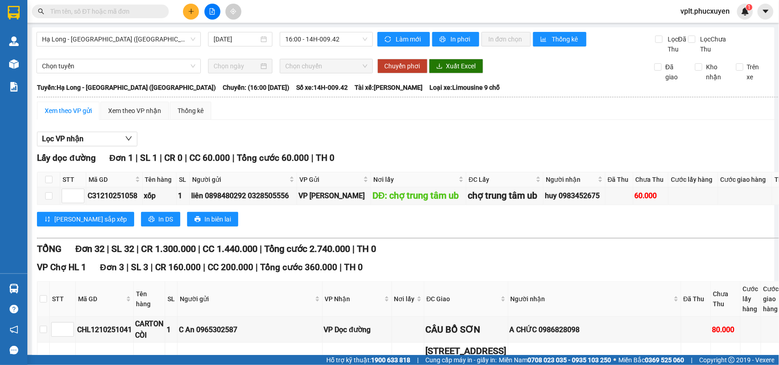
click at [145, 12] on input "text" at bounding box center [104, 11] width 108 height 10
paste input "LT1210251035"
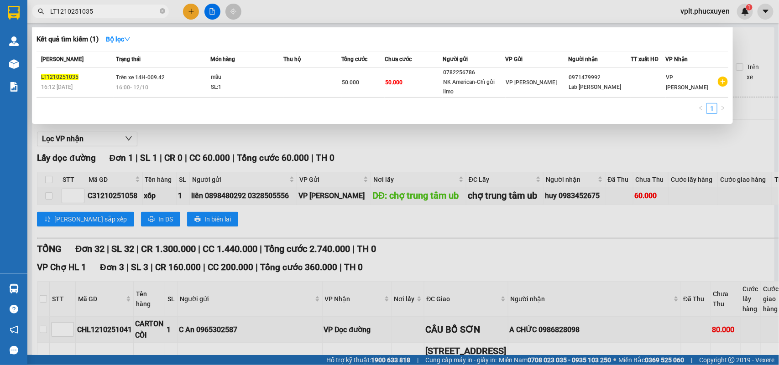
click at [124, 12] on input "LT1210251035" at bounding box center [104, 11] width 108 height 10
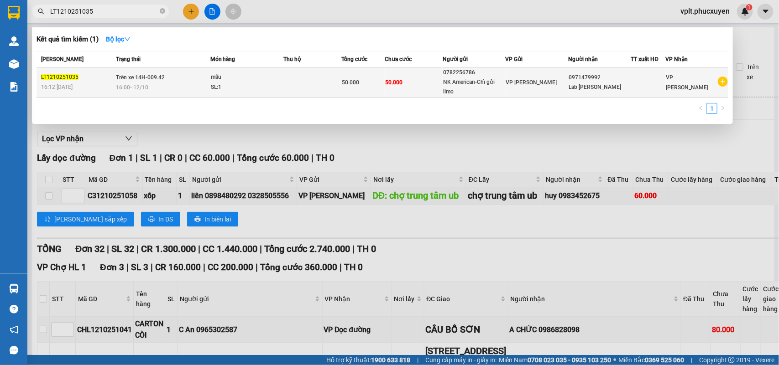
type input "LT1210251035"
click at [179, 81] on td "Trên xe 14H-009.42 16:00 - 12/10" at bounding box center [162, 83] width 96 height 30
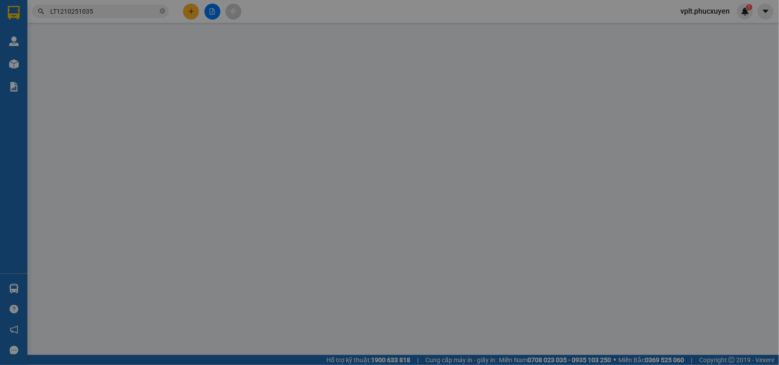
click at [179, 81] on div "Người gửi" at bounding box center [232, 78] width 111 height 14
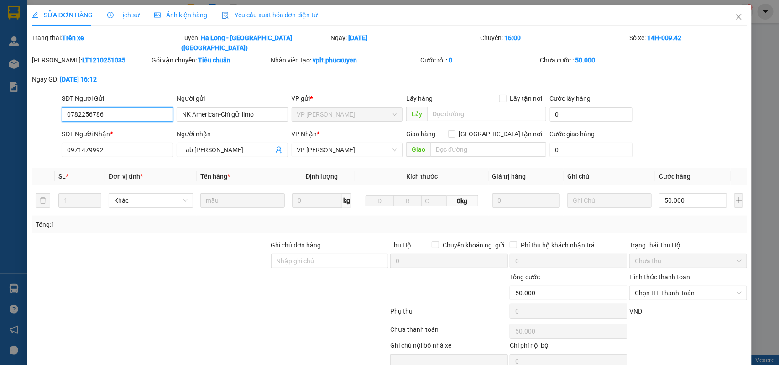
type input "0782256786"
type input "NK American-Chỉ gửi limo"
type input "0971479992"
type input "Lab Đăng Lực"
type input "0"
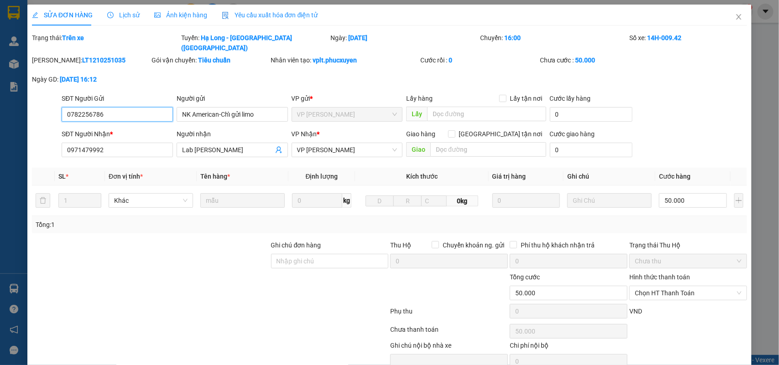
type input "50.000"
click at [672, 286] on span "Chọn HT Thanh Toán" at bounding box center [687, 293] width 107 height 14
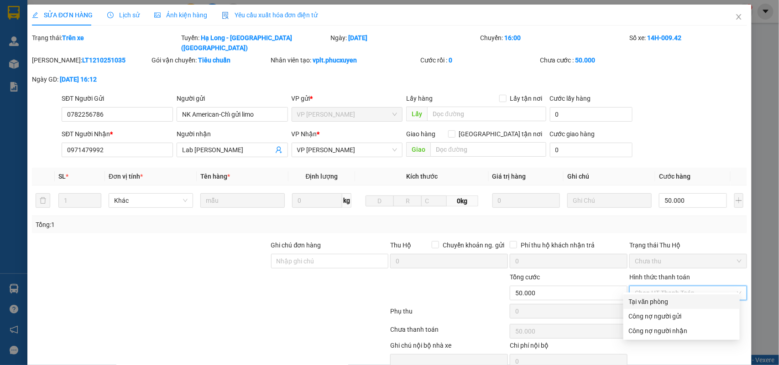
click at [666, 297] on div "Tại văn phòng" at bounding box center [680, 302] width 105 height 10
type input "0"
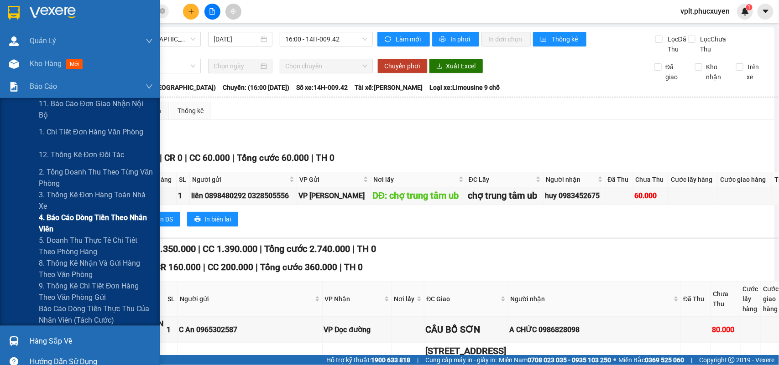
click at [70, 212] on span "4. Báo cáo dòng tiền theo nhân viên" at bounding box center [96, 223] width 114 height 23
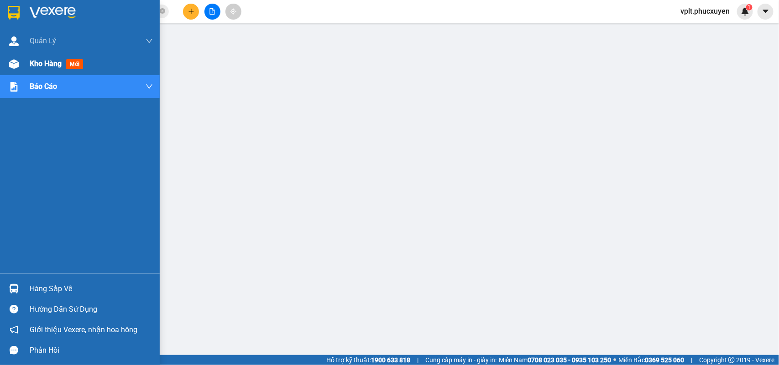
click at [48, 62] on span "Kho hàng" at bounding box center [46, 63] width 32 height 9
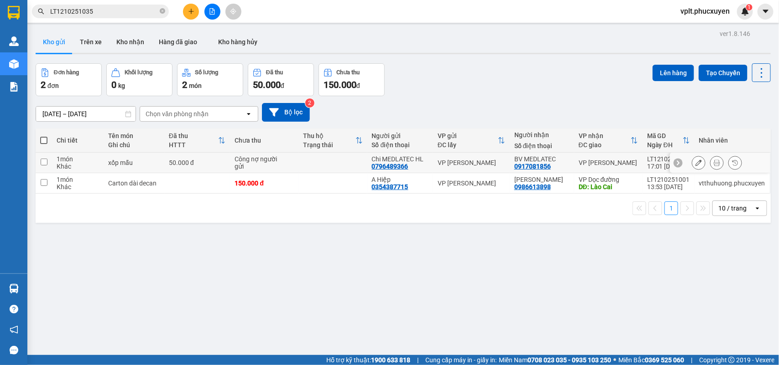
click at [105, 164] on td "xốp mẫu" at bounding box center [134, 163] width 61 height 21
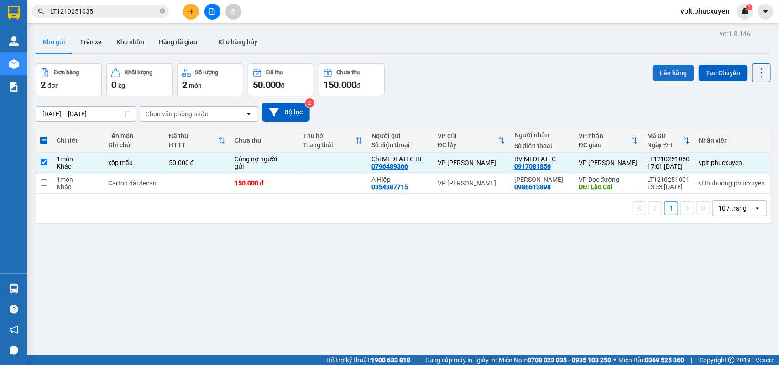
click at [652, 72] on button "Lên hàng" at bounding box center [673, 73] width 42 height 16
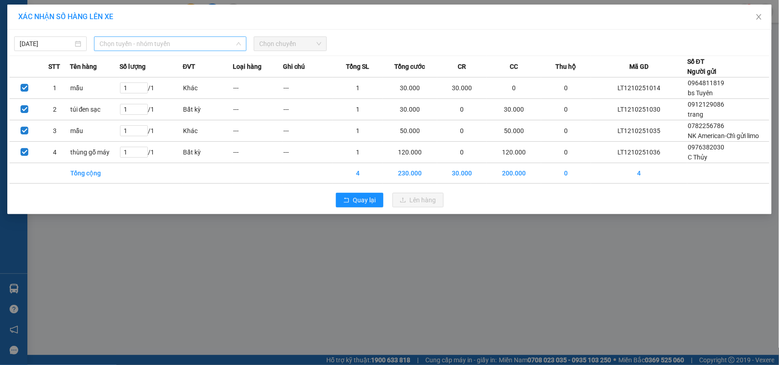
click at [141, 42] on span "Chọn tuyến - nhóm tuyến" at bounding box center [169, 44] width 141 height 14
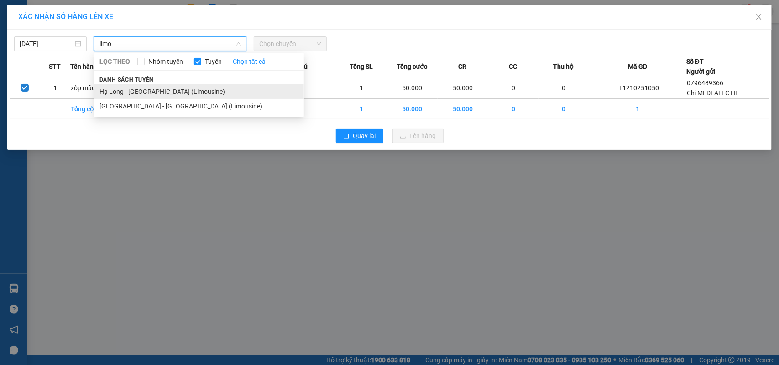
type input "limo"
click at [173, 92] on li "Hạ Long - Hà Nội (Limousine)" at bounding box center [199, 91] width 210 height 15
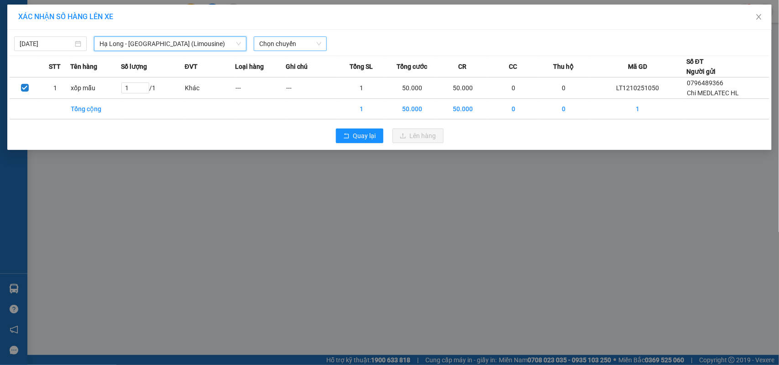
click at [299, 42] on span "Chọn chuyến" at bounding box center [290, 44] width 62 height 14
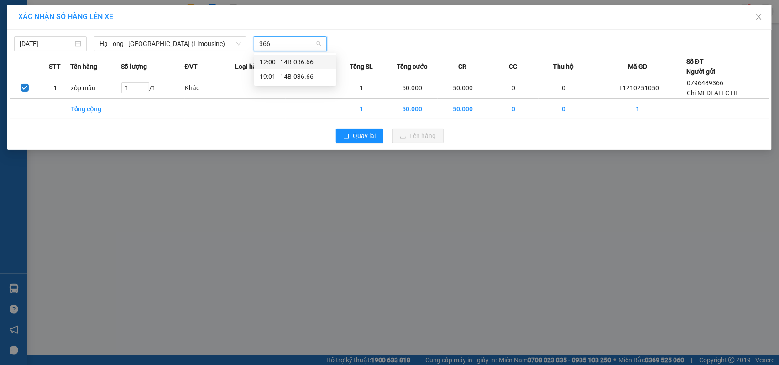
type input "3666"
click at [288, 78] on div "19:01 - 14B-036.66" at bounding box center [295, 77] width 71 height 10
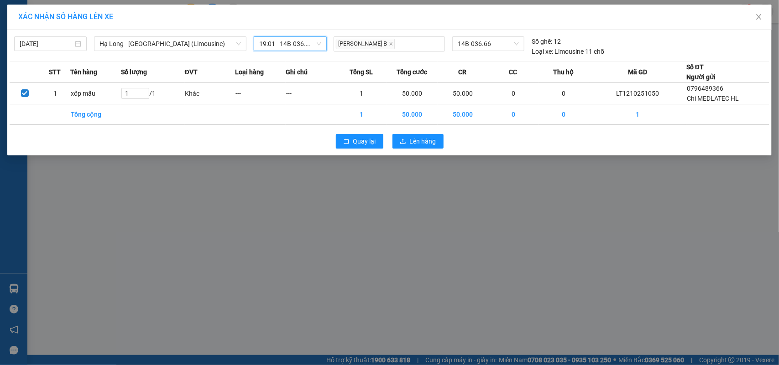
click at [448, 141] on div "Quay lại Lên hàng" at bounding box center [389, 142] width 759 height 24
click at [435, 142] on span "Lên hàng" at bounding box center [423, 141] width 26 height 10
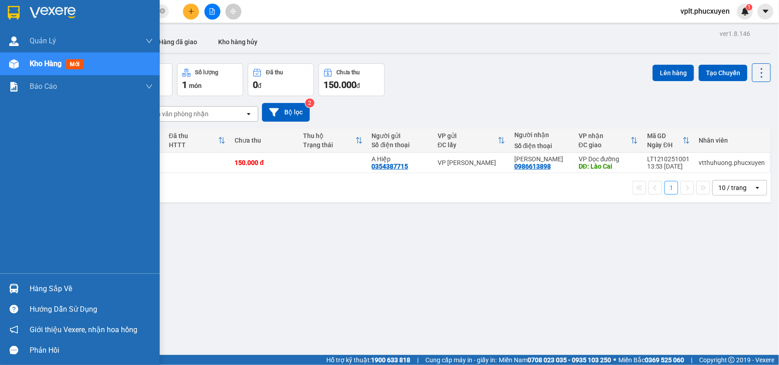
click at [67, 288] on div "Hàng sắp về" at bounding box center [91, 289] width 123 height 14
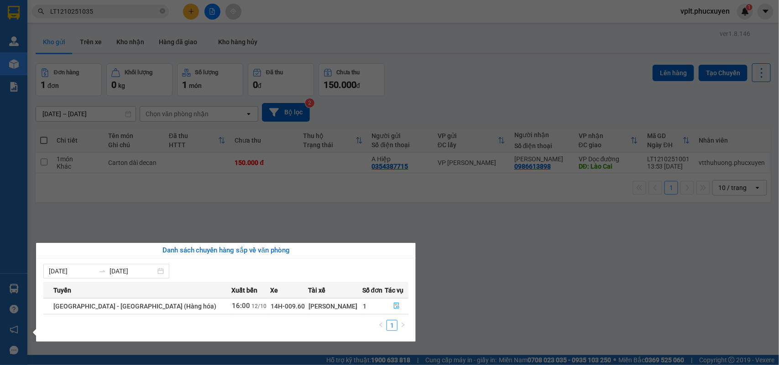
click at [576, 252] on section "Kết quả tìm kiếm ( 1 ) Bộ lọc Mã ĐH Trạng thái Món hàng Thu hộ Tổng cước Chưa c…" at bounding box center [389, 182] width 779 height 365
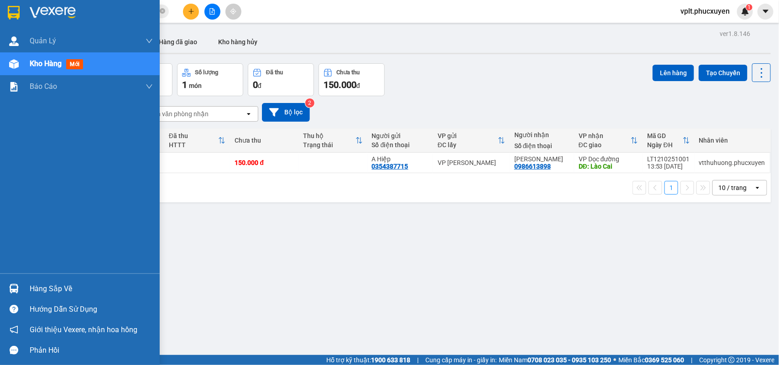
click at [44, 285] on div "Hàng sắp về" at bounding box center [91, 289] width 123 height 14
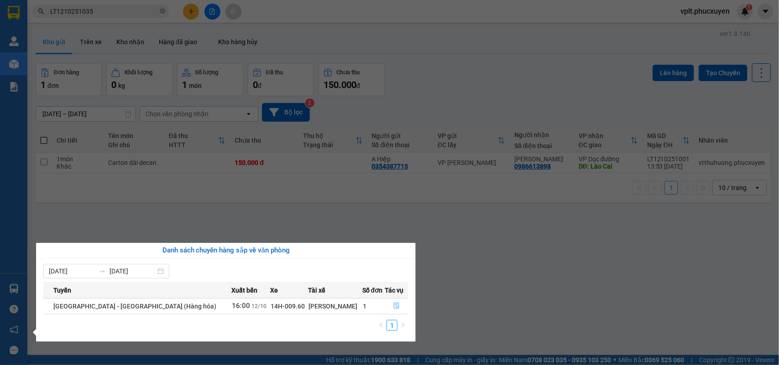
click at [393, 306] on icon "file-done" at bounding box center [396, 306] width 6 height 6
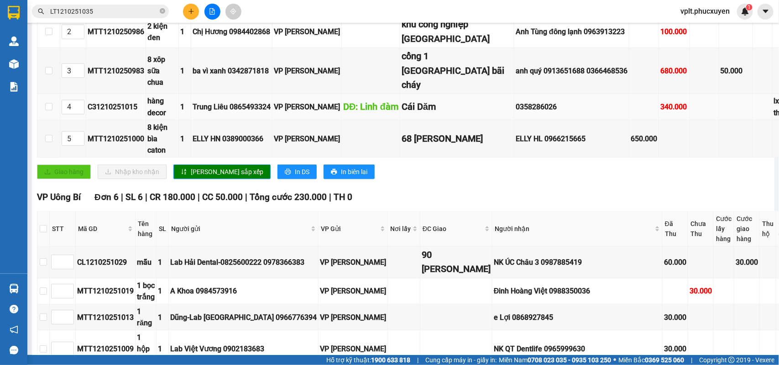
click at [96, 113] on div "C31210251015" at bounding box center [116, 106] width 57 height 11
copy div "C31210251015"
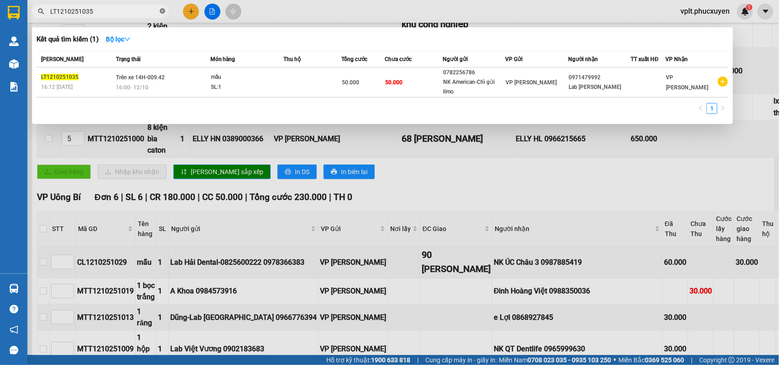
click at [163, 10] on icon "close-circle" at bounding box center [162, 10] width 5 height 5
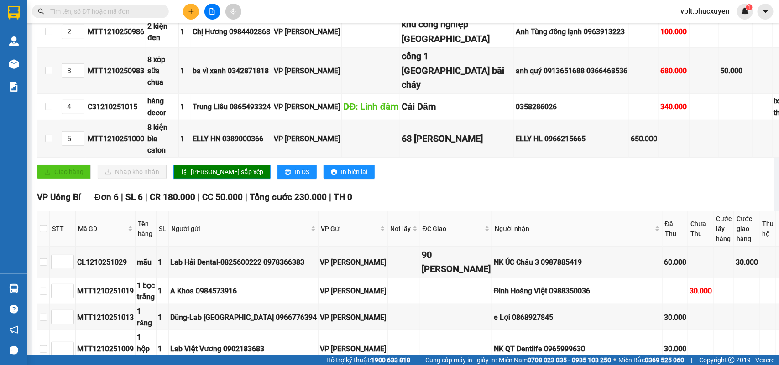
click at [106, 14] on input "text" at bounding box center [104, 11] width 108 height 10
paste input "C31210251015"
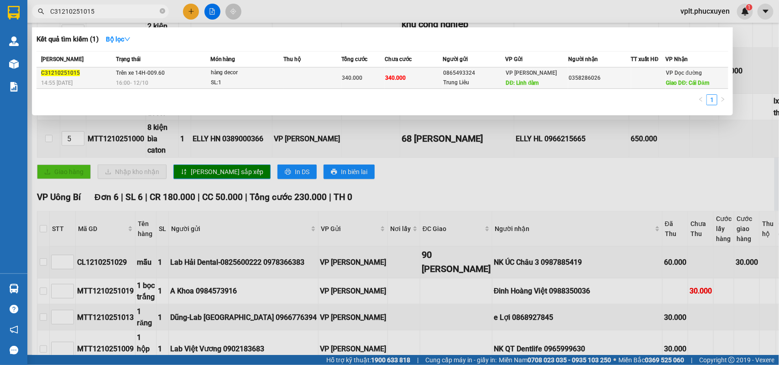
type input "C31210251015"
click at [101, 79] on div "14:55 - 12/10" at bounding box center [77, 83] width 72 height 10
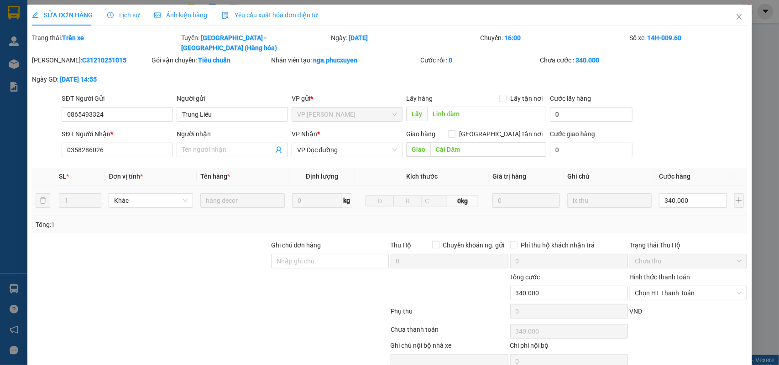
type input "0865493324"
type input "Trung Liêu"
type input "Linh đàm"
type input "0358286026"
type input "Cái Dăm"
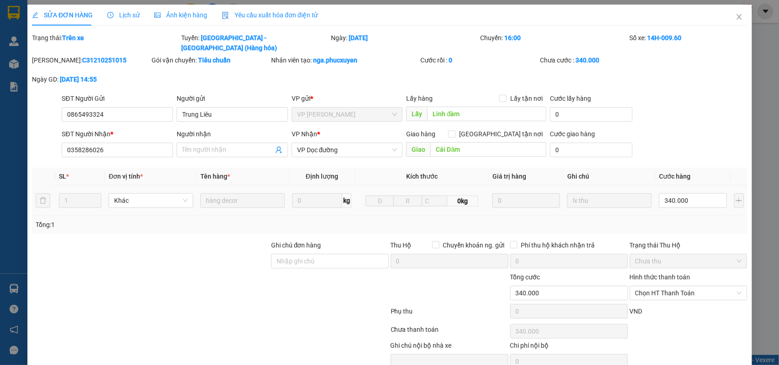
type input "0"
type input "340.000"
click at [735, 17] on icon "close" at bounding box center [738, 16] width 7 height 7
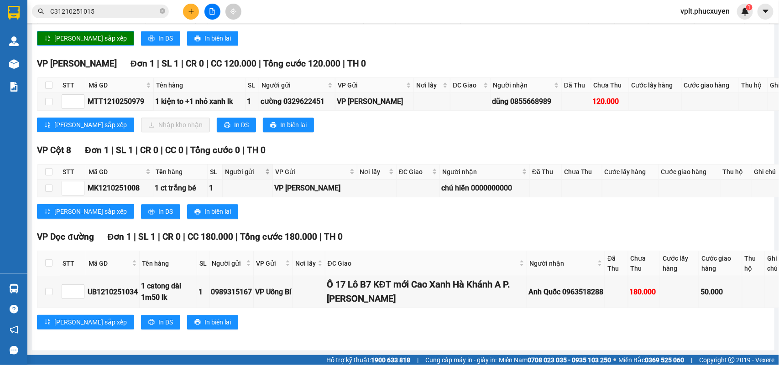
scroll to position [1140, 0]
click at [51, 89] on input "checkbox" at bounding box center [48, 85] width 7 height 7
checkbox input "true"
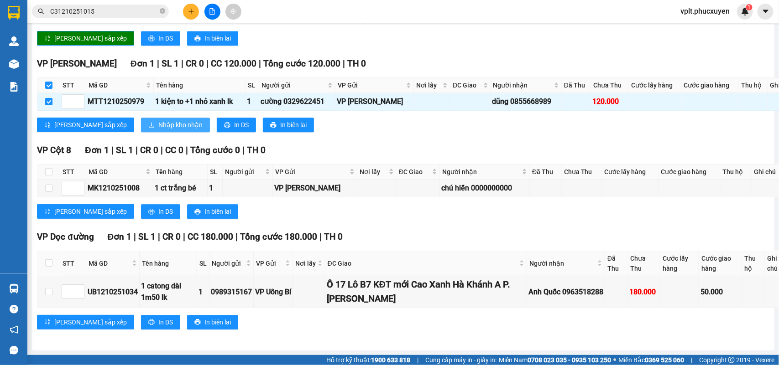
click at [158, 130] on span "Nhập kho nhận" at bounding box center [180, 125] width 44 height 10
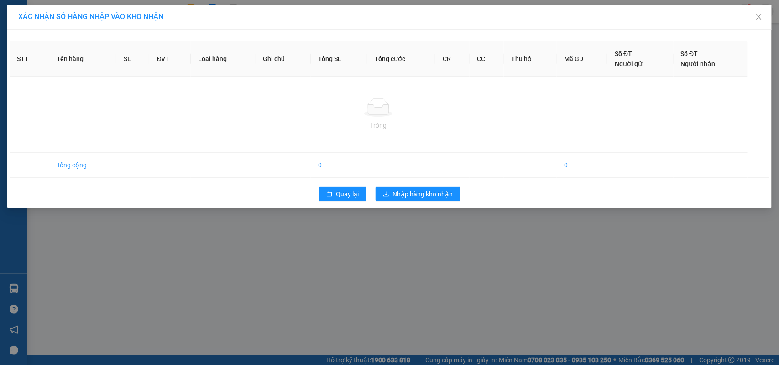
click at [411, 202] on div "Quay lại Nhập hàng kho nhận" at bounding box center [389, 194] width 759 height 24
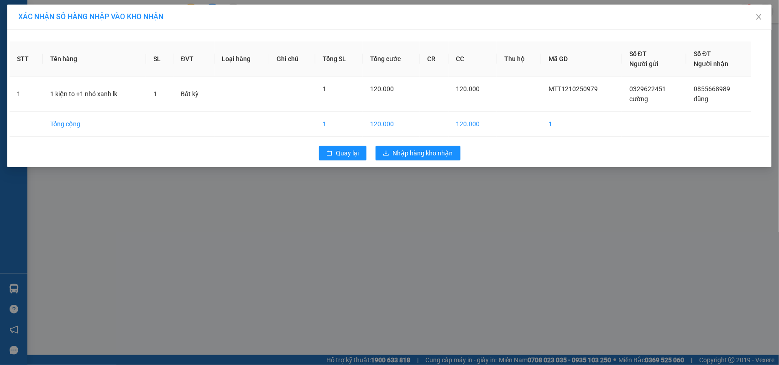
click at [414, 196] on div "XÁC NHẬN SỐ HÀNG NHẬP VÀO KHO NHẬN STT Tên hàng SL ĐVT Loại hàng Ghi chú Tổng S…" at bounding box center [389, 182] width 779 height 365
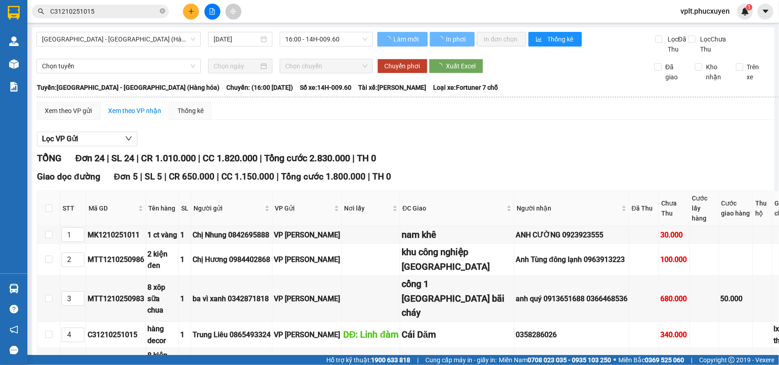
click at [411, 147] on div "Lọc VP Gửi" at bounding box center [445, 139] width 816 height 15
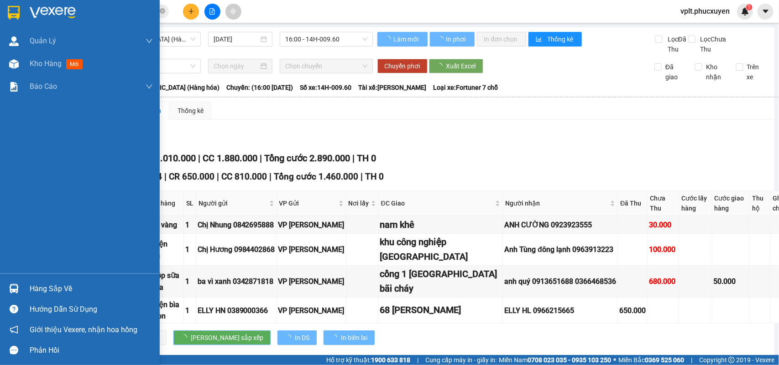
click at [31, 282] on main "Hà Nội - Hạ Long (Hàng hóa) 12/10/2025 16:00 - 14H-009.60 Làm mới In phơi In đơ…" at bounding box center [389, 177] width 779 height 355
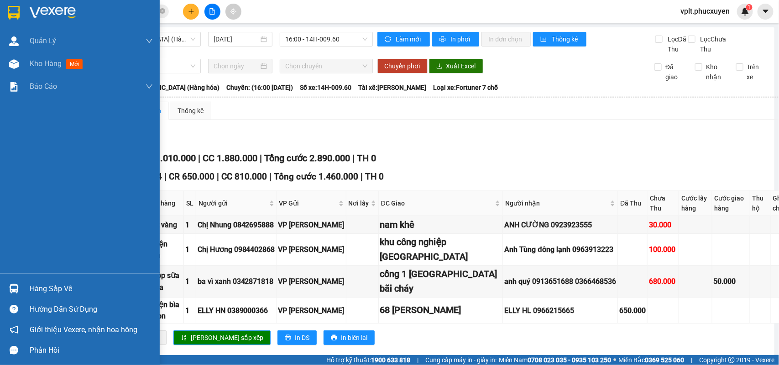
click at [57, 286] on div "Hàng sắp về" at bounding box center [91, 289] width 123 height 14
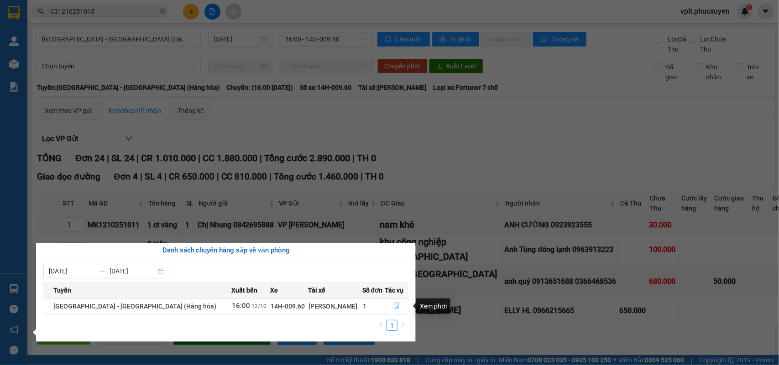
click at [393, 306] on icon "file-done" at bounding box center [396, 306] width 6 height 6
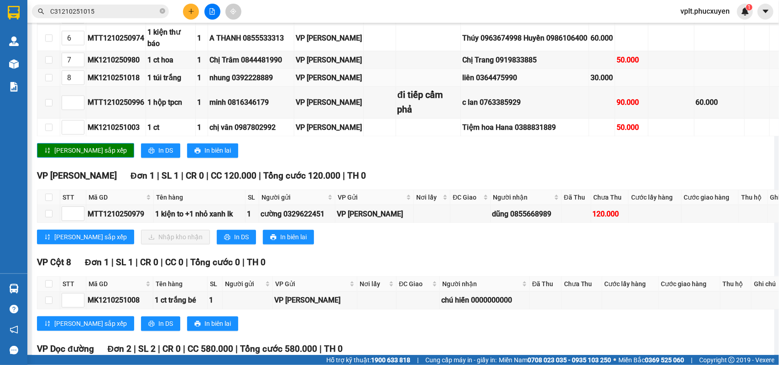
scroll to position [1026, 0]
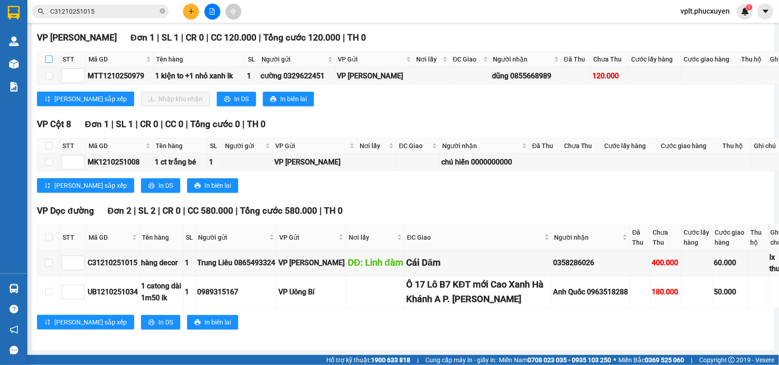
click at [48, 63] on input "checkbox" at bounding box center [48, 59] width 7 height 7
checkbox input "true"
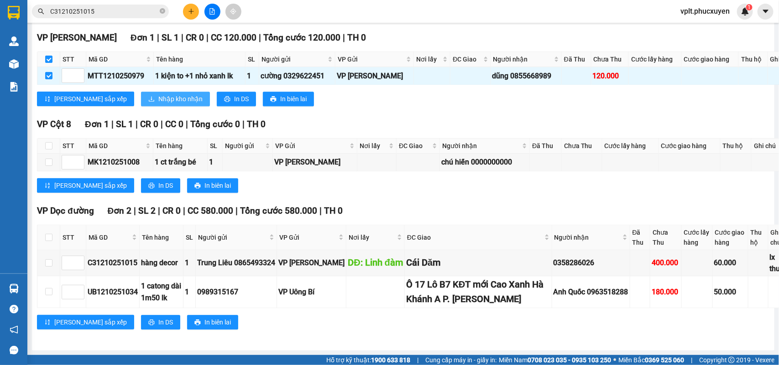
click at [158, 104] on span "Nhập kho nhận" at bounding box center [180, 99] width 44 height 10
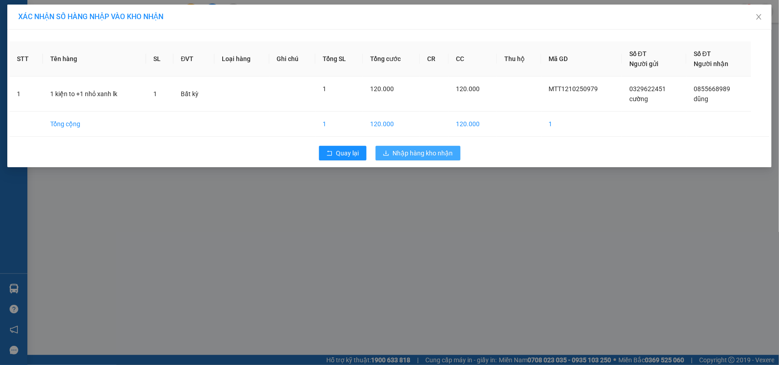
click at [405, 154] on span "Nhập hàng kho nhận" at bounding box center [423, 153] width 60 height 10
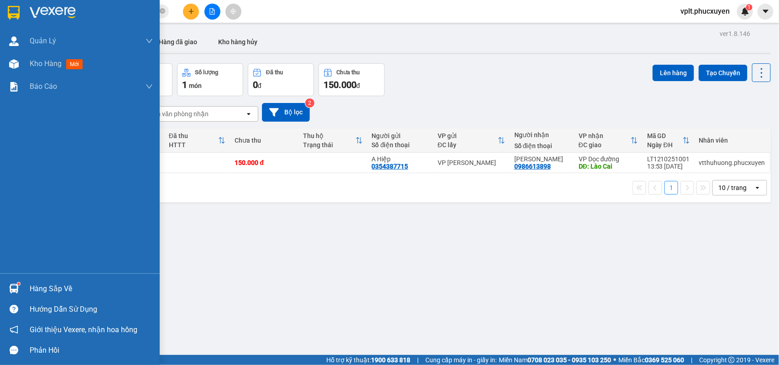
drag, startPoint x: 48, startPoint y: 286, endPoint x: 53, endPoint y: 286, distance: 5.5
click at [48, 286] on div "Hàng sắp về" at bounding box center [91, 289] width 123 height 14
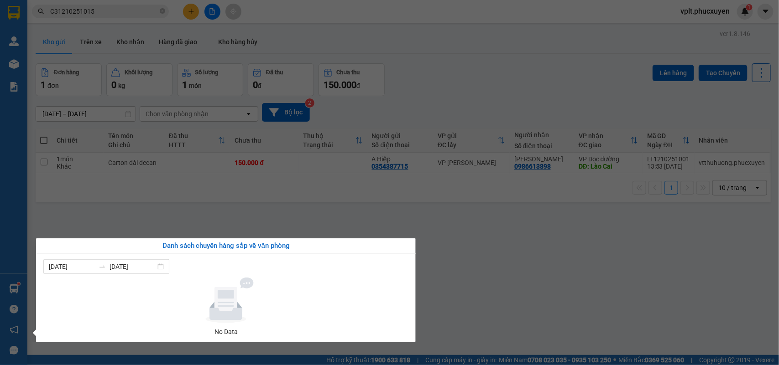
click at [508, 287] on section "Kết quả tìm kiếm ( 1 ) Bộ lọc Mã ĐH Trạng thái Món hàng Thu hộ Tổng cước Chưa c…" at bounding box center [389, 182] width 779 height 365
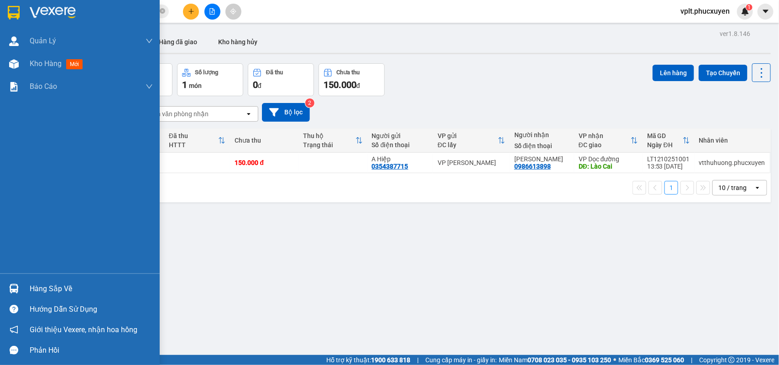
click at [66, 286] on div "Hàng sắp về" at bounding box center [91, 289] width 123 height 14
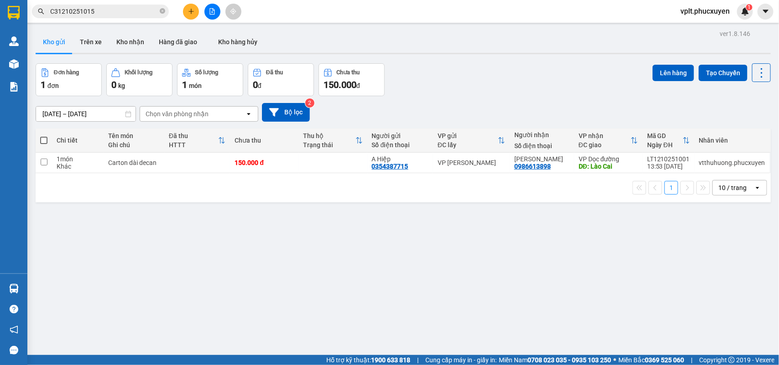
click at [467, 252] on section "Kết quả tìm kiếm ( 1 ) Bộ lọc Mã ĐH Trạng thái Món hàng Thu hộ Tổng cước Chưa c…" at bounding box center [389, 182] width 779 height 365
click at [139, 45] on button "Kho nhận" at bounding box center [130, 42] width 42 height 22
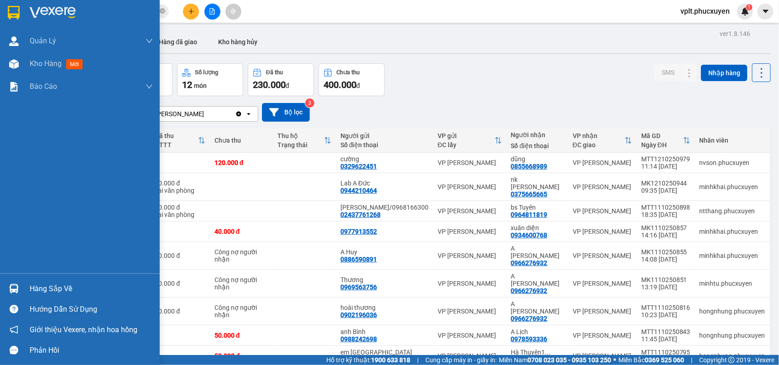
click at [63, 288] on div "Hàng sắp về" at bounding box center [91, 289] width 123 height 14
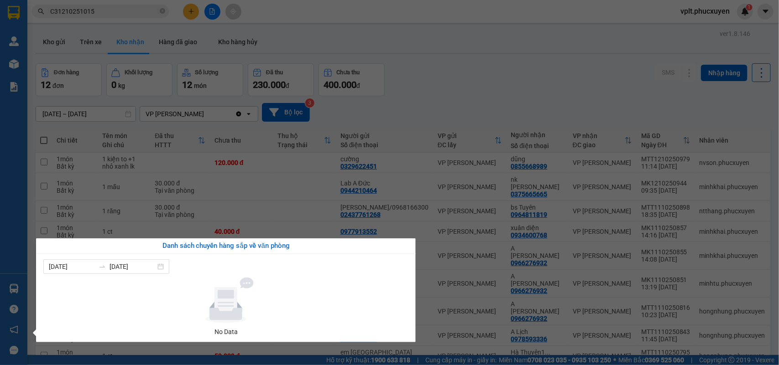
click at [495, 73] on section "Kết quả tìm kiếm ( 1 ) Bộ lọc Mã ĐH Trạng thái Món hàng Thu hộ Tổng cước Chưa c…" at bounding box center [389, 182] width 779 height 365
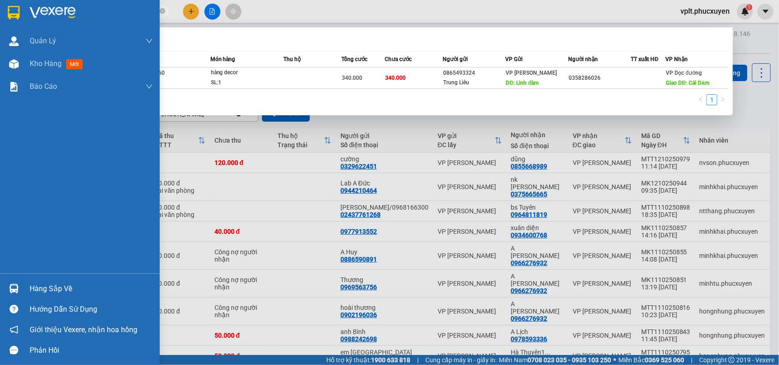
drag, startPoint x: 101, startPoint y: 9, endPoint x: 8, endPoint y: 23, distance: 94.6
click at [8, 23] on section "Kết quả tìm kiếm ( 1 ) Bộ lọc Mã ĐH Trạng thái Món hàng Thu hộ Tổng cước Chưa c…" at bounding box center [389, 182] width 779 height 365
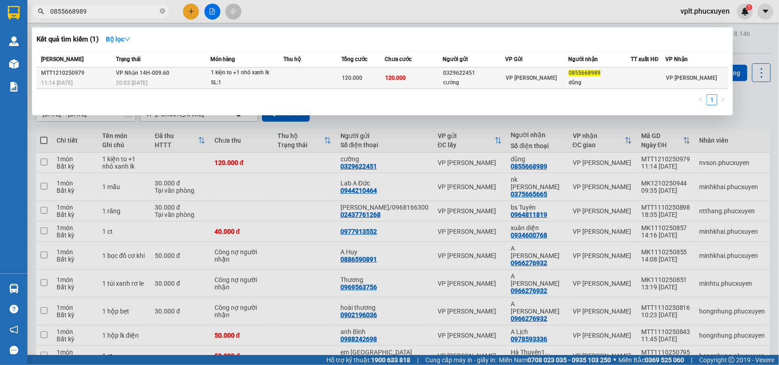
type input "0855668989"
click at [332, 78] on td at bounding box center [312, 78] width 58 height 21
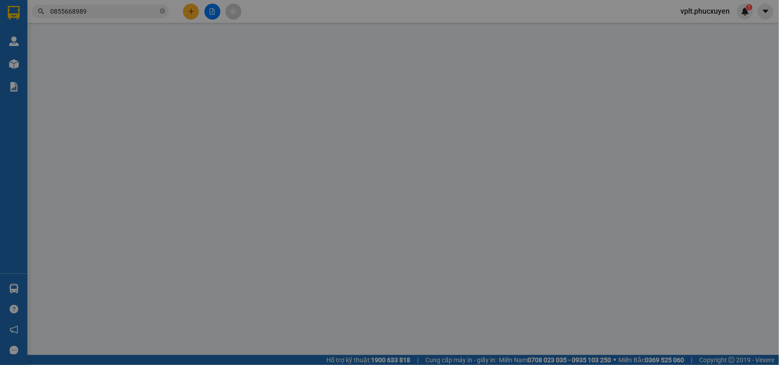
click at [332, 78] on div "VP gửi *" at bounding box center [346, 76] width 111 height 10
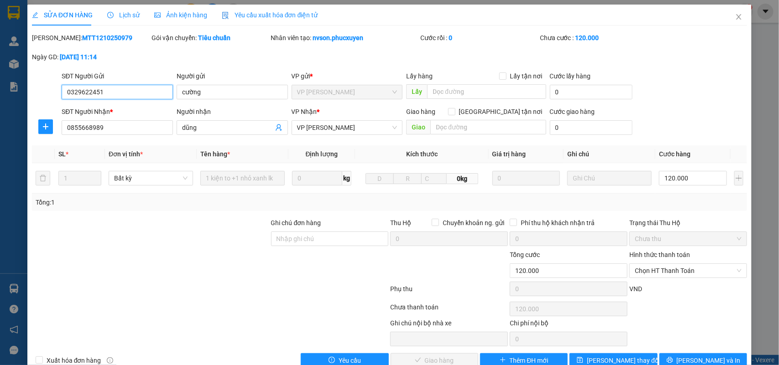
type input "0329622451"
type input "cường"
type input "0855668989"
type input "dũng"
type input "0"
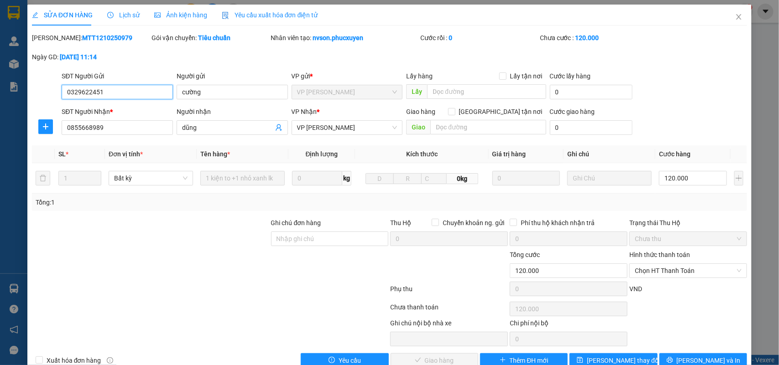
type input "120.000"
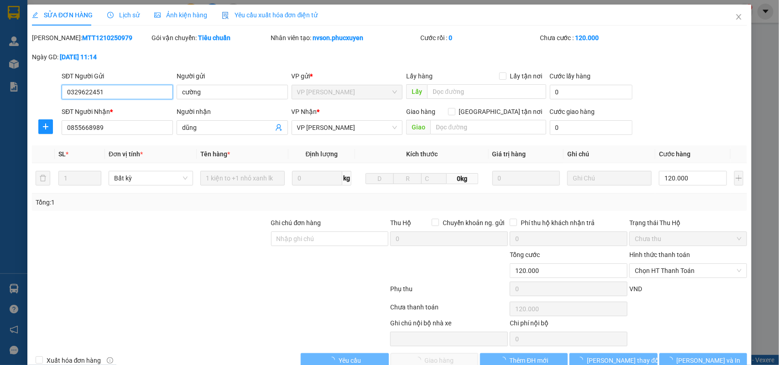
scroll to position [21, 0]
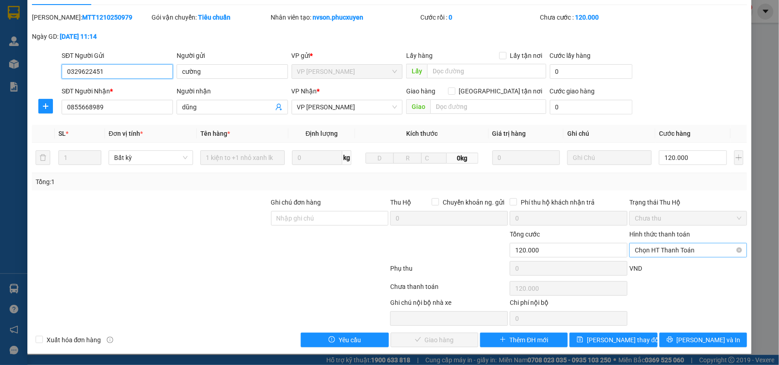
click at [660, 254] on span "Chọn HT Thanh Toán" at bounding box center [687, 251] width 107 height 14
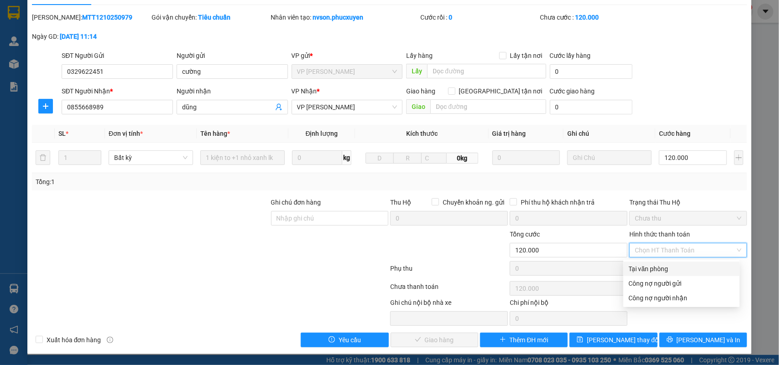
click at [645, 267] on div "Tại văn phòng" at bounding box center [680, 269] width 105 height 10
type input "0"
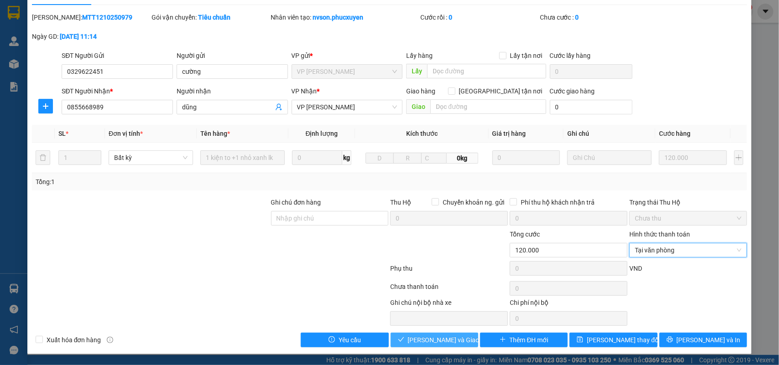
click at [426, 341] on span "Lưu và Giao hàng" at bounding box center [452, 340] width 88 height 10
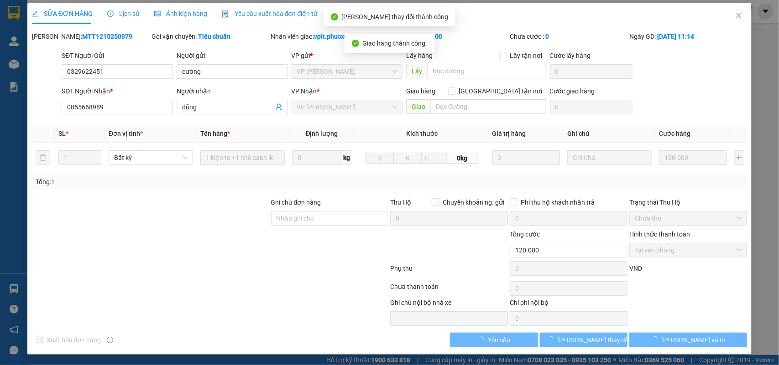
scroll to position [2, 0]
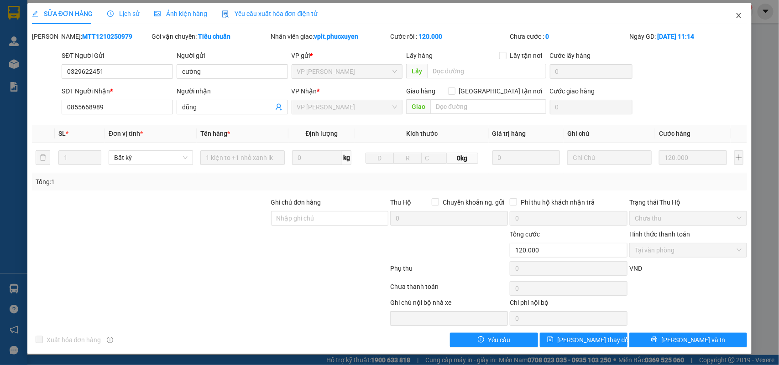
click at [735, 15] on icon "close" at bounding box center [738, 15] width 7 height 7
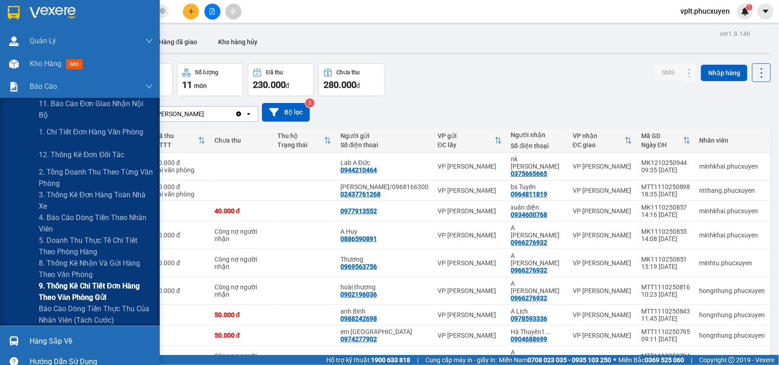
click at [83, 296] on span "9. Thống kê chi tiết đơn hàng theo văn phòng gửi" at bounding box center [96, 291] width 114 height 23
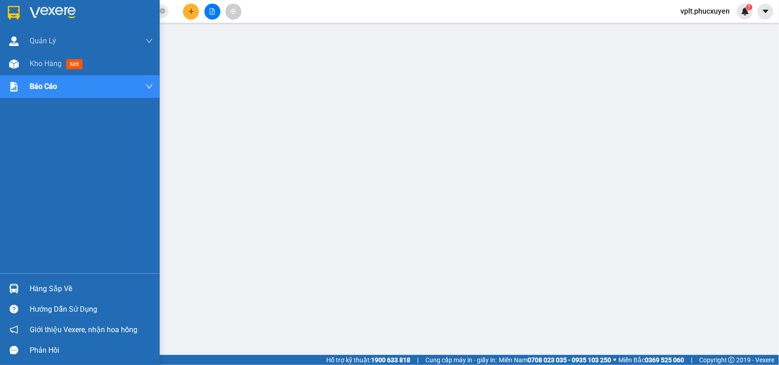
drag, startPoint x: 41, startPoint y: 286, endPoint x: 89, endPoint y: 286, distance: 48.3
click at [42, 286] on div "Hàng sắp về" at bounding box center [91, 289] width 123 height 14
click at [49, 65] on span "Kho hàng" at bounding box center [46, 63] width 32 height 9
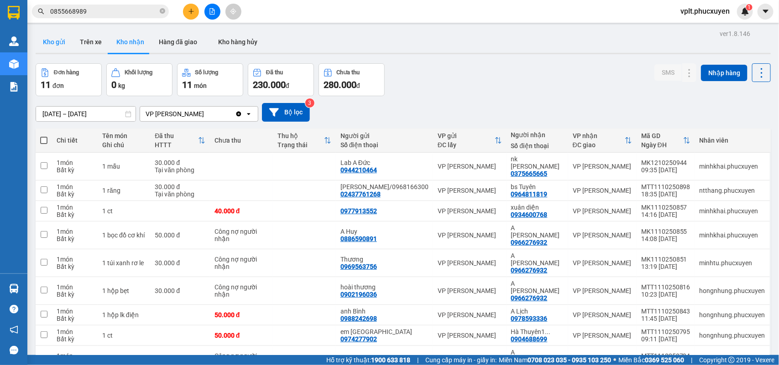
click at [62, 42] on button "Kho gửi" at bounding box center [54, 42] width 37 height 22
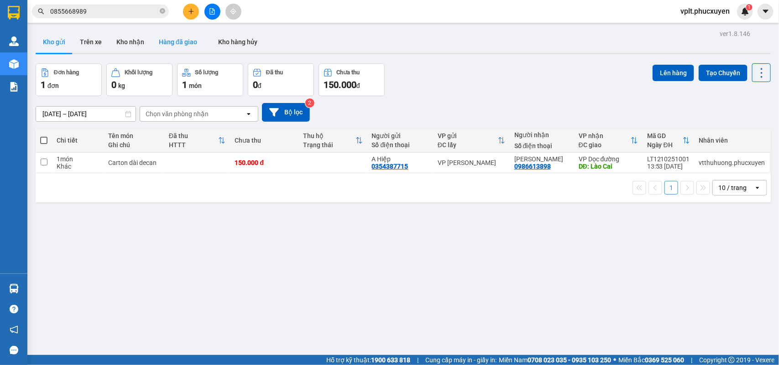
click at [160, 46] on button "Hàng đã giao" at bounding box center [177, 42] width 53 height 22
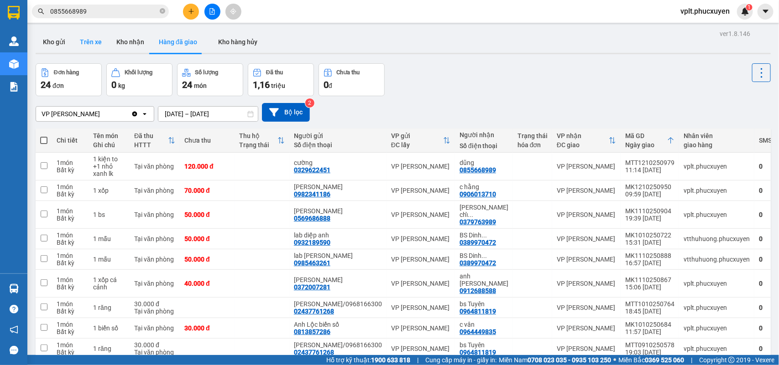
click at [87, 43] on button "Trên xe" at bounding box center [91, 42] width 36 height 22
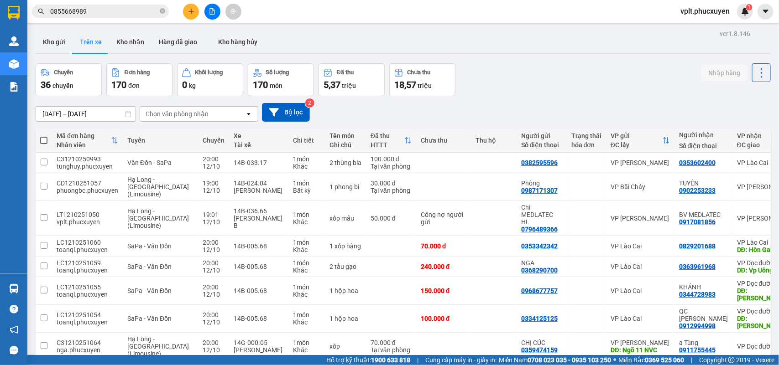
click at [47, 39] on button "Kho gửi" at bounding box center [54, 42] width 37 height 22
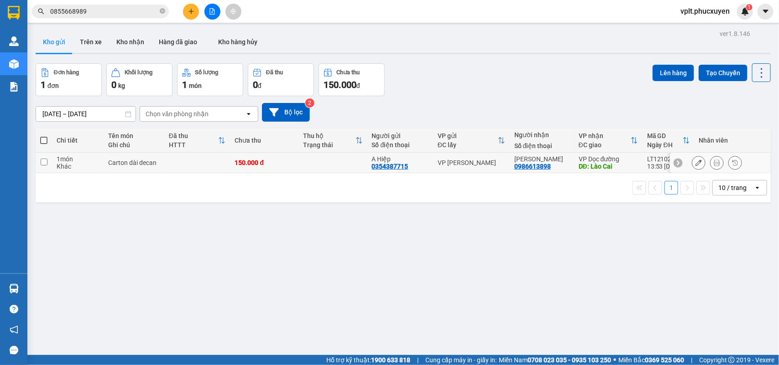
click at [94, 167] on div "Khác" at bounding box center [78, 166] width 42 height 7
checkbox input "true"
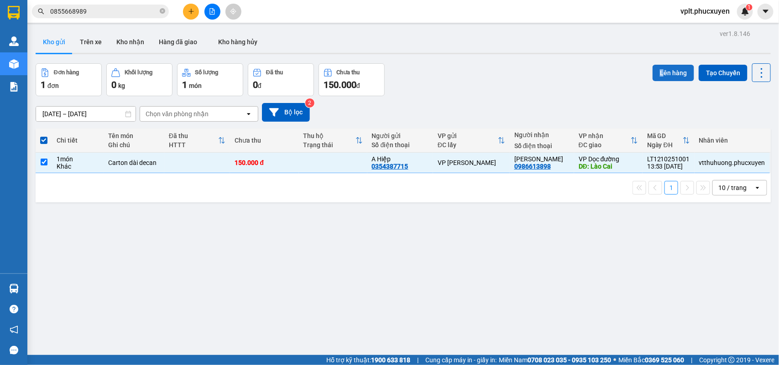
click at [656, 79] on div "Lên hàng Tạo Chuyến" at bounding box center [711, 79] width 118 height 33
click at [657, 76] on button "Lên hàng" at bounding box center [673, 73] width 42 height 16
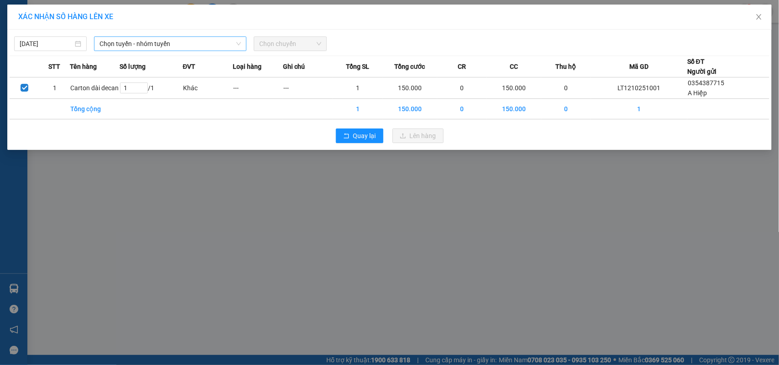
click at [187, 48] on span "Chọn tuyến - nhóm tuyến" at bounding box center [169, 44] width 141 height 14
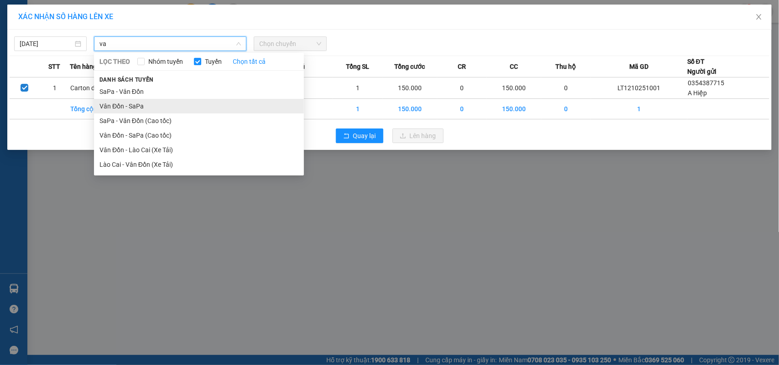
type input "va"
click at [152, 104] on li "Vân Đồn - SaPa" at bounding box center [199, 106] width 210 height 15
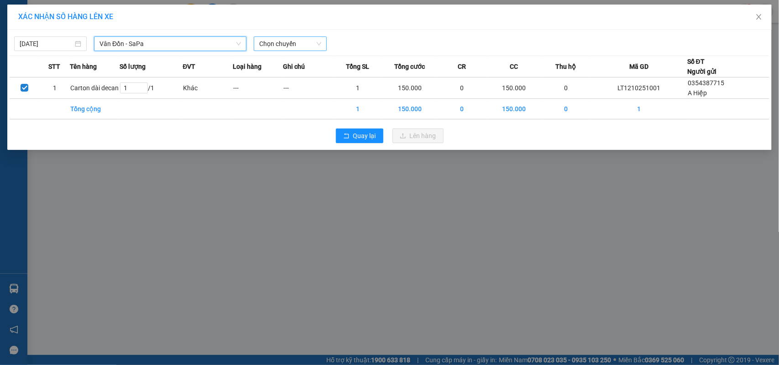
click at [283, 44] on span "Chọn chuyến" at bounding box center [290, 44] width 62 height 14
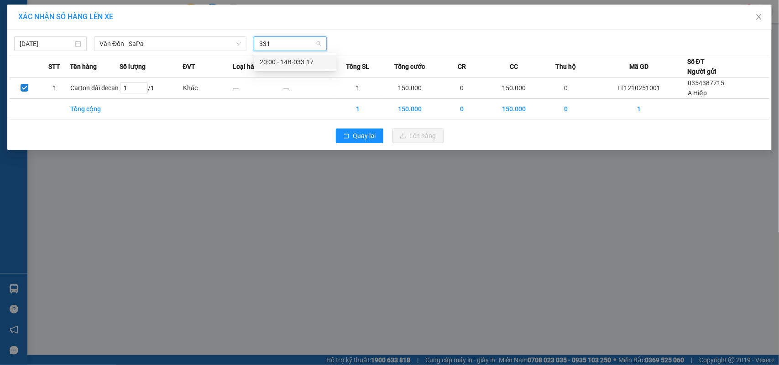
type input "3317"
click at [288, 64] on div "20:00 - 14B-033.17" at bounding box center [295, 62] width 71 height 10
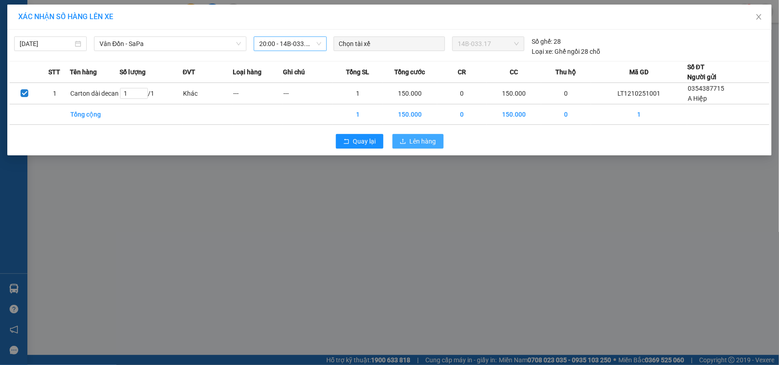
click at [424, 144] on span "Lên hàng" at bounding box center [423, 141] width 26 height 10
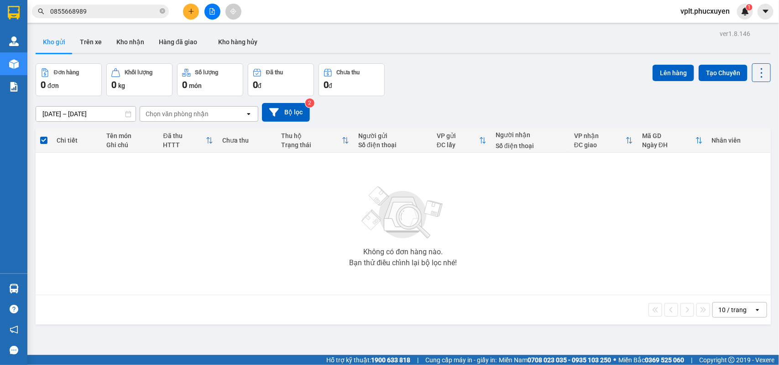
click at [688, 7] on span "vplt.phucxuyen" at bounding box center [705, 10] width 64 height 11
click at [701, 27] on span "Đăng xuất" at bounding box center [708, 28] width 45 height 10
